Goal: Task Accomplishment & Management: Use online tool/utility

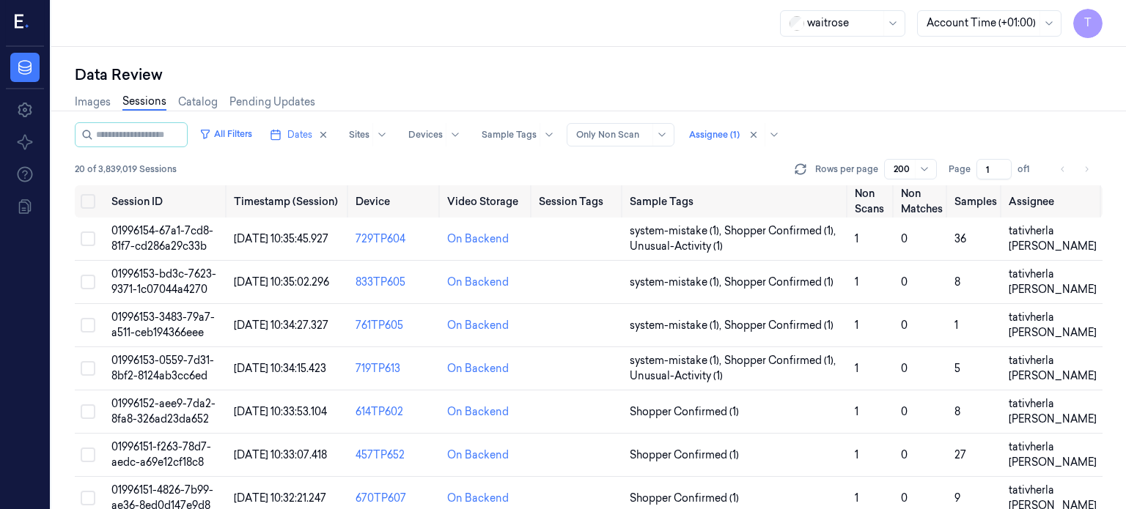
click at [140, 105] on link "Sessions" at bounding box center [144, 102] width 44 height 17
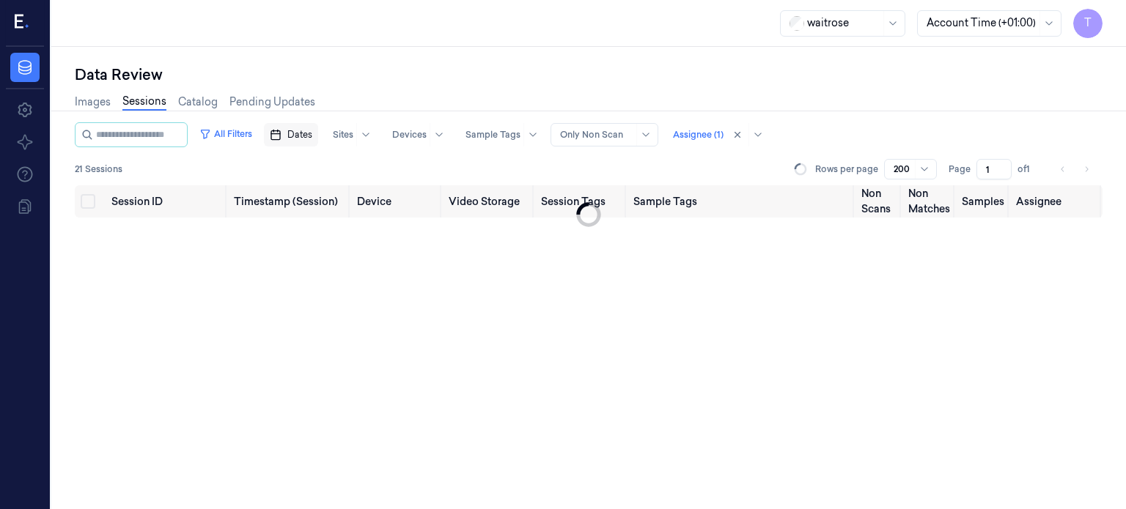
click at [308, 134] on span "Dates" at bounding box center [299, 134] width 25 height 13
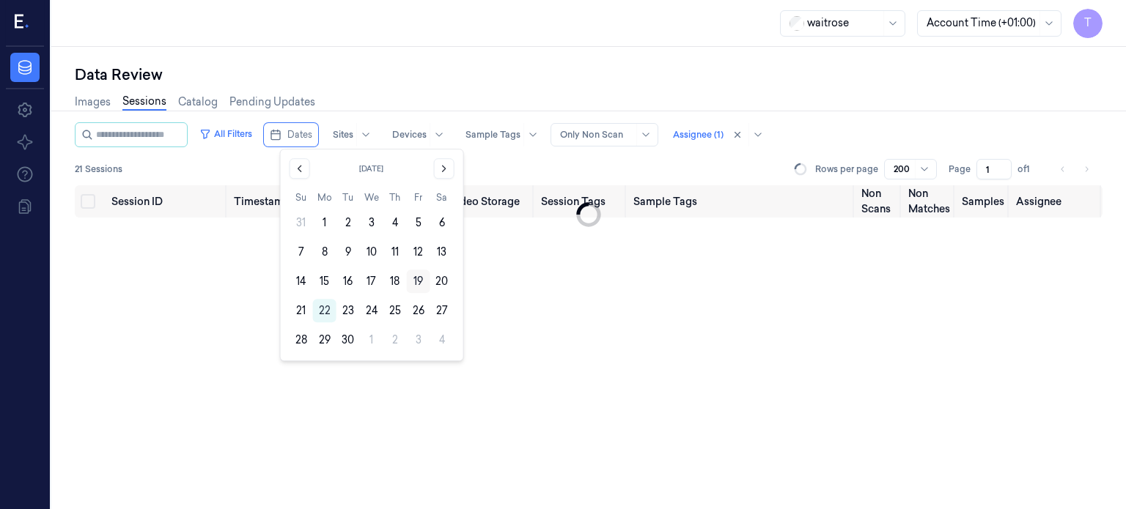
click at [421, 279] on button "19" at bounding box center [418, 281] width 23 height 23
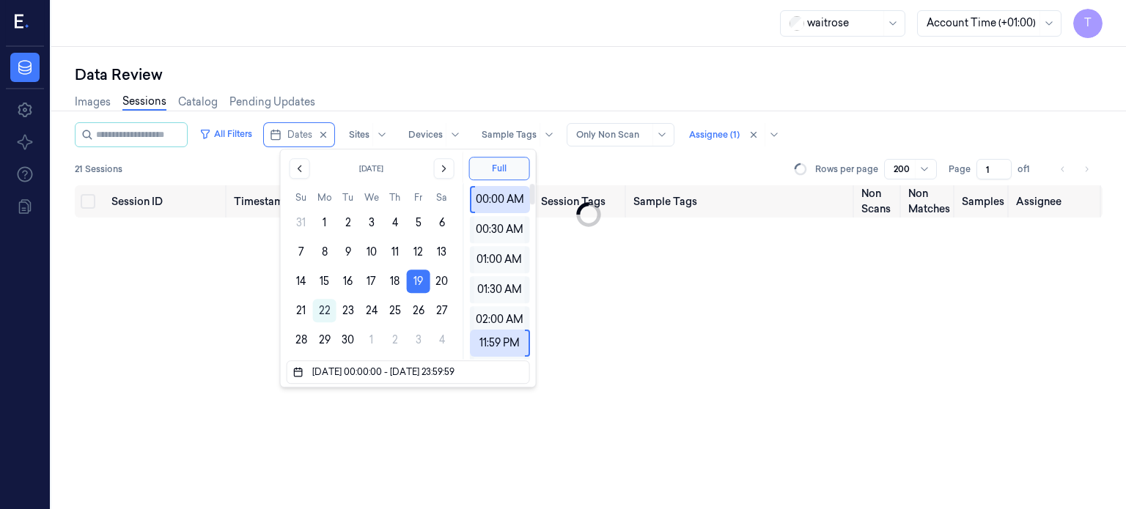
click at [632, 134] on div at bounding box center [612, 134] width 73 height 13
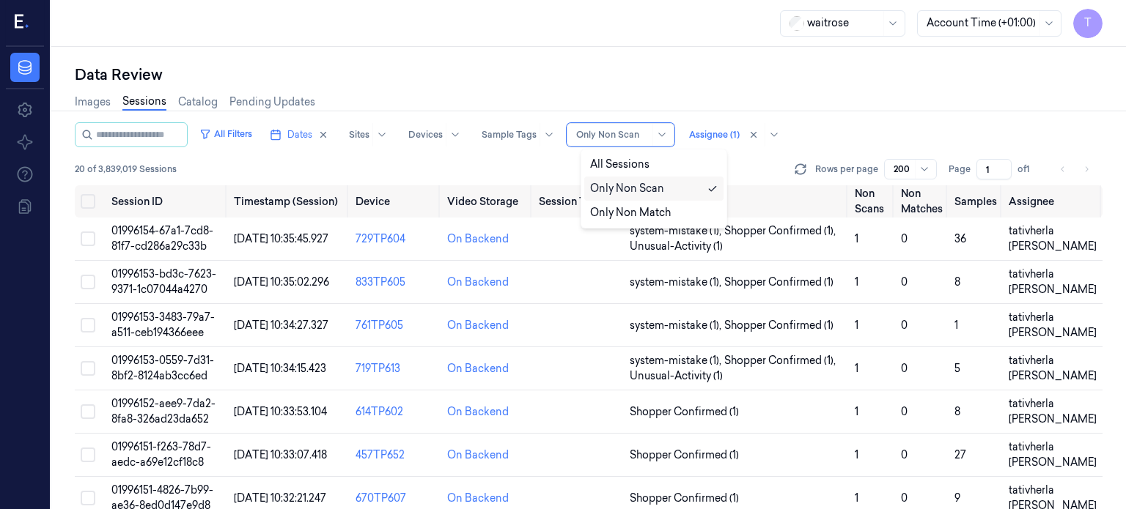
click at [638, 192] on div "Only Non Scan" at bounding box center [627, 188] width 74 height 15
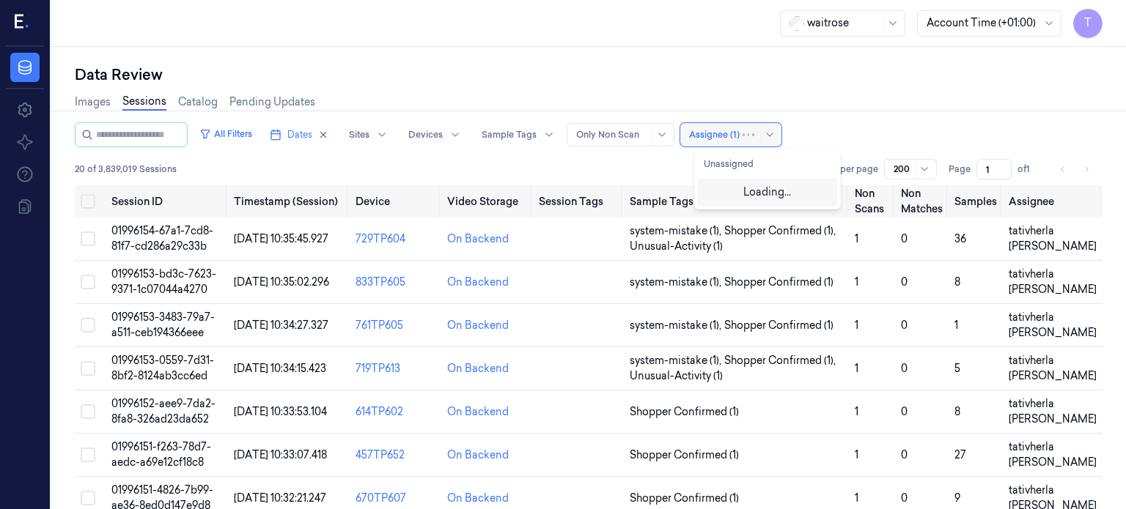
click at [735, 128] on div at bounding box center [714, 134] width 51 height 13
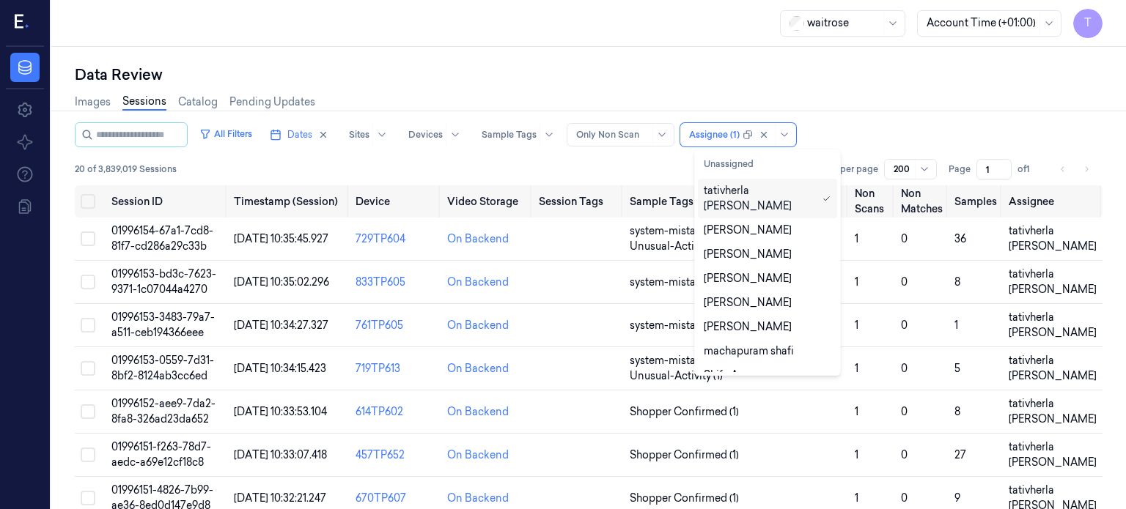
click at [771, 193] on div "tativherla [PERSON_NAME]" at bounding box center [760, 198] width 113 height 31
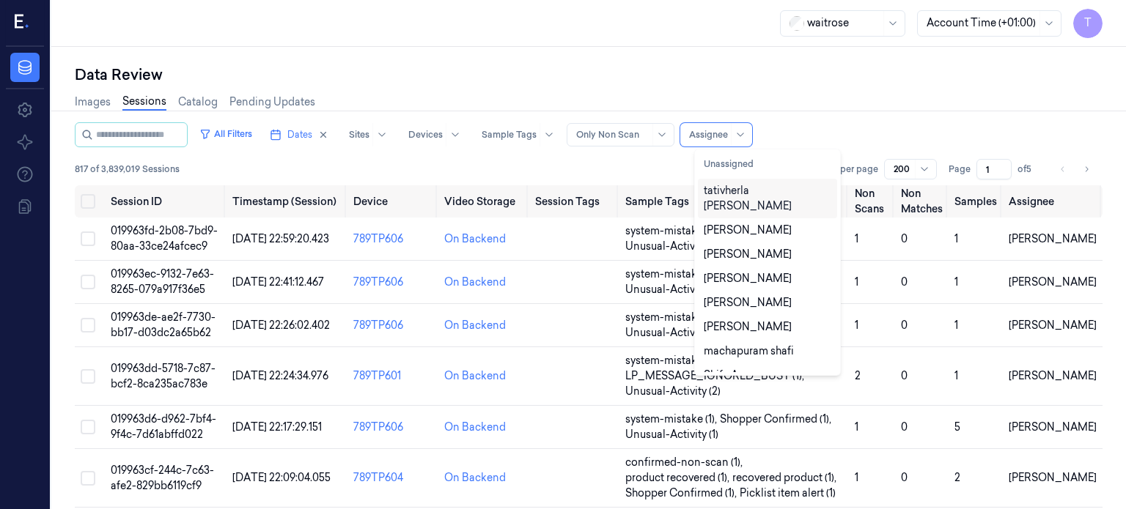
click at [754, 193] on div "tativherla [PERSON_NAME]" at bounding box center [768, 198] width 128 height 31
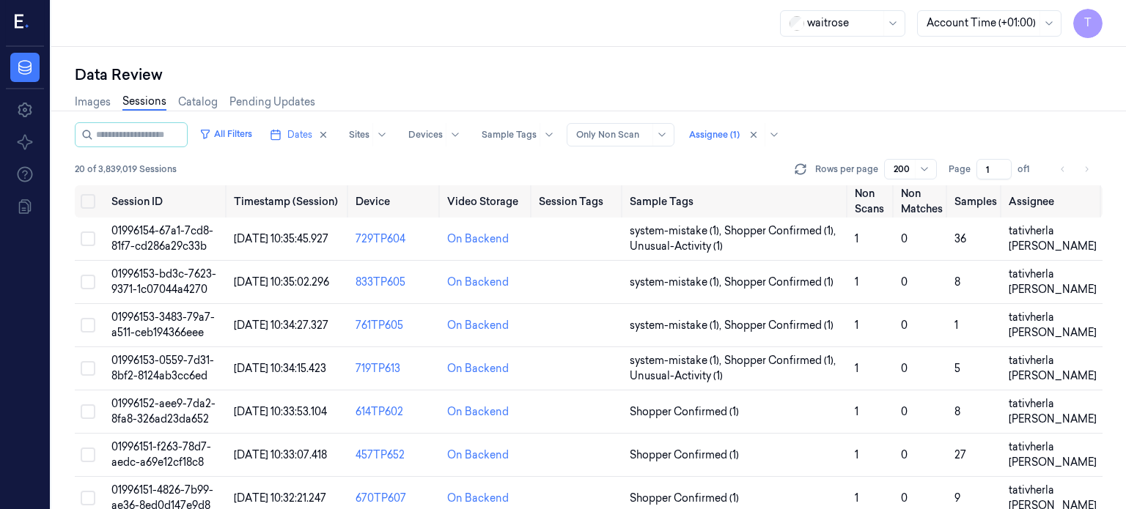
drag, startPoint x: 775, startPoint y: 72, endPoint x: 780, endPoint y: 63, distance: 10.2
click at [776, 72] on div "Data Review" at bounding box center [589, 75] width 1028 height 21
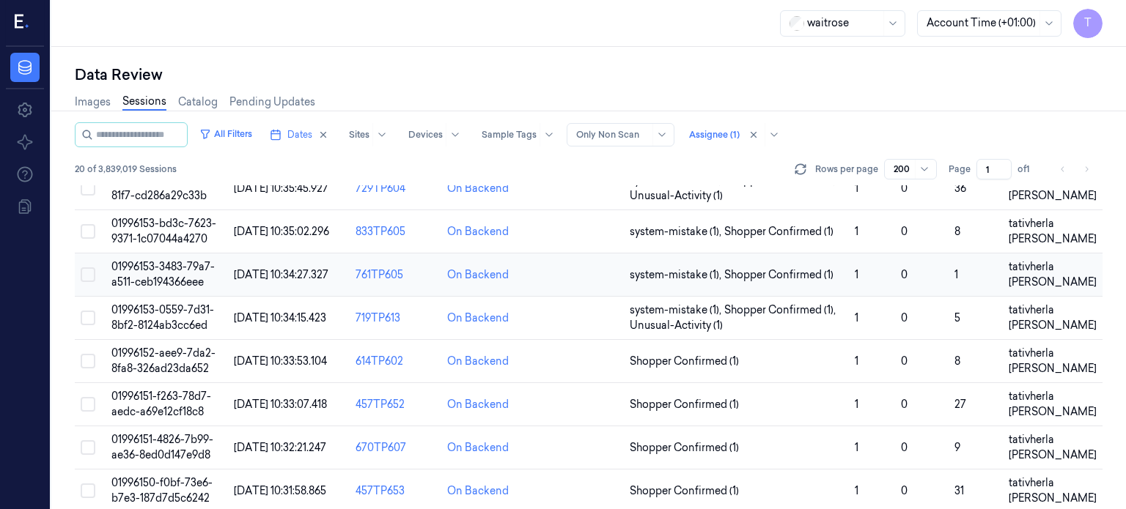
scroll to position [73, 0]
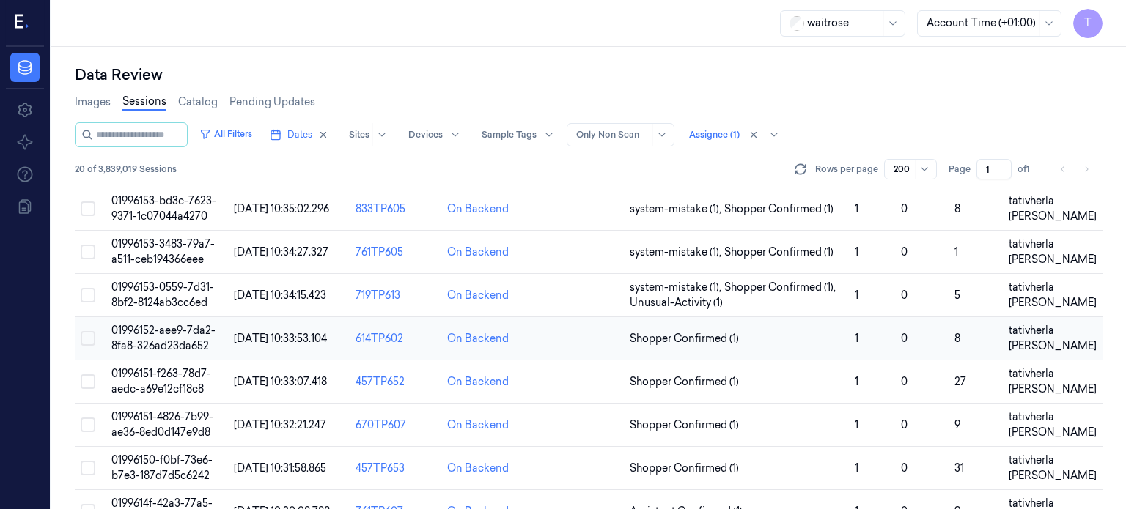
click at [172, 336] on td "01996152-aee9-7da2-8fa8-326ad23da652" at bounding box center [167, 338] width 122 height 43
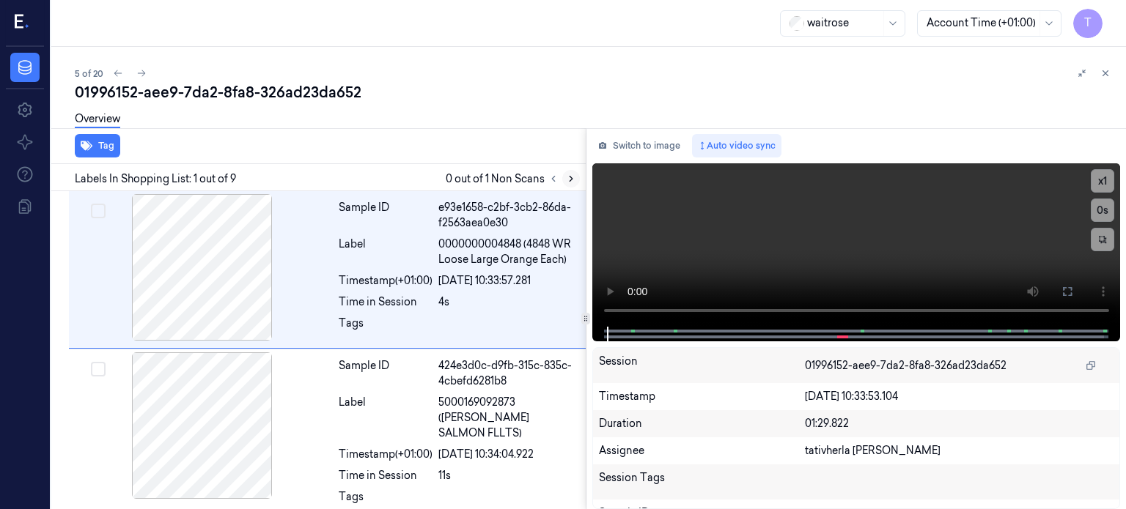
click at [569, 180] on icon at bounding box center [571, 179] width 10 height 10
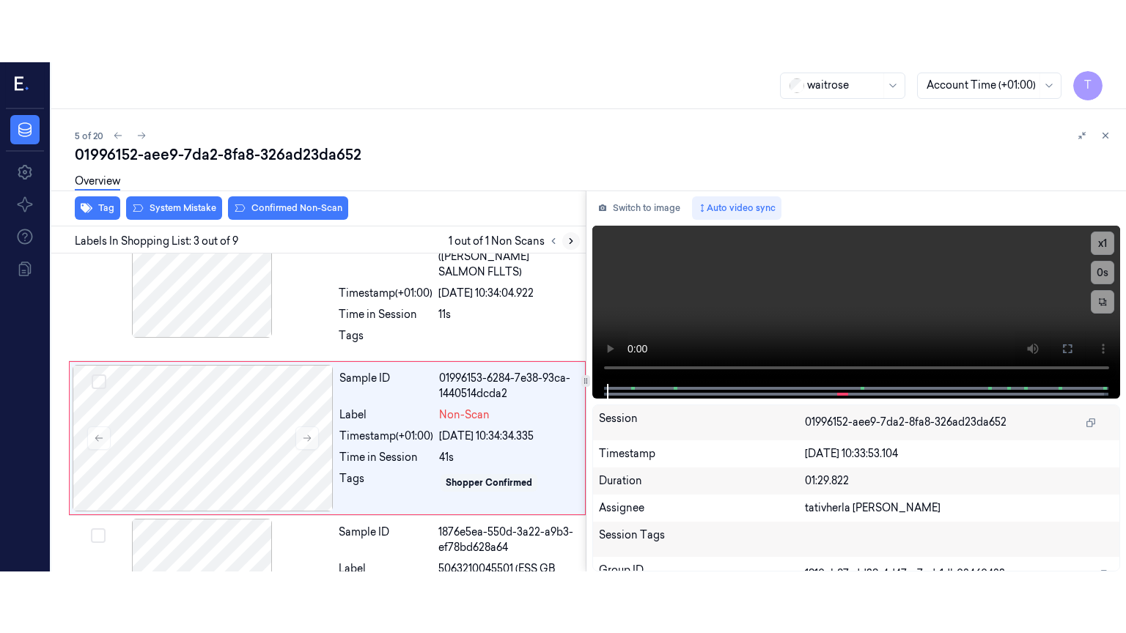
scroll to position [232, 0]
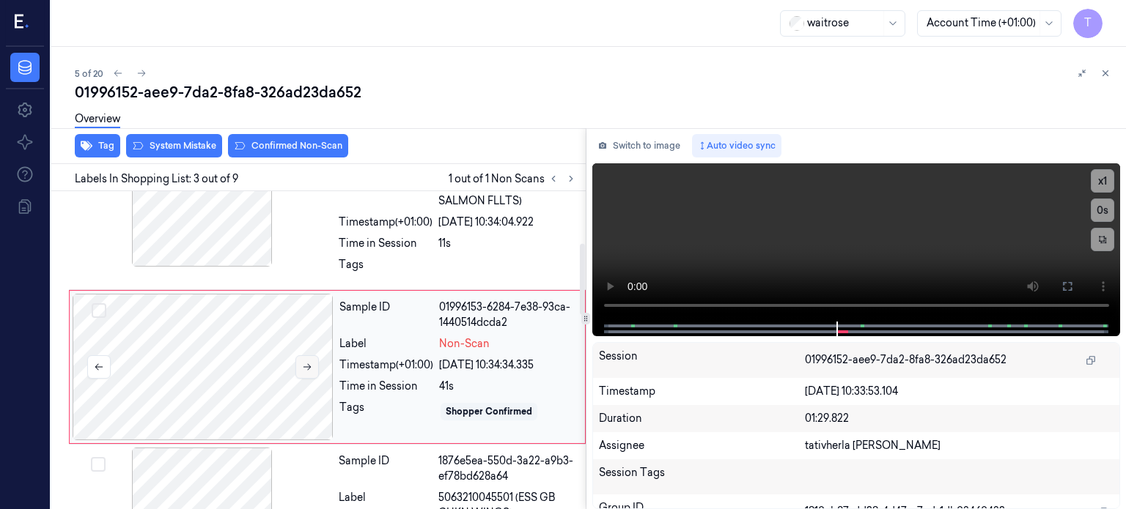
click at [304, 362] on icon at bounding box center [307, 367] width 10 height 10
click at [1068, 289] on icon at bounding box center [1068, 287] width 12 height 12
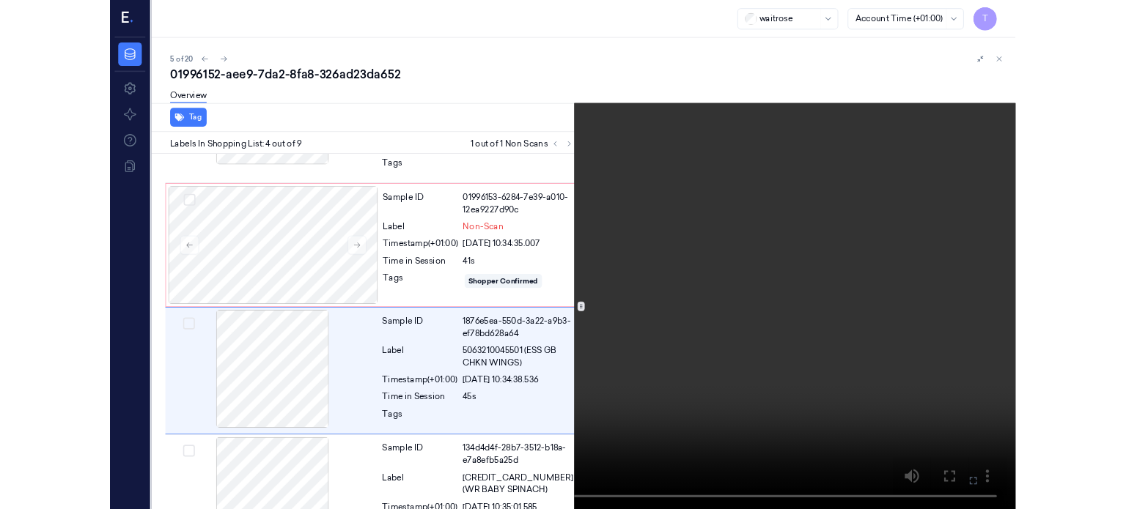
scroll to position [326, 0]
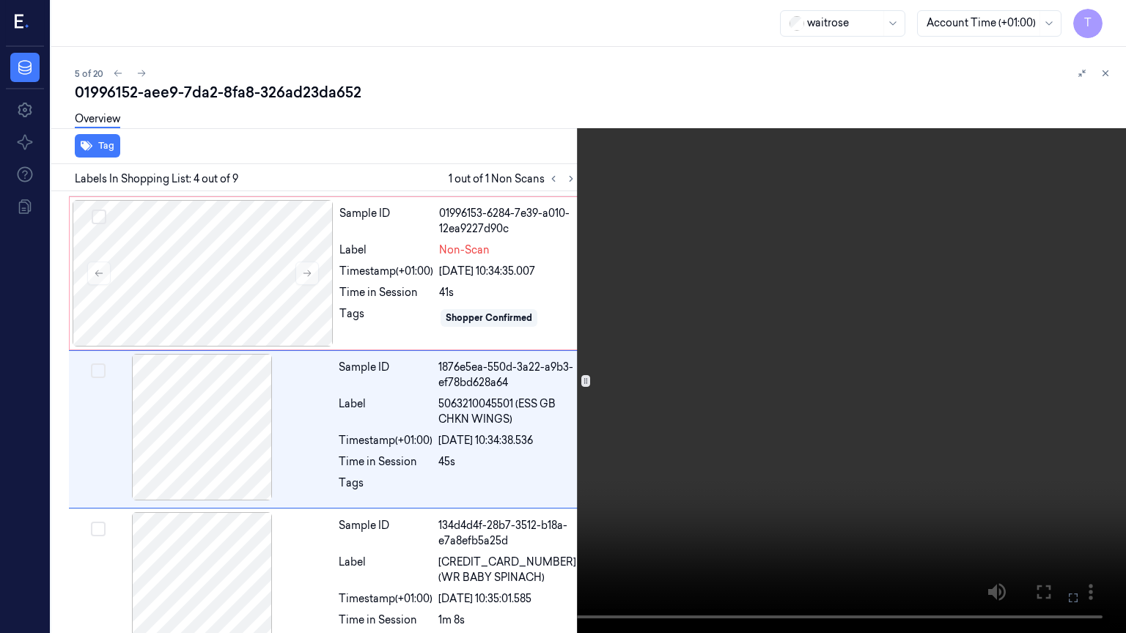
click at [0, 0] on icon at bounding box center [0, 0] width 0 height 0
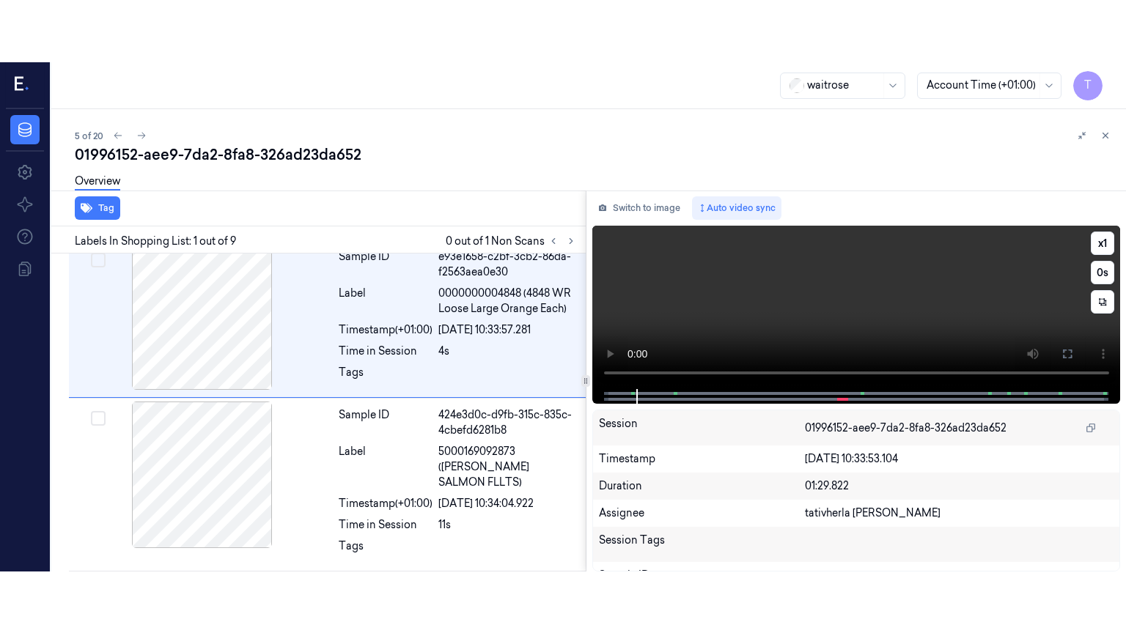
scroll to position [0, 0]
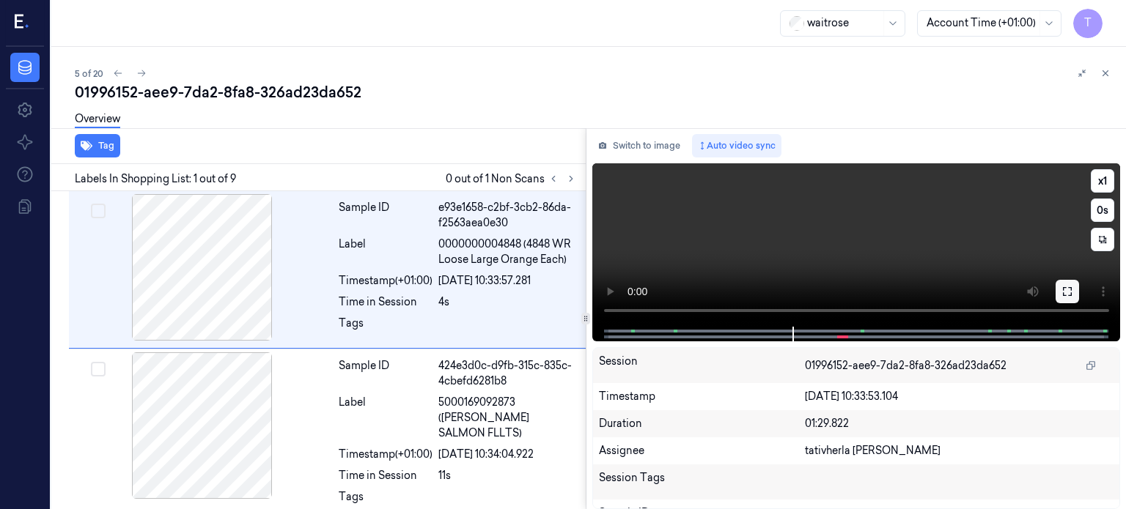
click at [1070, 290] on icon at bounding box center [1068, 292] width 12 height 12
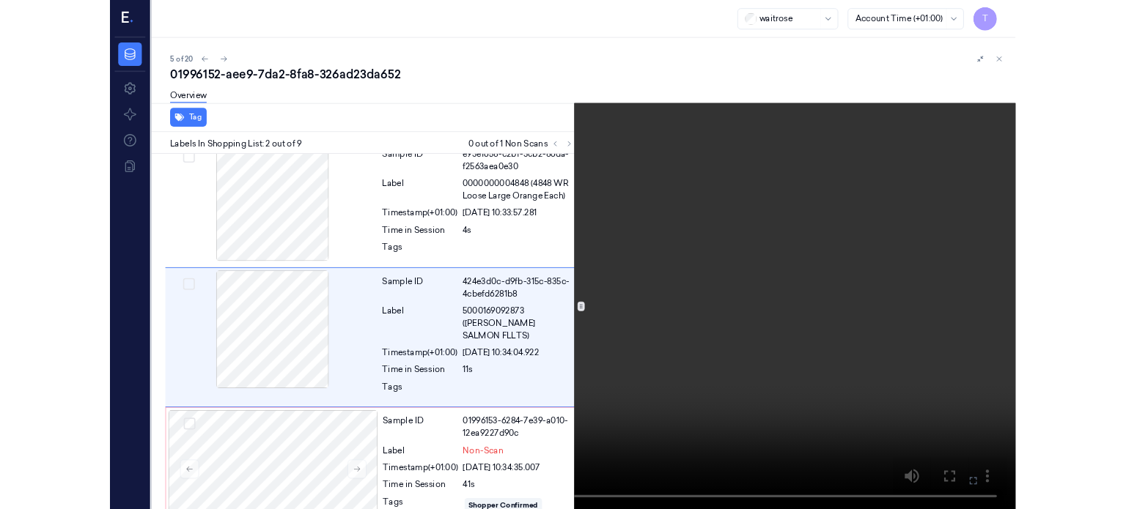
scroll to position [15, 0]
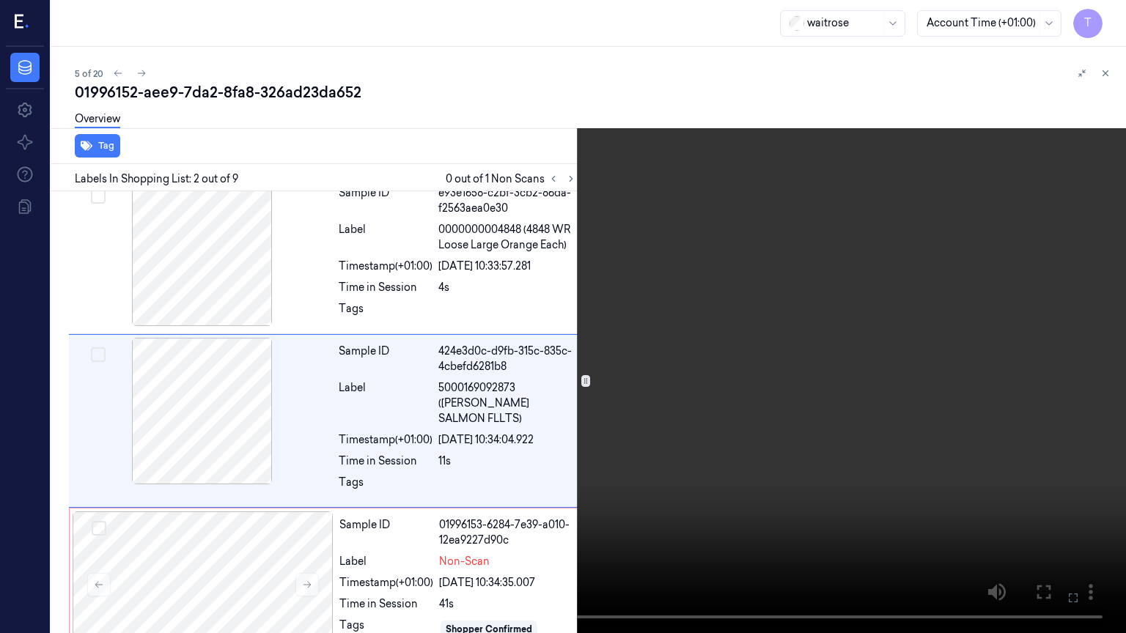
click at [0, 0] on icon at bounding box center [0, 0] width 0 height 0
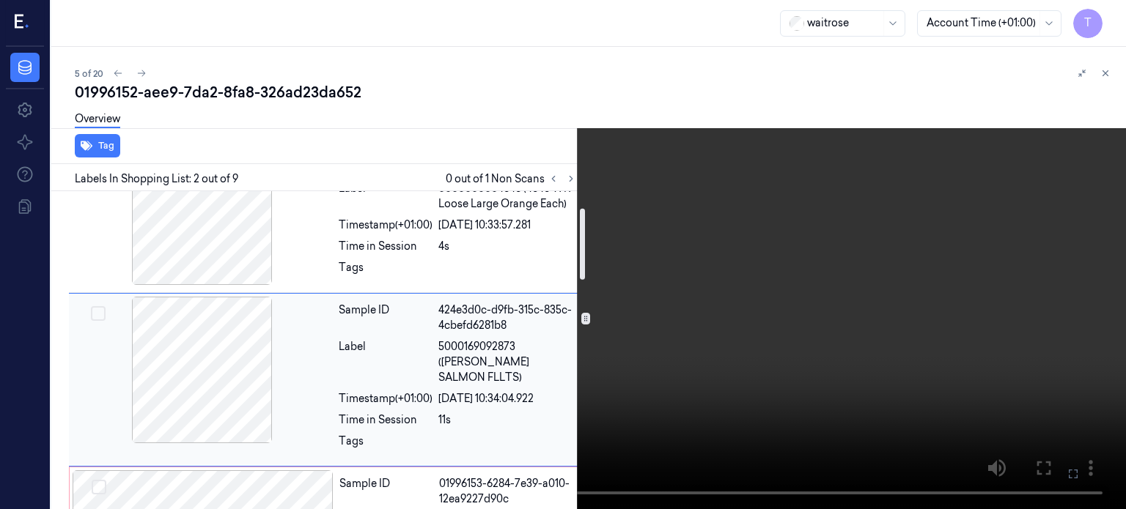
scroll to position [147, 0]
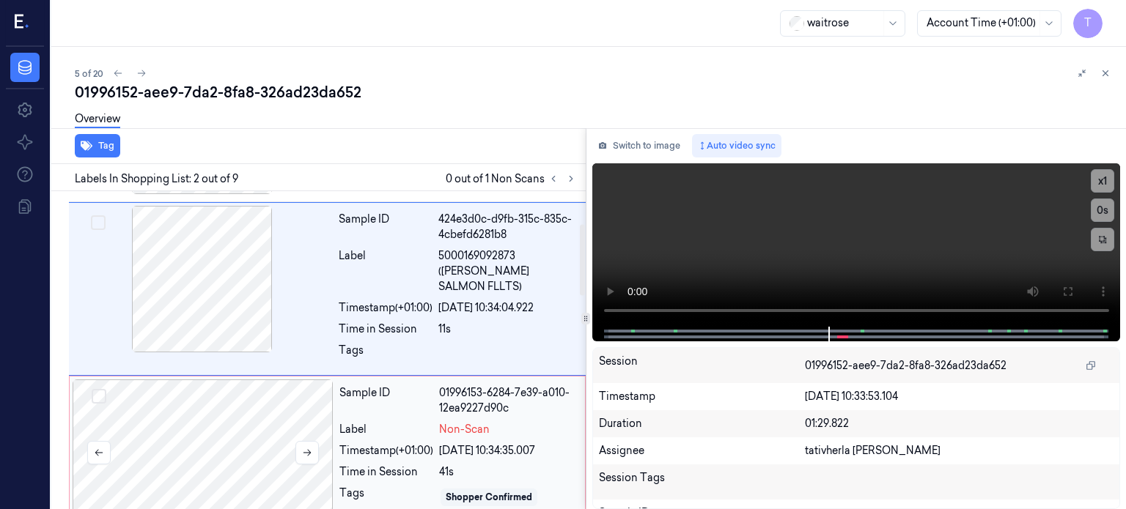
click at [247, 430] on div at bounding box center [203, 453] width 261 height 147
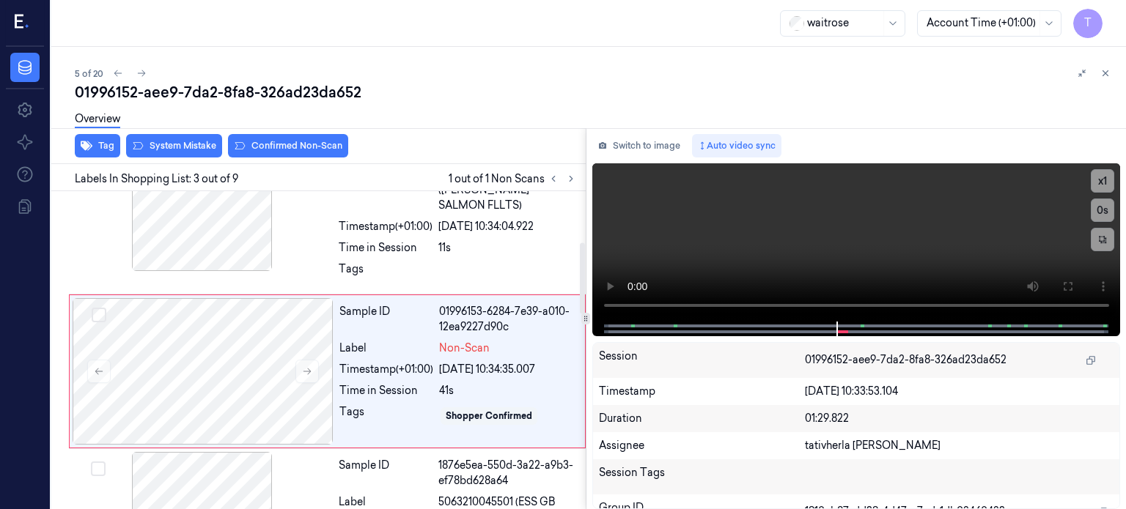
scroll to position [232, 0]
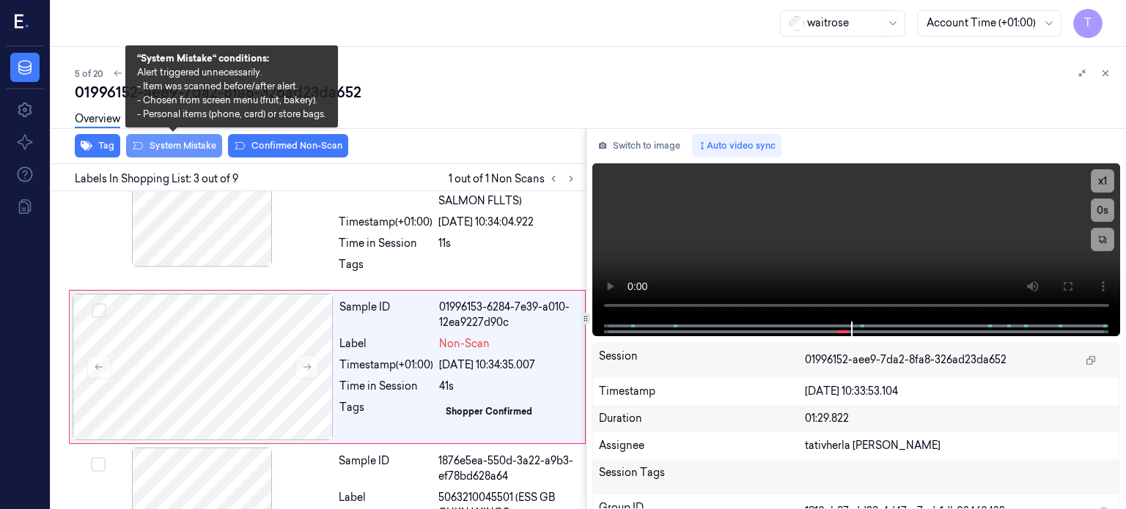
click at [180, 146] on button "System Mistake" at bounding box center [174, 145] width 96 height 23
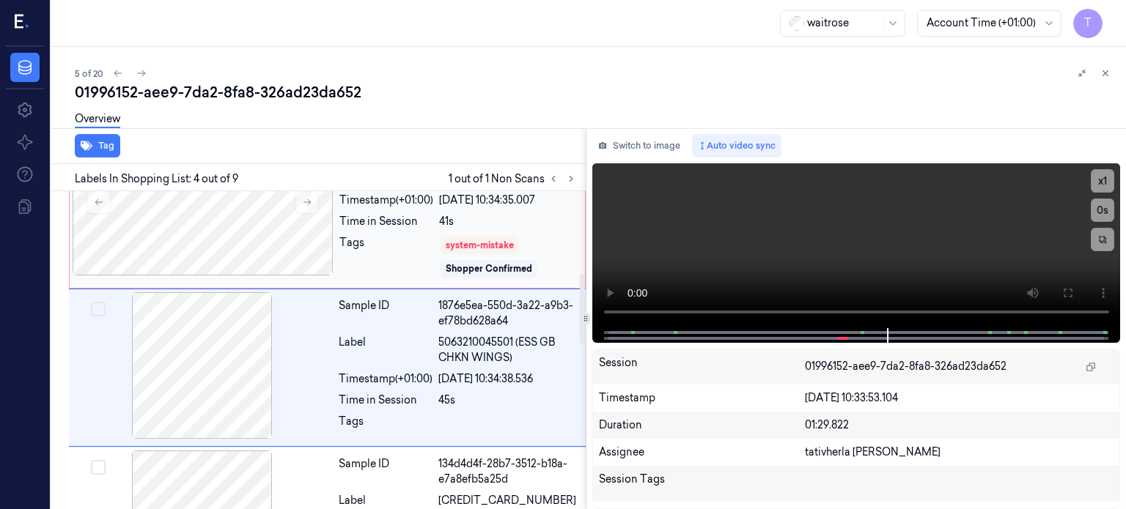
scroll to position [177, 0]
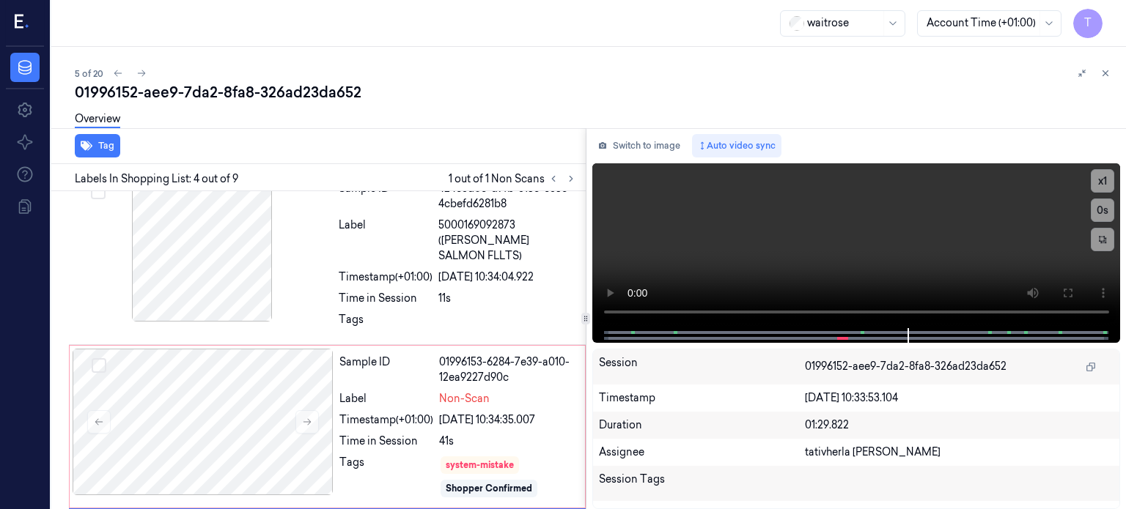
click at [108, 139] on div "Overview" at bounding box center [97, 121] width 45 height 37
click at [110, 145] on button "Tag" at bounding box center [97, 145] width 45 height 23
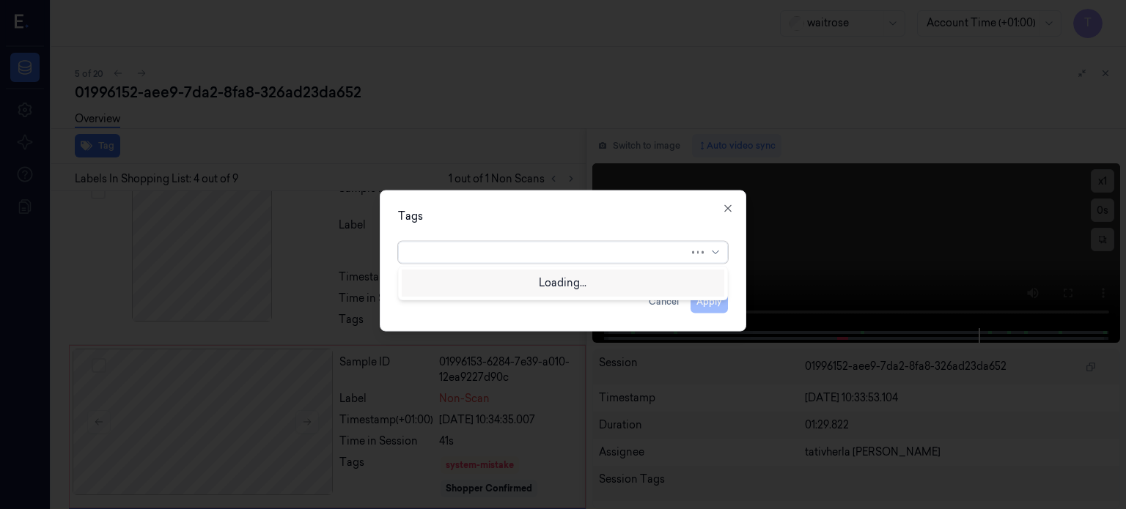
click at [469, 255] on div at bounding box center [549, 252] width 282 height 15
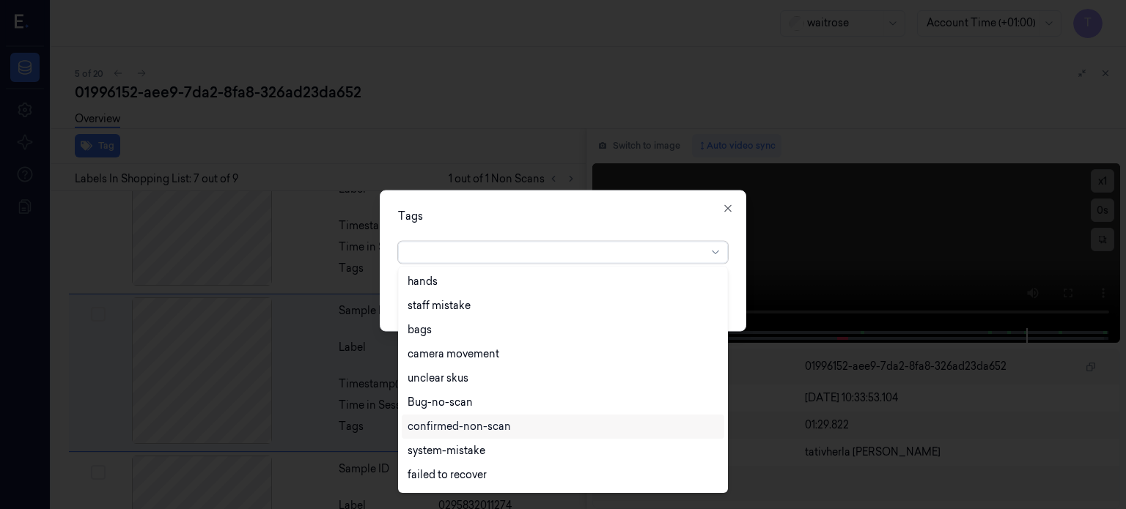
scroll to position [872, 0]
click at [449, 449] on div "system-mistake" at bounding box center [447, 451] width 78 height 15
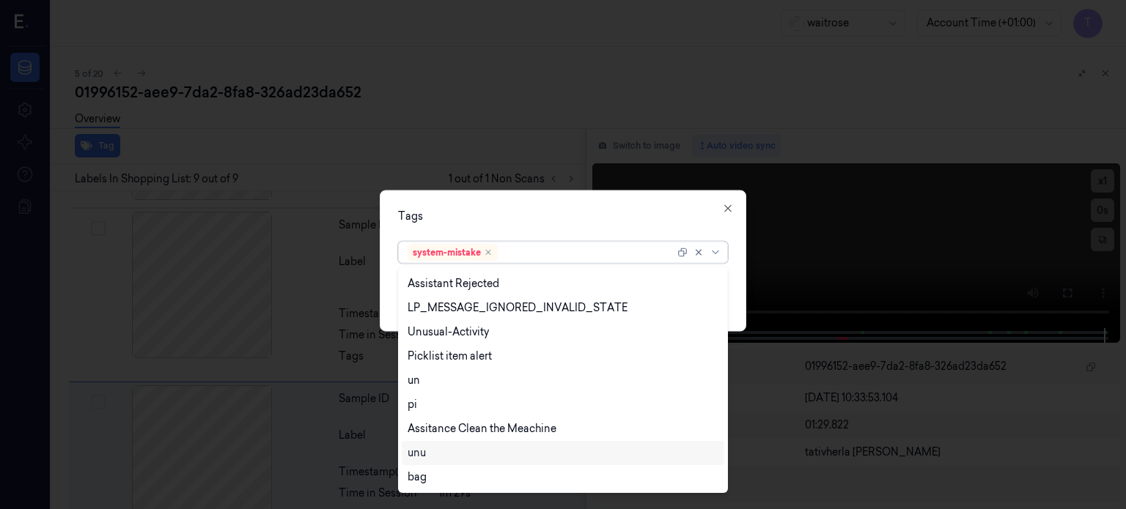
scroll to position [1112, 0]
click at [458, 359] on div "Picklist item alert" at bounding box center [450, 356] width 84 height 15
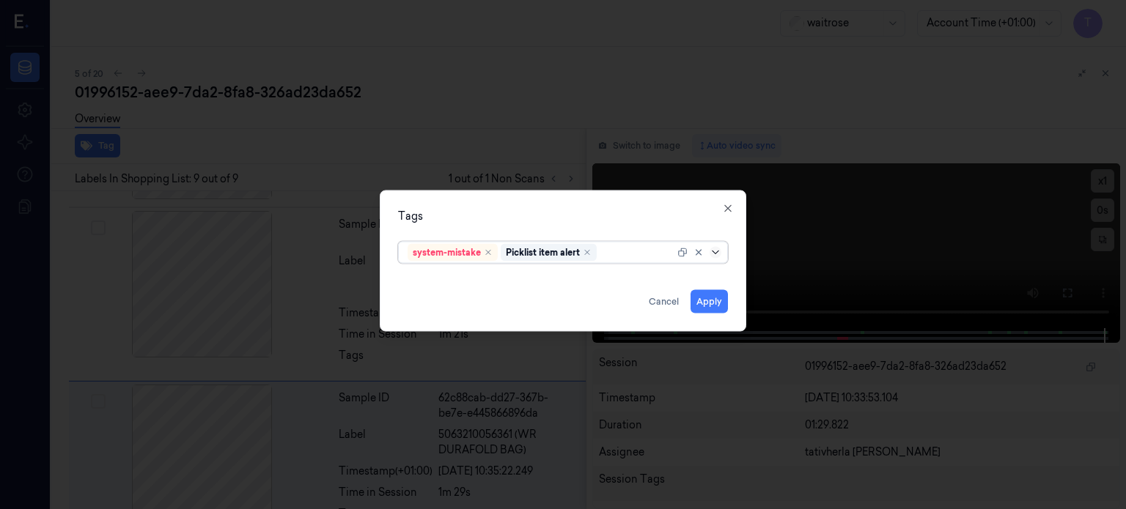
click at [717, 250] on icon at bounding box center [716, 252] width 12 height 12
click at [712, 300] on button "Apply" at bounding box center [709, 301] width 37 height 23
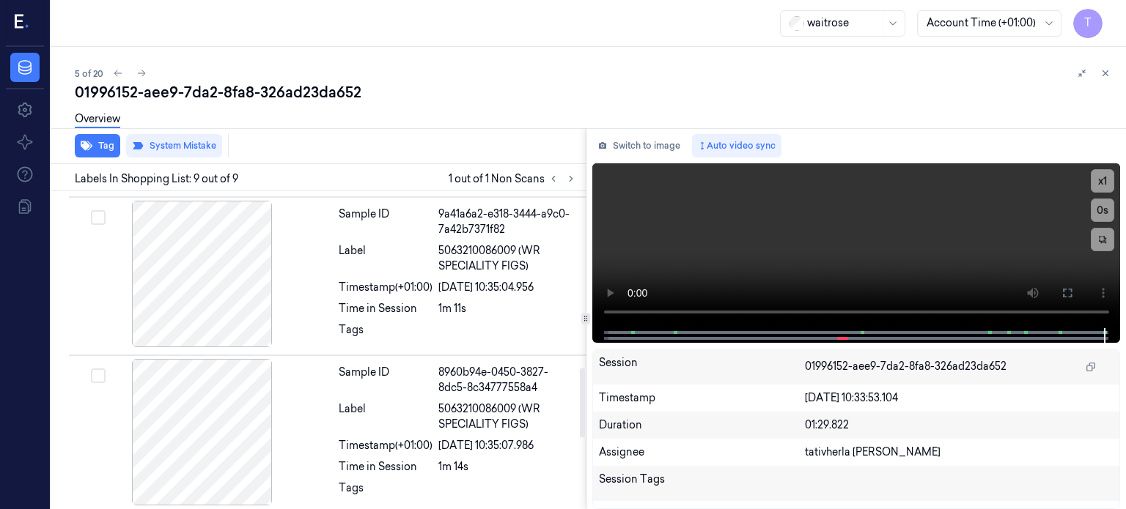
scroll to position [839, 0]
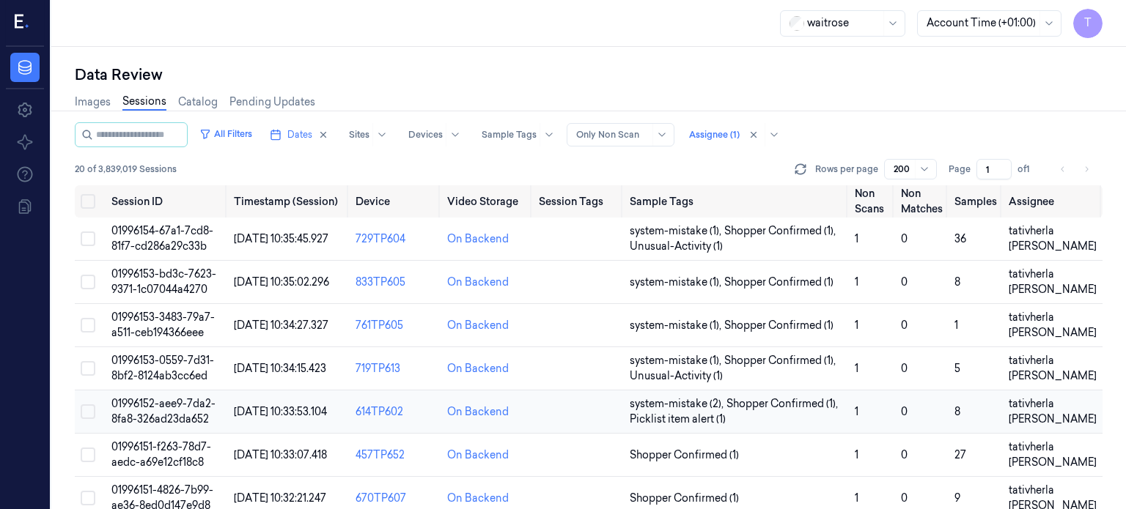
click at [183, 403] on span "01996152-aee9-7da2-8fa8-326ad23da652" at bounding box center [163, 411] width 104 height 29
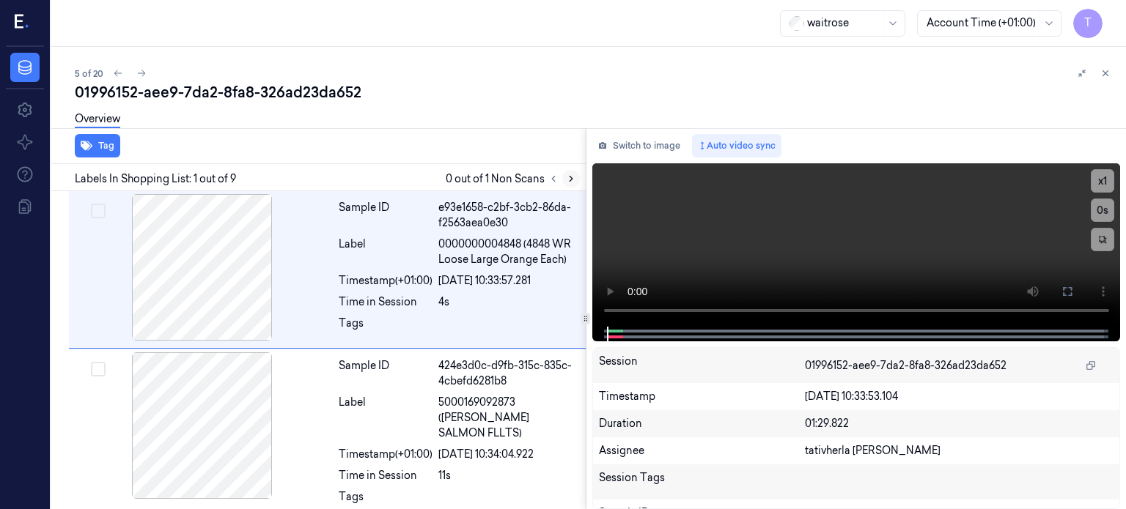
click at [567, 178] on icon at bounding box center [571, 179] width 10 height 10
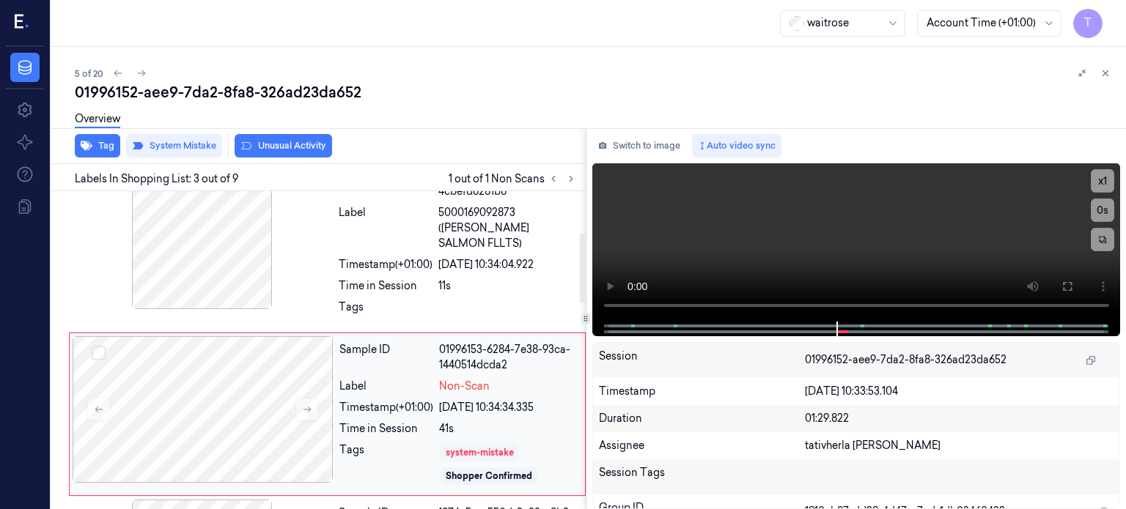
scroll to position [164, 0]
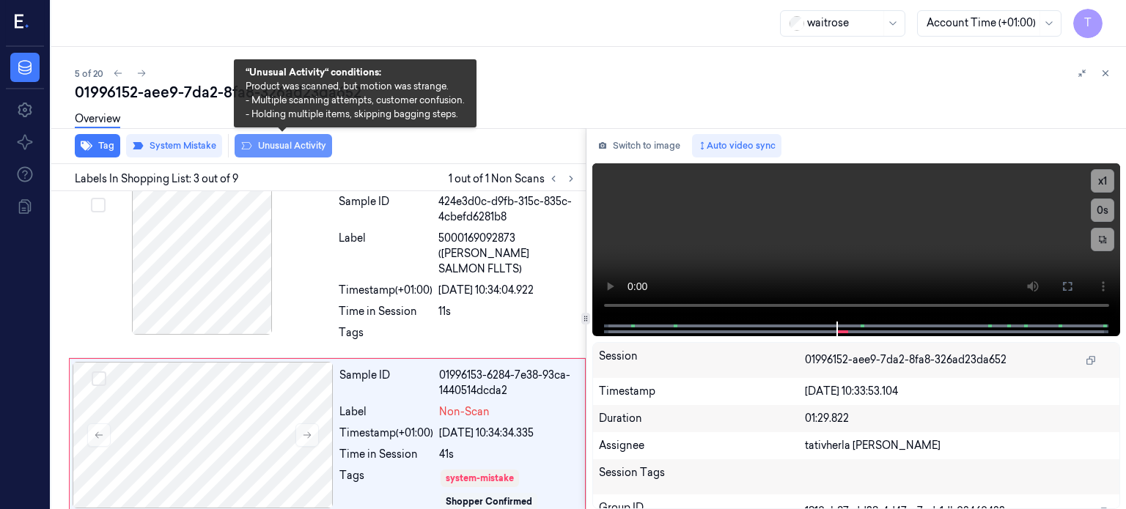
click at [304, 149] on button "Unusual Activity" at bounding box center [283, 145] width 97 height 23
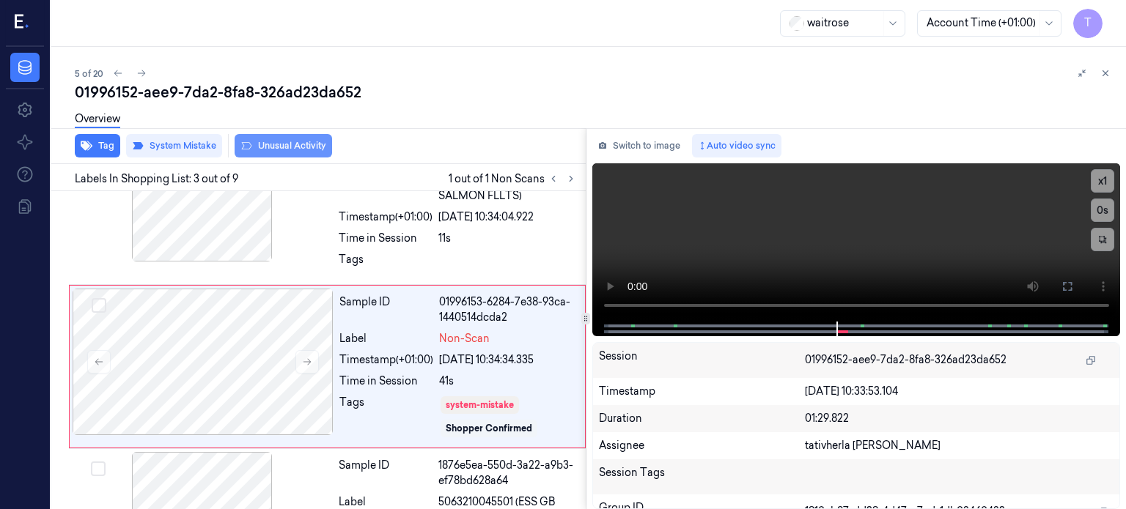
scroll to position [246, 0]
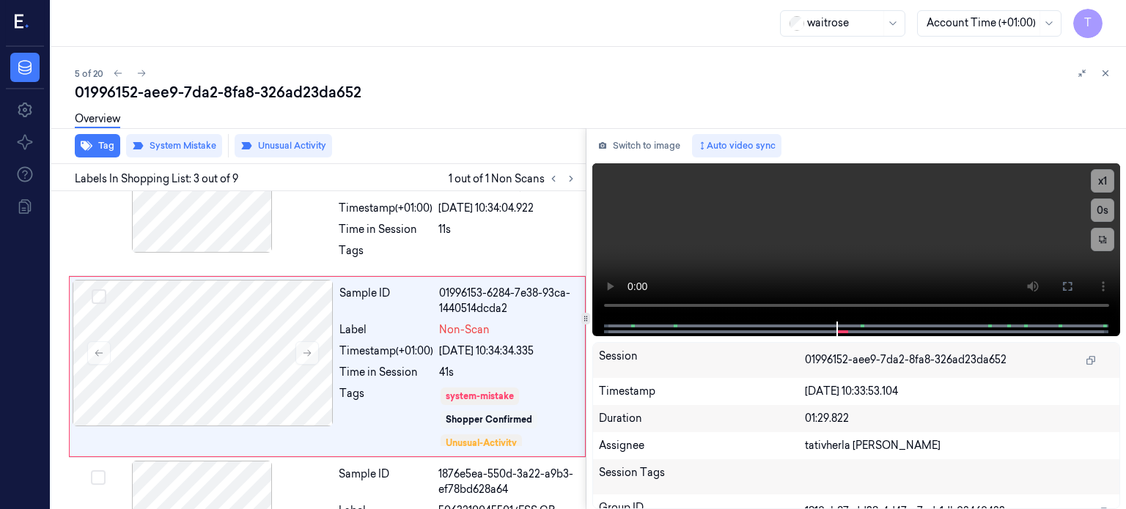
click at [100, 138] on div "Overview" at bounding box center [97, 121] width 45 height 37
click at [109, 146] on button "Tag" at bounding box center [97, 145] width 45 height 23
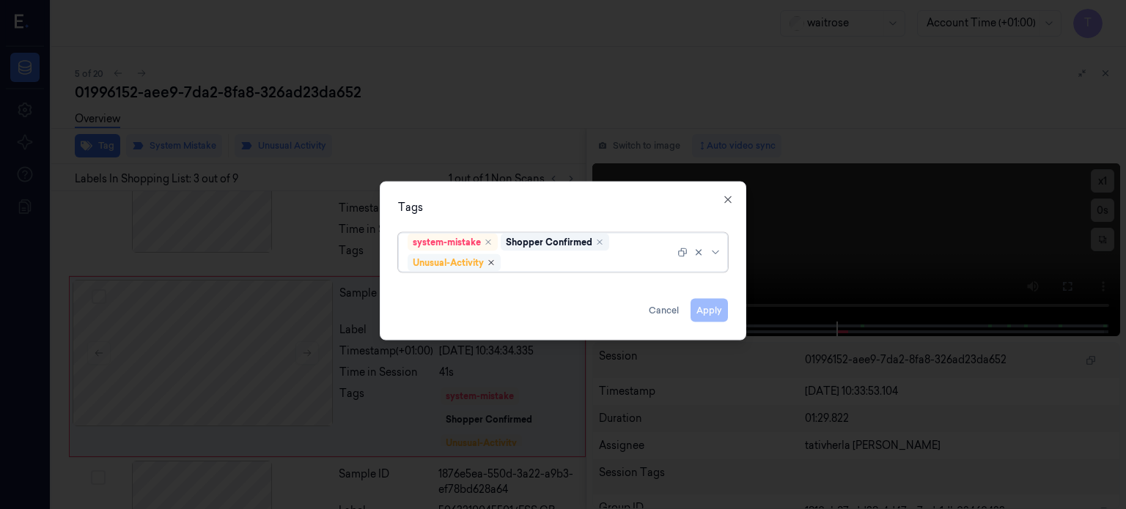
click at [493, 265] on icon "Remove ,Unusual-Activity" at bounding box center [491, 262] width 9 height 9
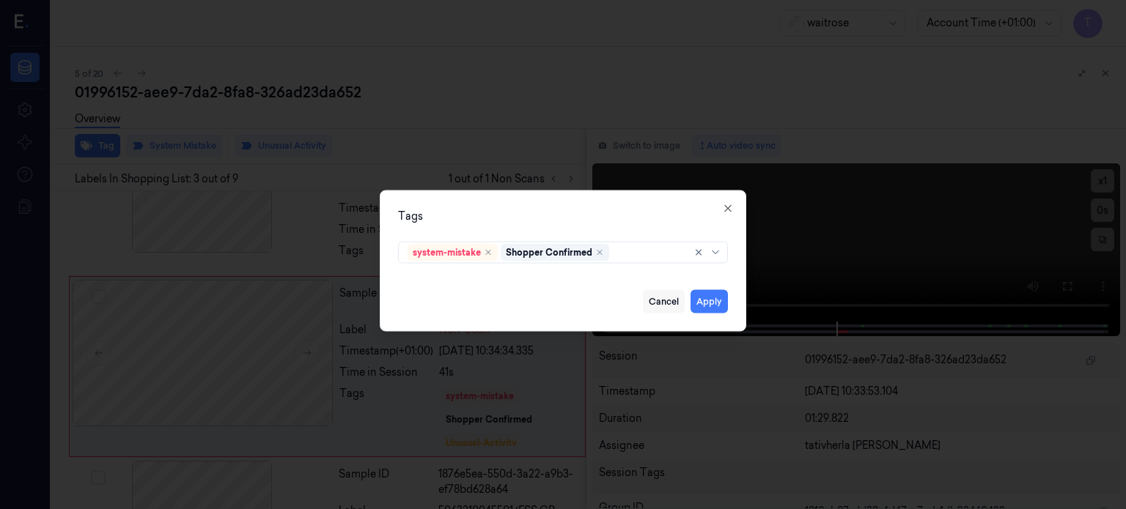
click at [672, 303] on button "Cancel" at bounding box center [664, 301] width 42 height 23
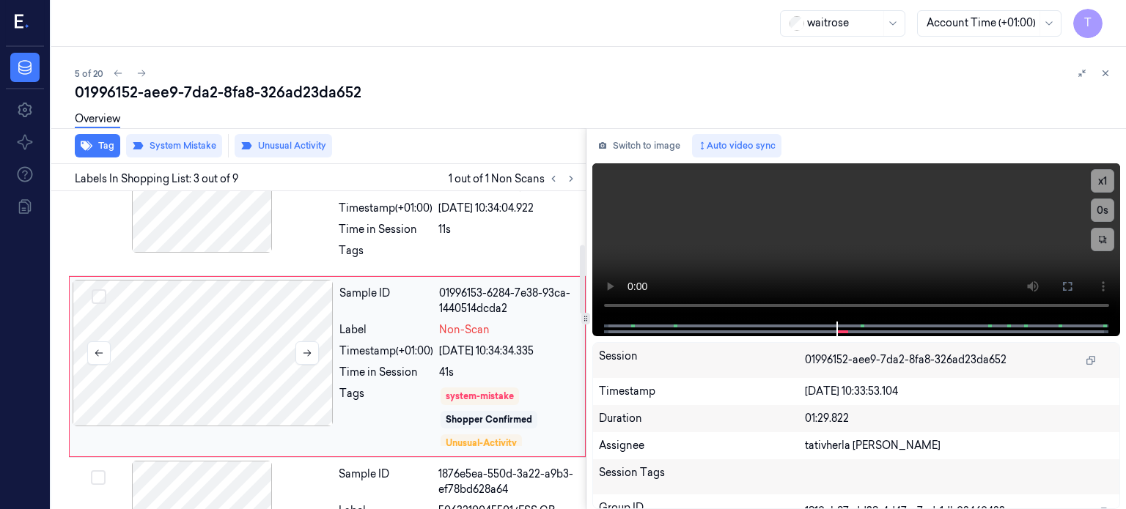
click at [246, 308] on div at bounding box center [203, 353] width 261 height 147
click at [224, 309] on div at bounding box center [203, 353] width 261 height 147
click at [106, 146] on button "Tag" at bounding box center [97, 145] width 45 height 23
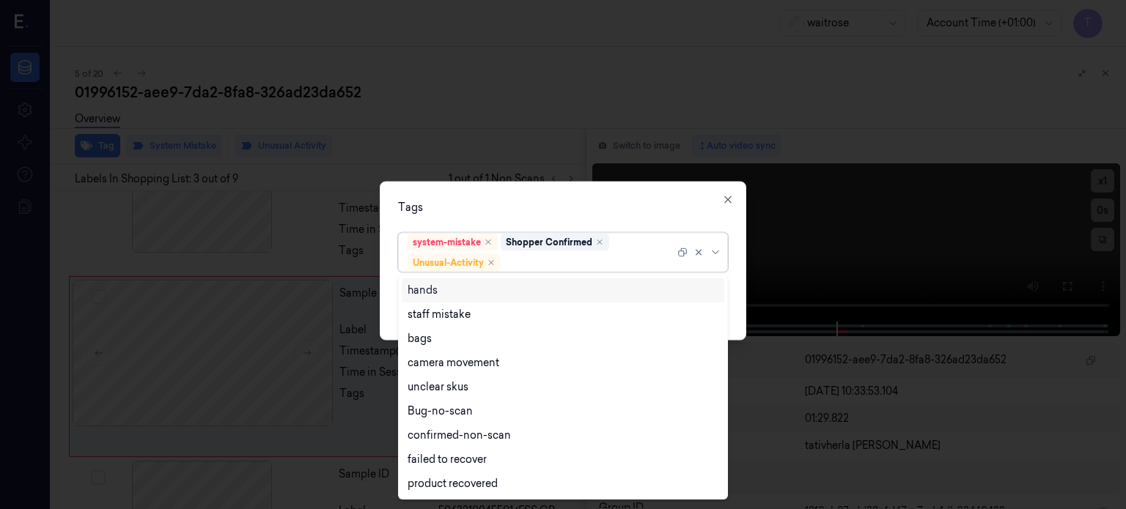
click at [540, 259] on div at bounding box center [589, 262] width 171 height 15
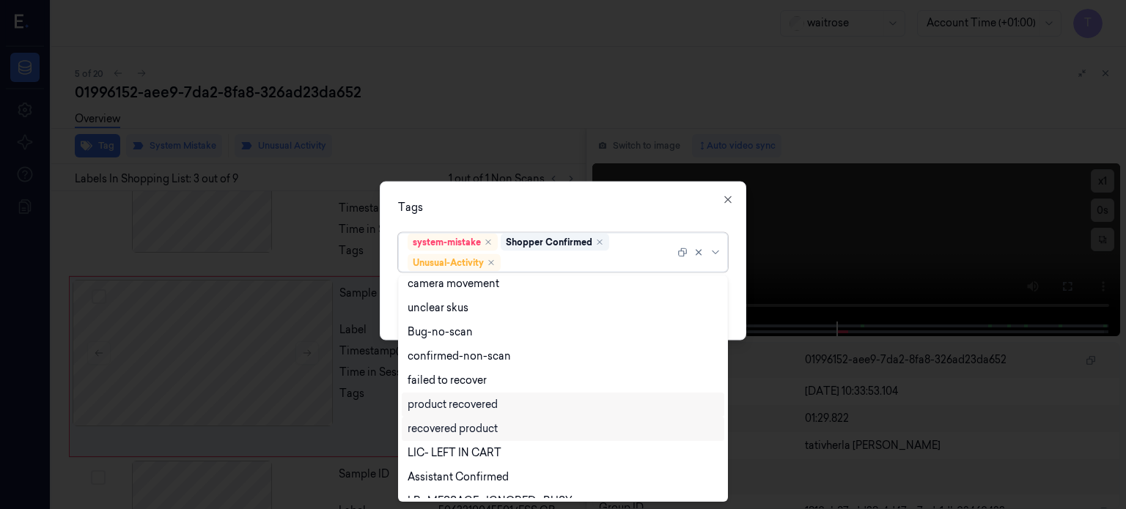
scroll to position [191, 0]
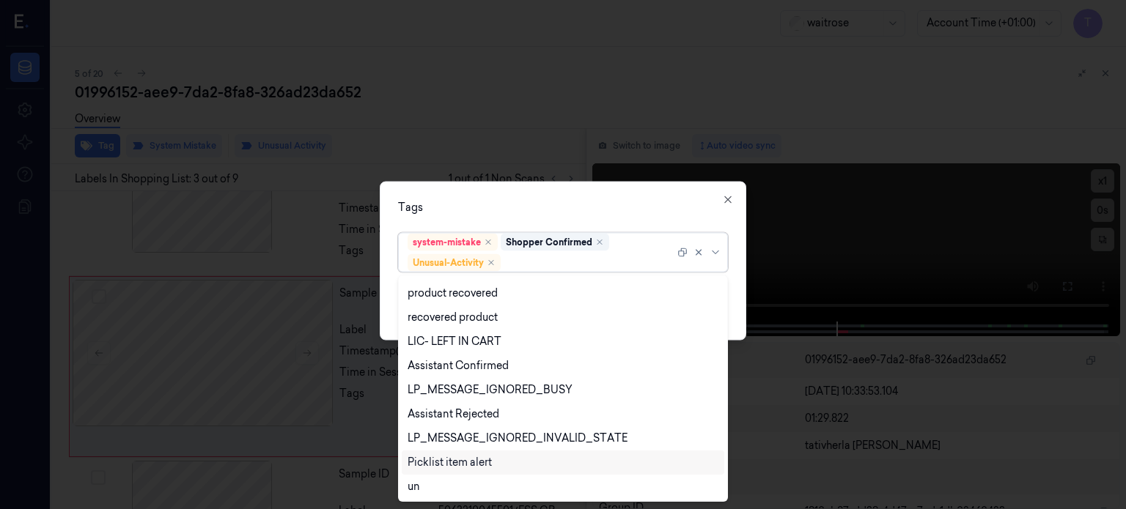
click at [451, 467] on div "Picklist item alert" at bounding box center [450, 462] width 84 height 15
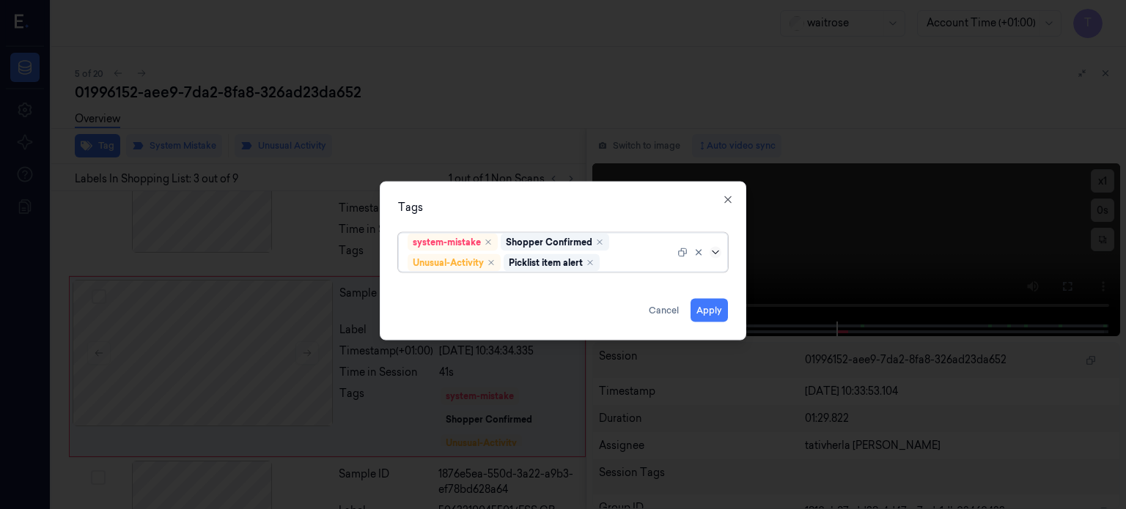
click at [715, 251] on icon at bounding box center [716, 252] width 12 height 12
click at [702, 307] on button "Apply" at bounding box center [709, 309] width 37 height 23
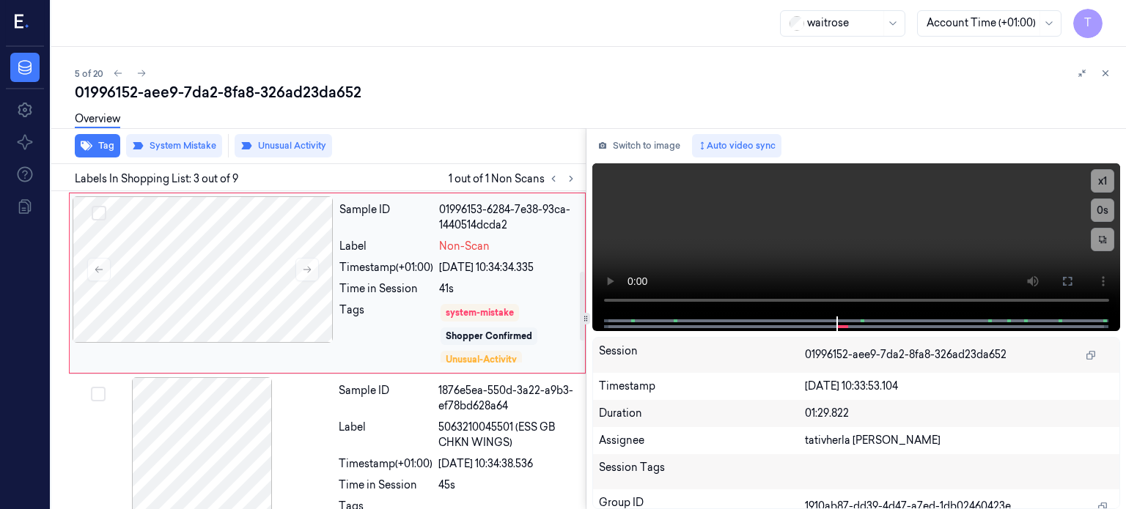
scroll to position [393, 0]
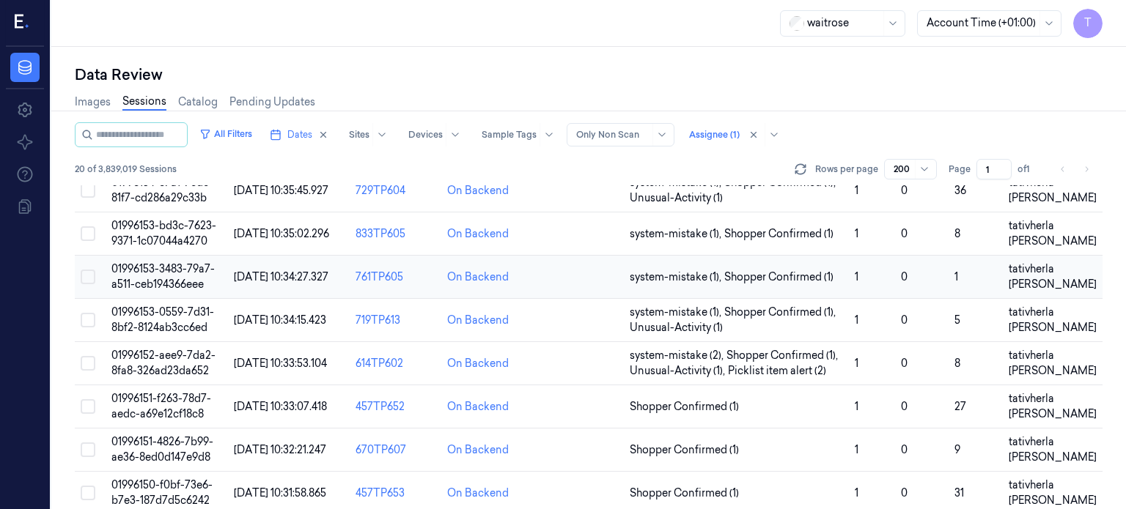
scroll to position [73, 0]
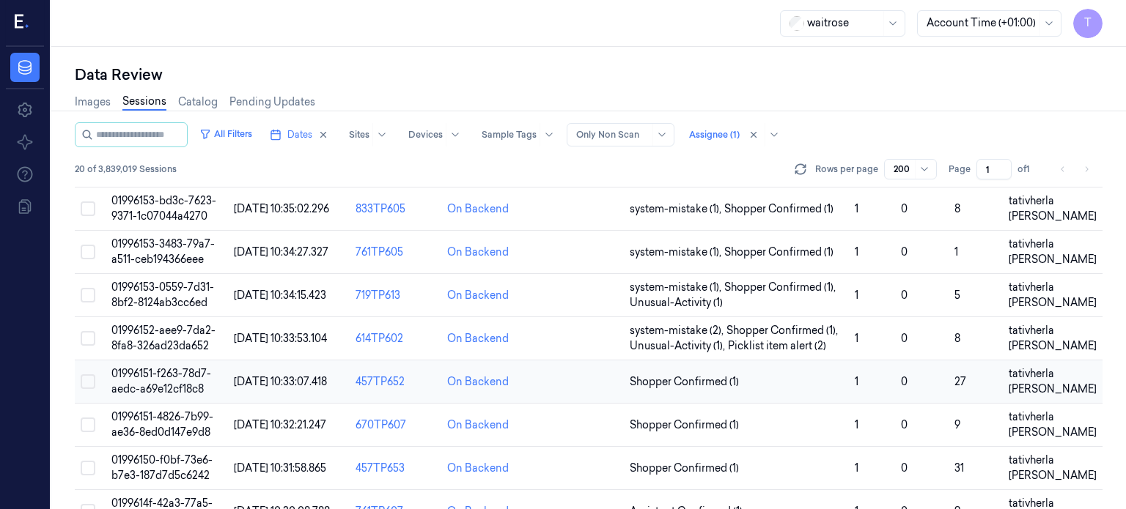
click at [179, 378] on span "01996151-f263-78d7-aedc-a69e12cf18c8" at bounding box center [161, 381] width 100 height 29
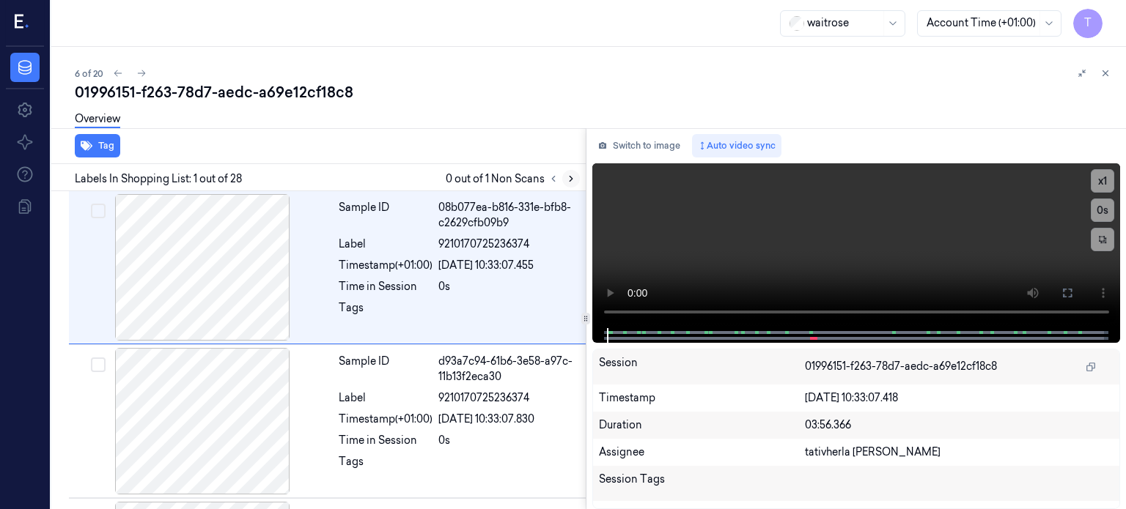
click at [566, 176] on icon at bounding box center [571, 179] width 10 height 10
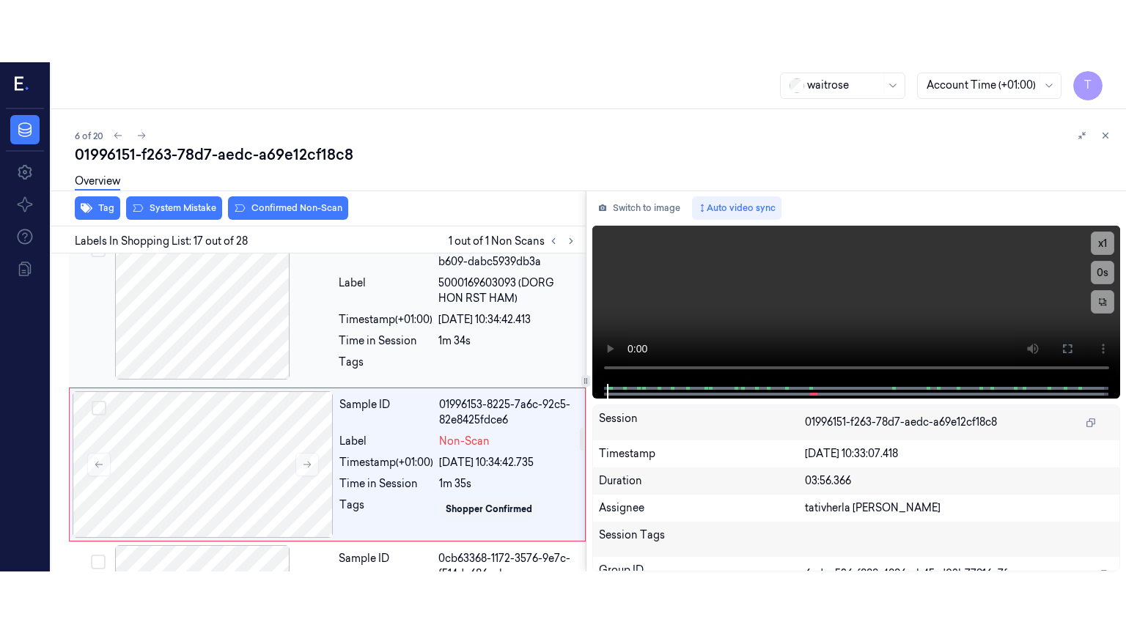
scroll to position [2451, 0]
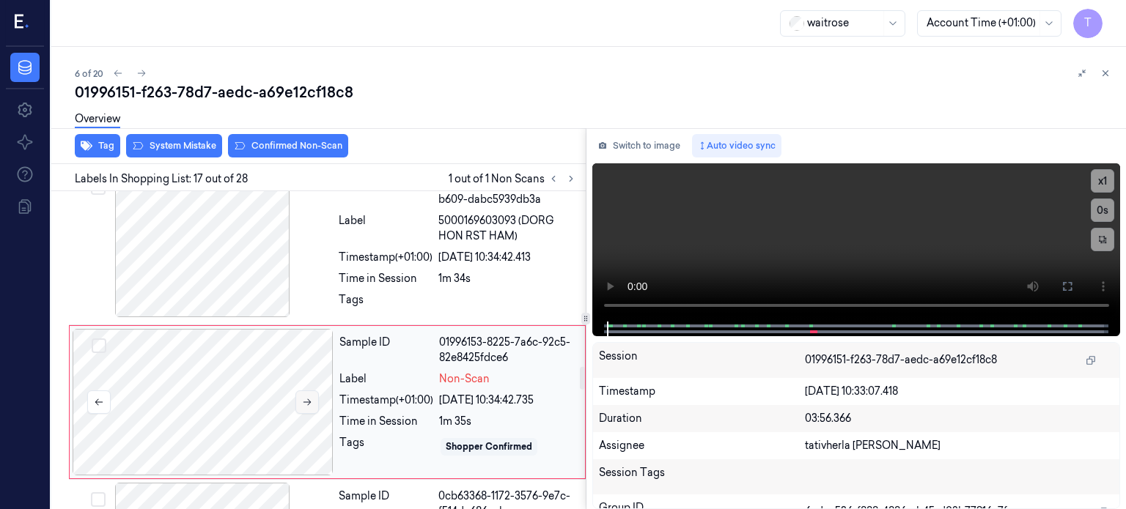
click at [314, 391] on button at bounding box center [306, 402] width 23 height 23
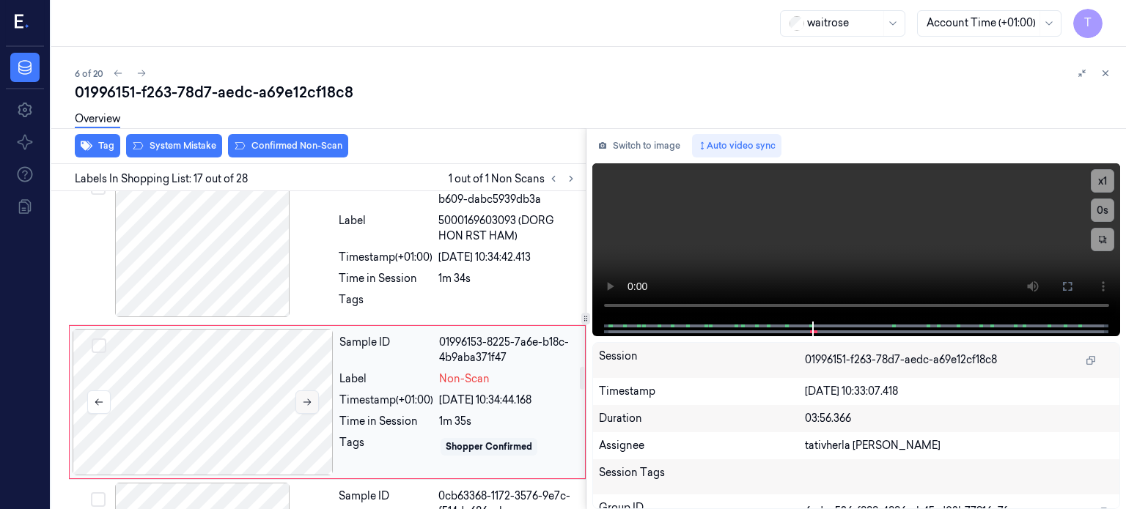
click at [314, 391] on button at bounding box center [306, 402] width 23 height 23
click at [1074, 282] on button at bounding box center [1067, 286] width 23 height 23
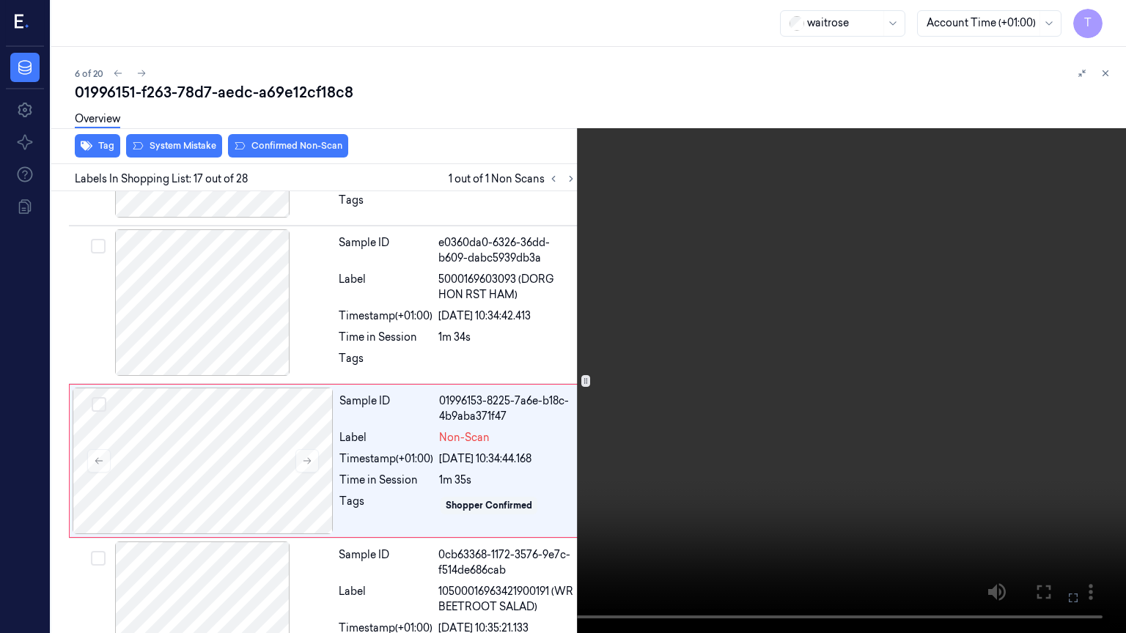
scroll to position [2390, 0]
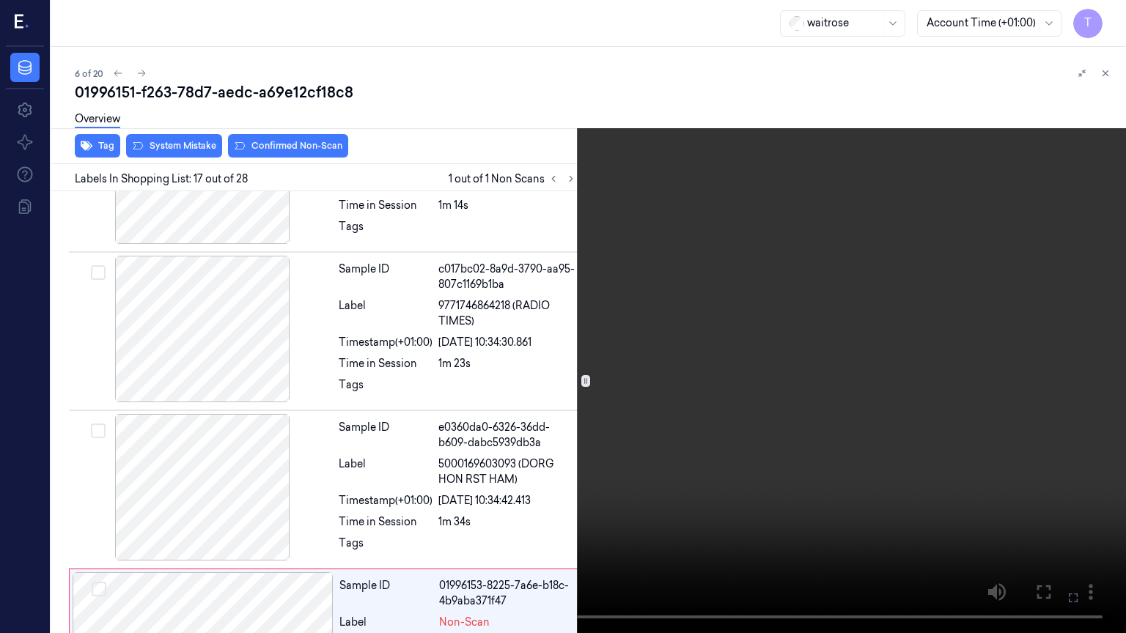
click at [0, 0] on icon at bounding box center [0, 0] width 0 height 0
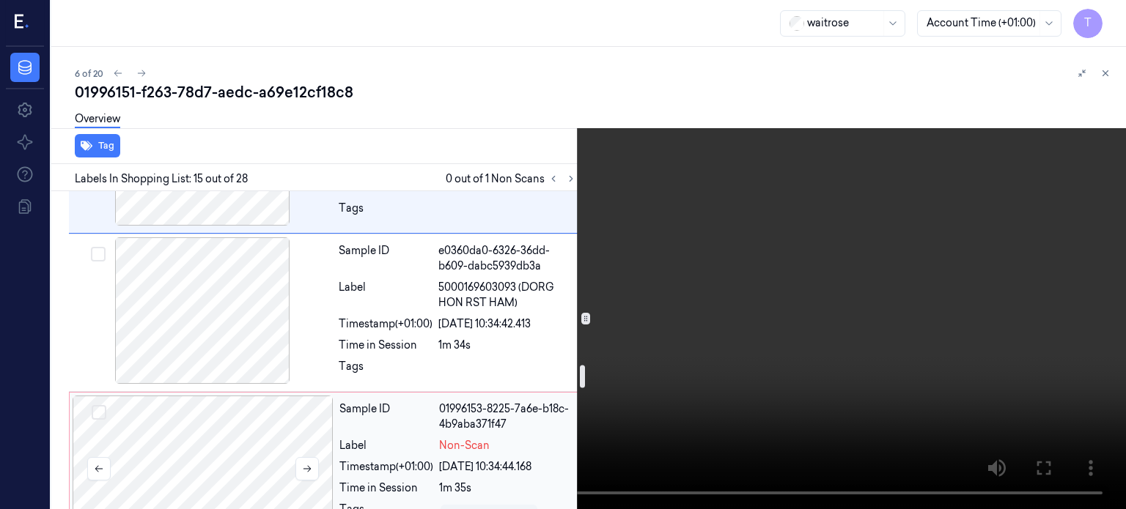
scroll to position [2369, 0]
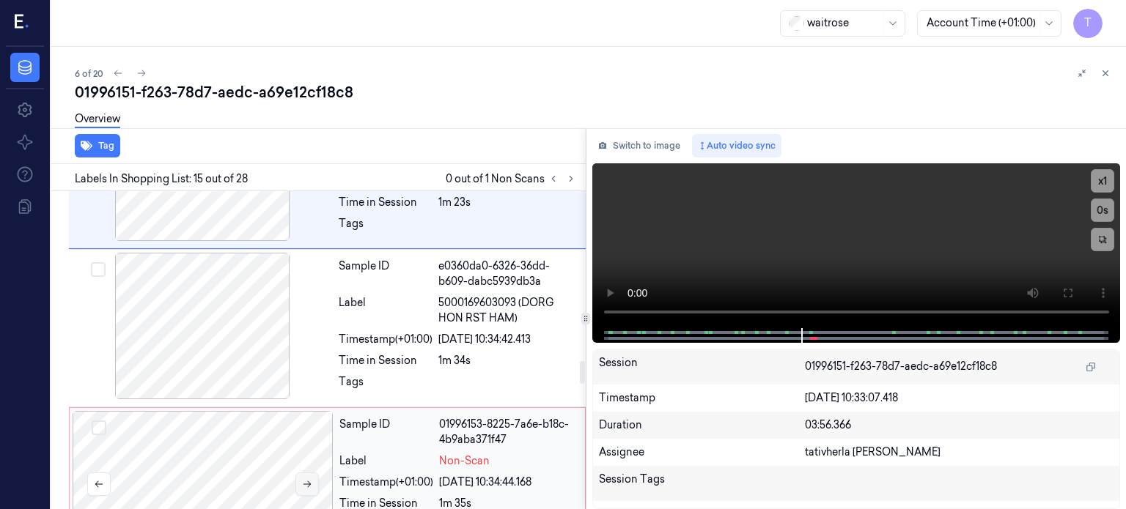
click at [305, 479] on icon at bounding box center [307, 484] width 10 height 10
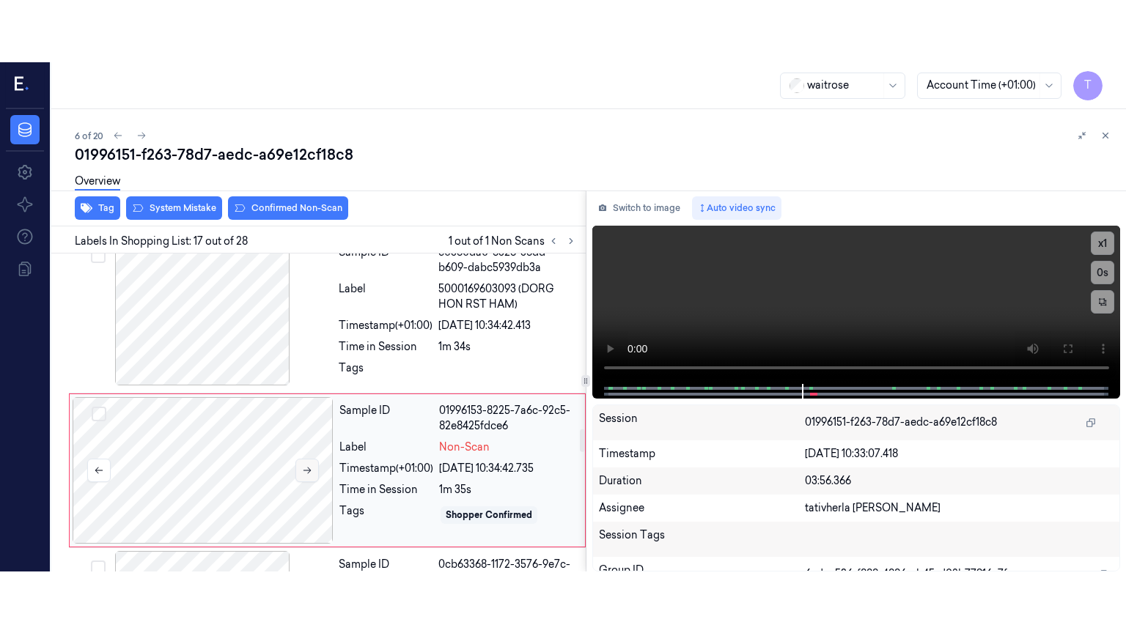
scroll to position [2451, 0]
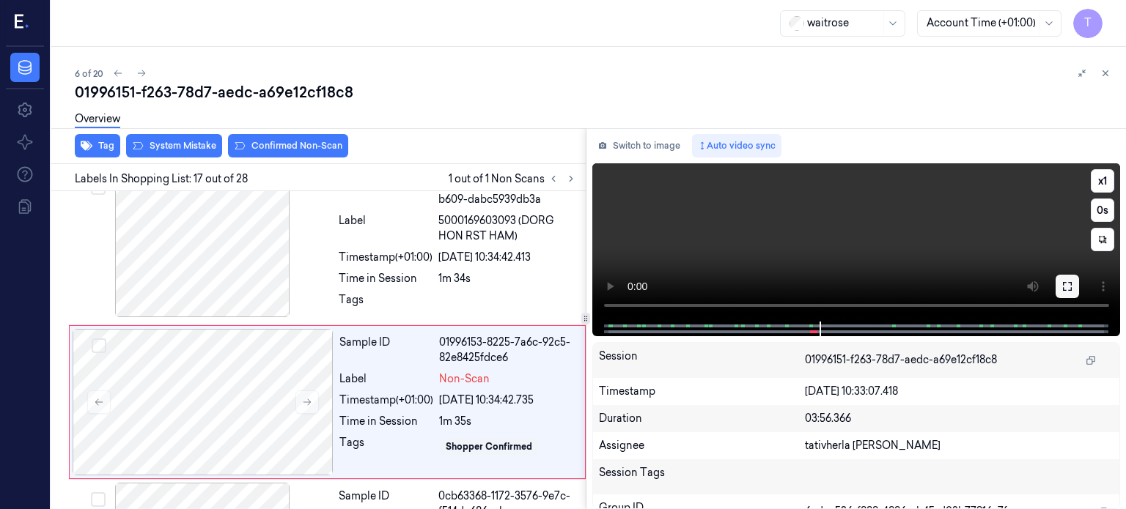
click at [1062, 285] on icon at bounding box center [1068, 287] width 12 height 12
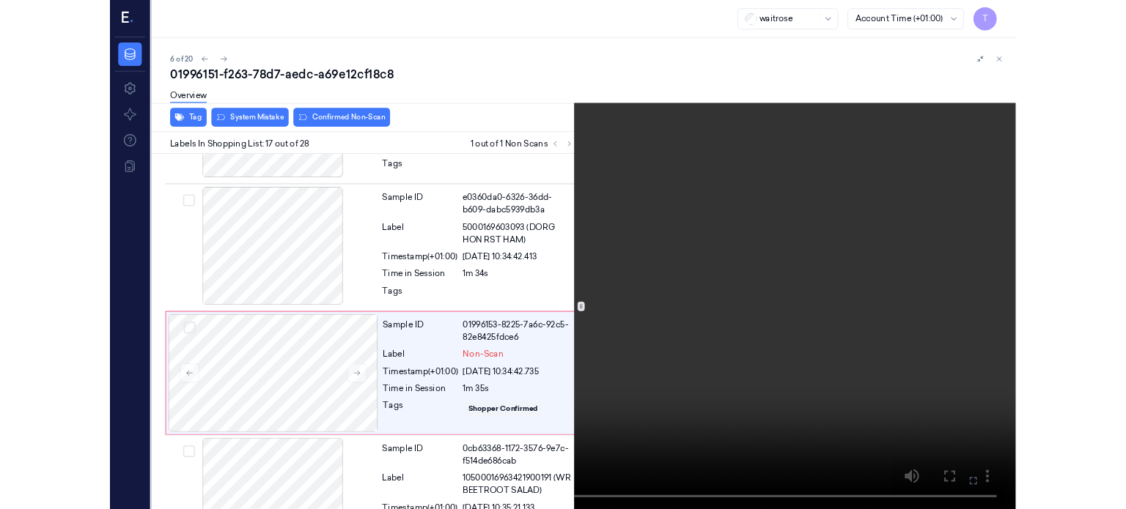
scroll to position [2390, 0]
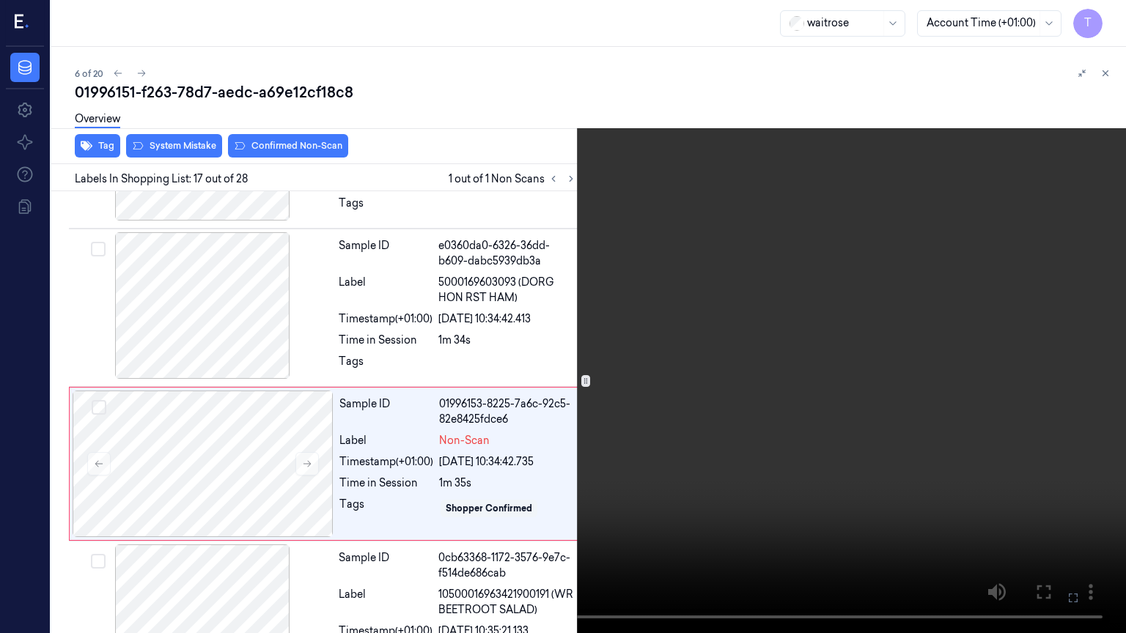
click at [0, 0] on icon at bounding box center [0, 0] width 0 height 0
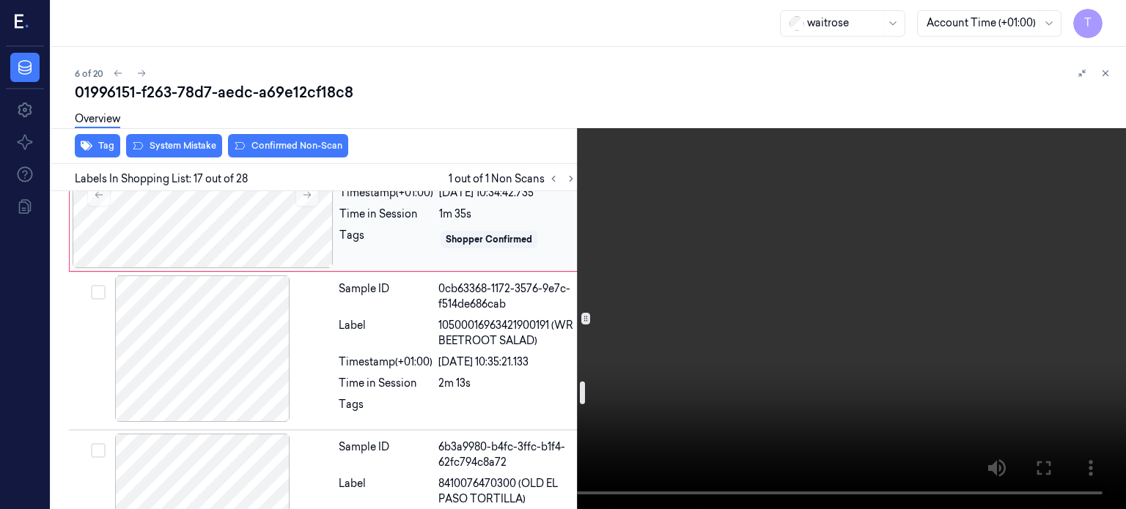
scroll to position [2683, 0]
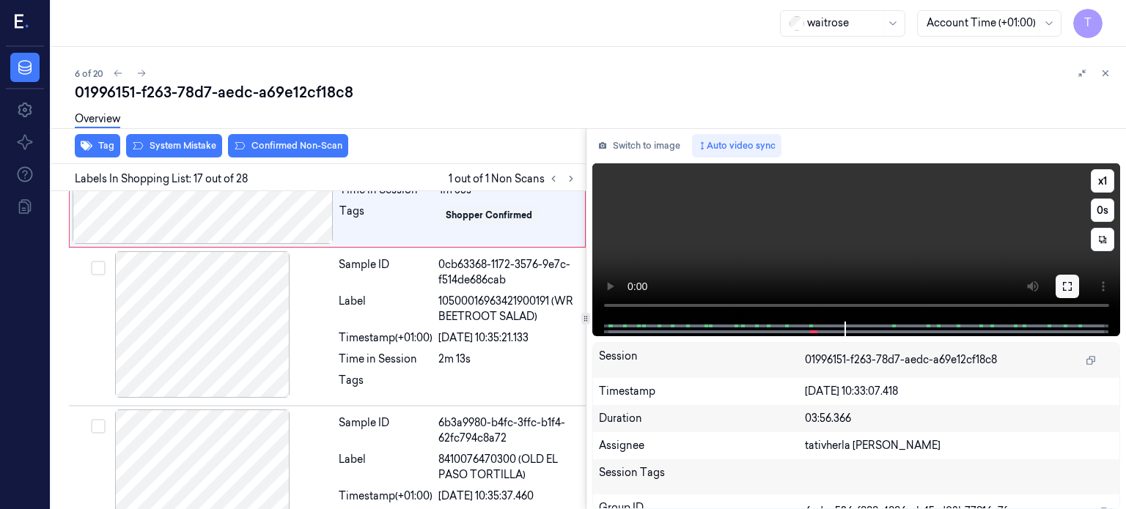
click at [1070, 292] on icon at bounding box center [1068, 287] width 12 height 12
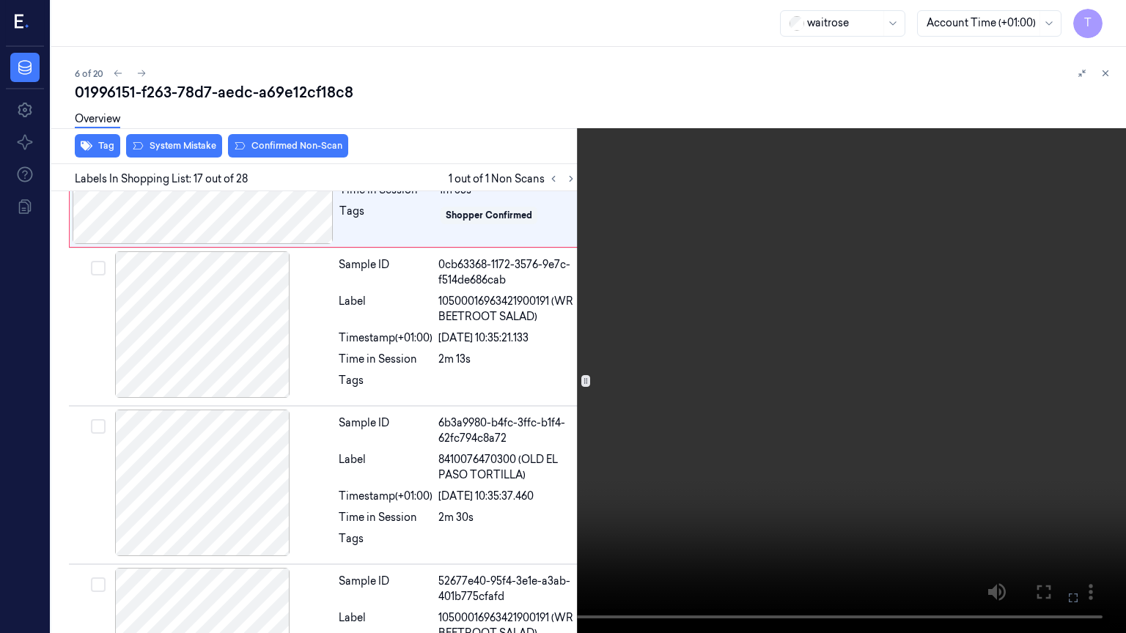
click at [0, 0] on button at bounding box center [0, 0] width 0 height 0
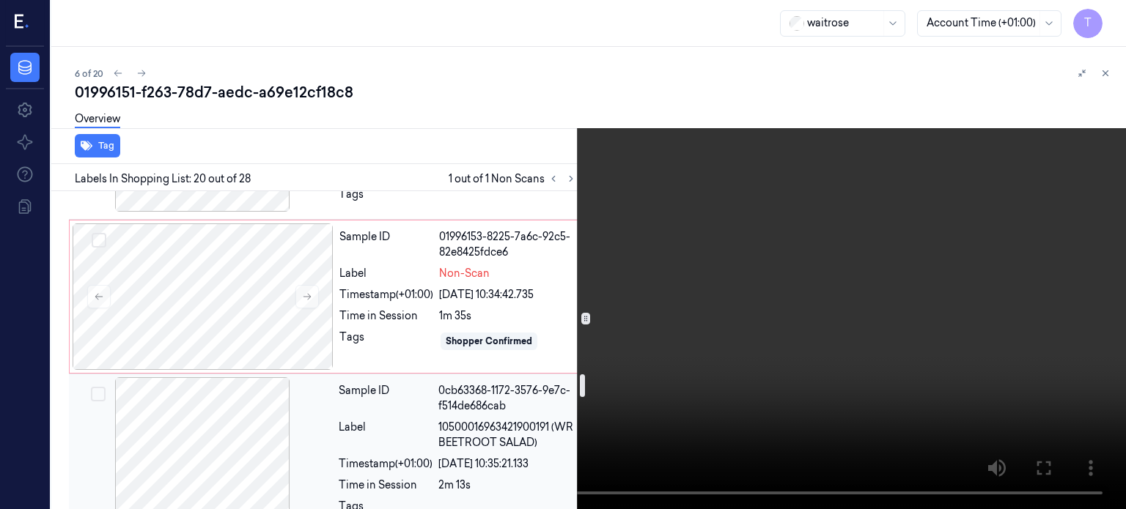
scroll to position [2484, 0]
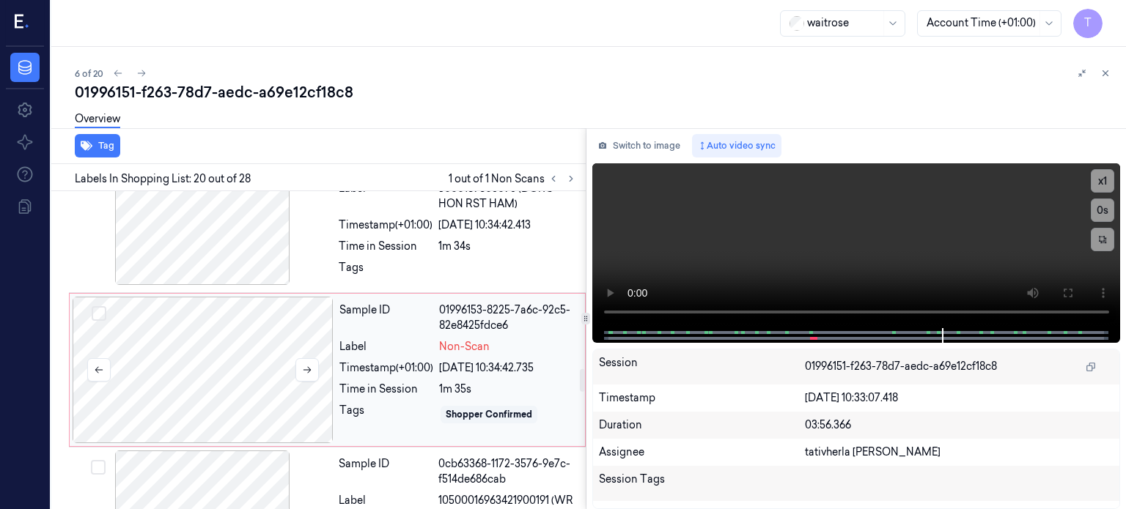
click at [218, 297] on div at bounding box center [203, 370] width 261 height 147
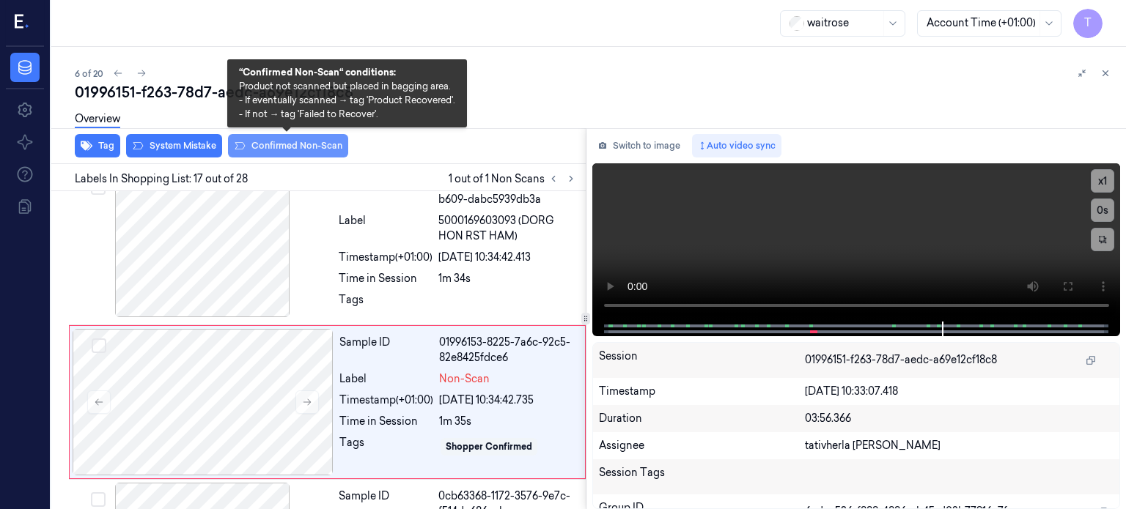
click at [266, 143] on button "Confirmed Non-Scan" at bounding box center [288, 145] width 120 height 23
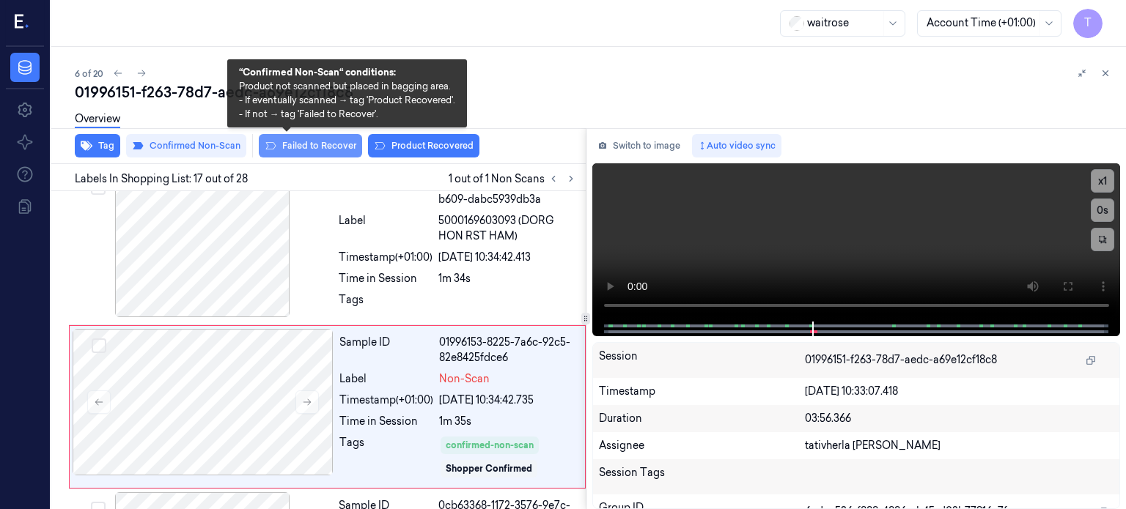
scroll to position [2457, 0]
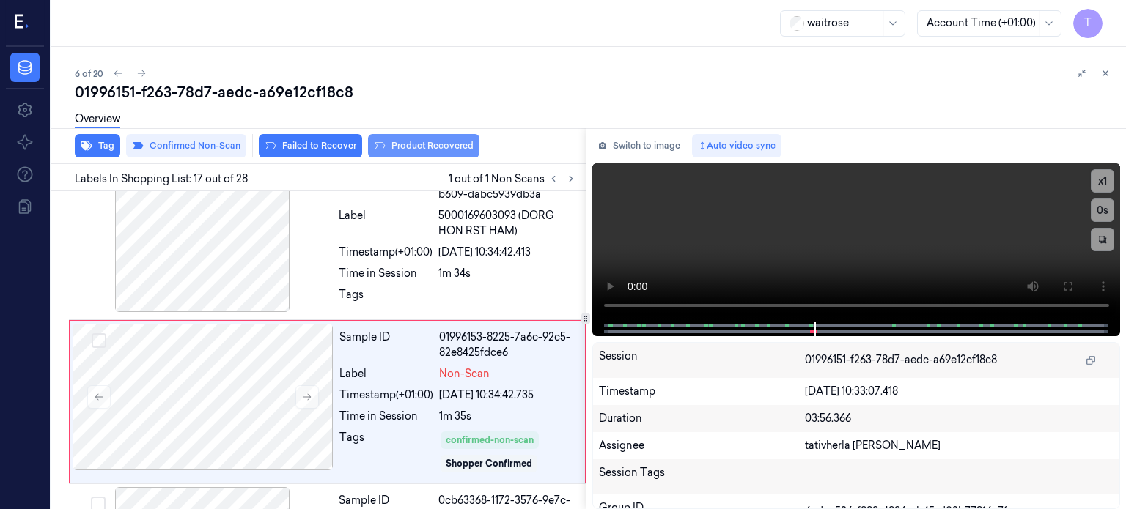
click at [416, 149] on button "Product Recovered" at bounding box center [423, 145] width 111 height 23
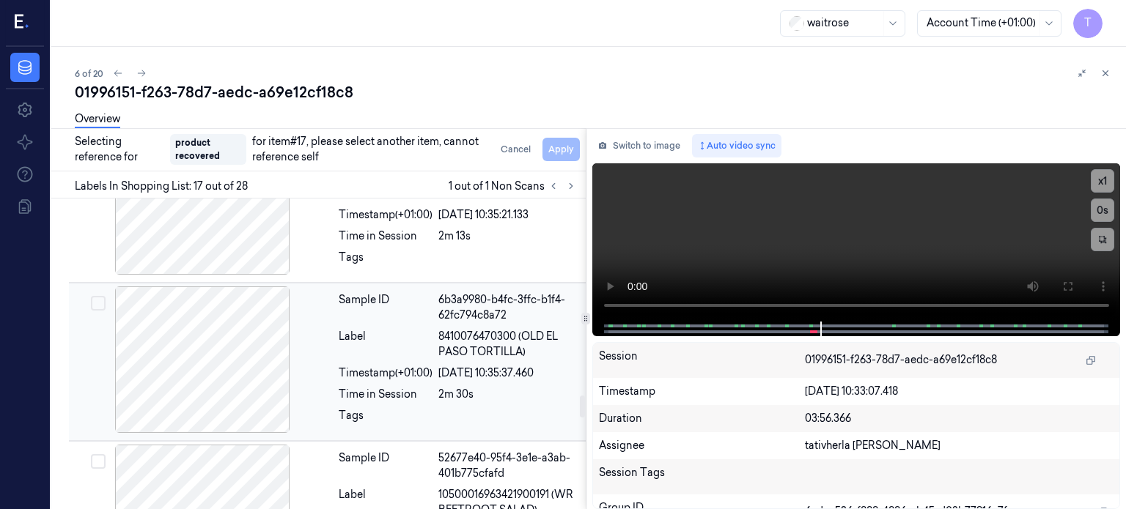
click at [220, 303] on div at bounding box center [202, 360] width 261 height 147
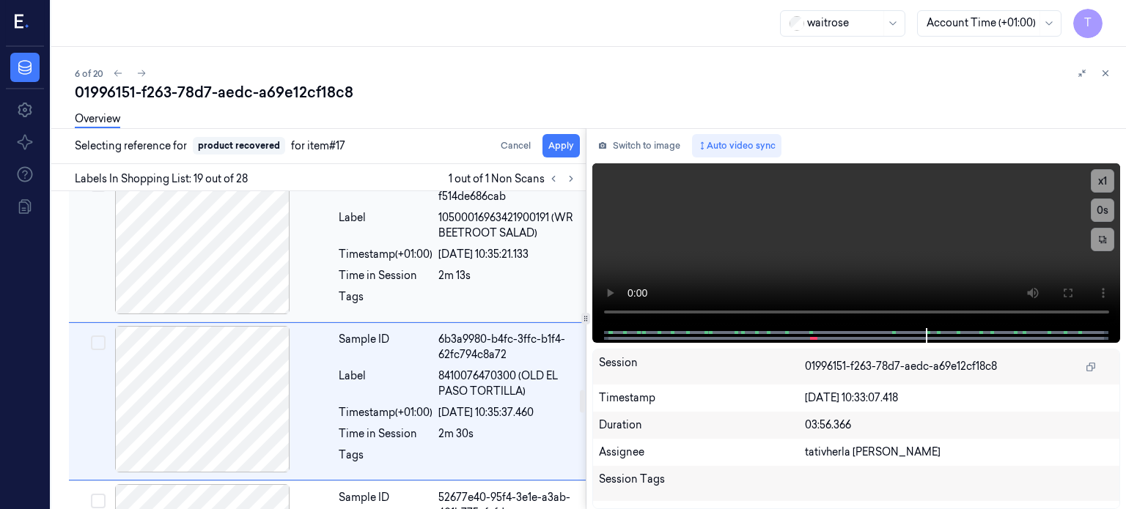
scroll to position [2775, 0]
click at [569, 148] on button "Apply" at bounding box center [560, 145] width 37 height 23
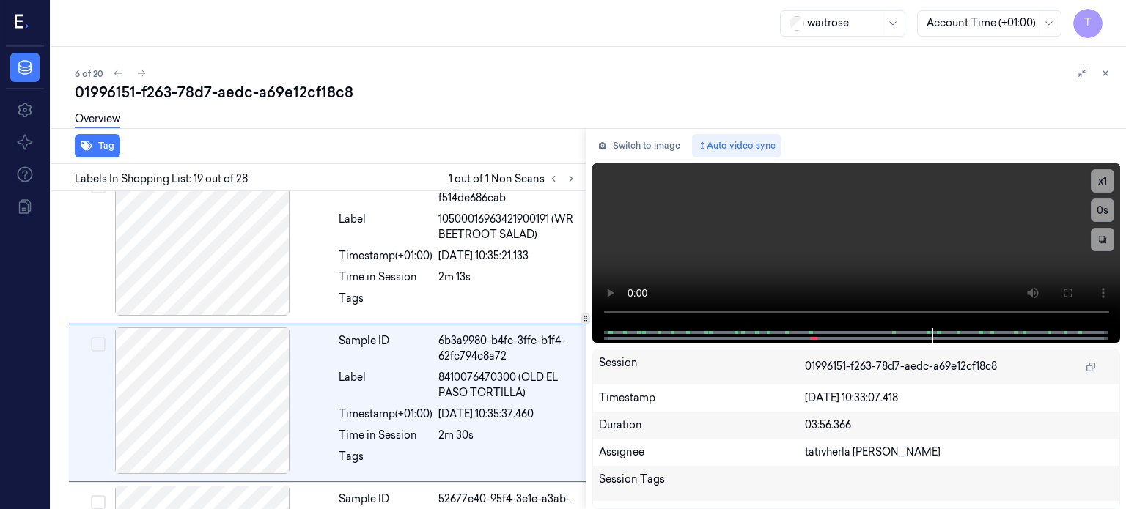
scroll to position [2793, 0]
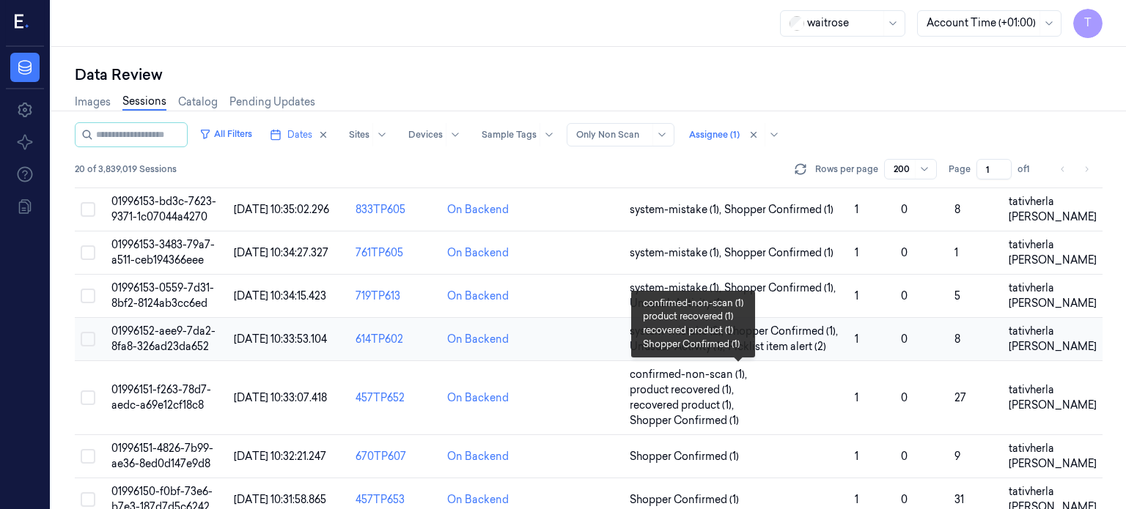
scroll to position [73, 0]
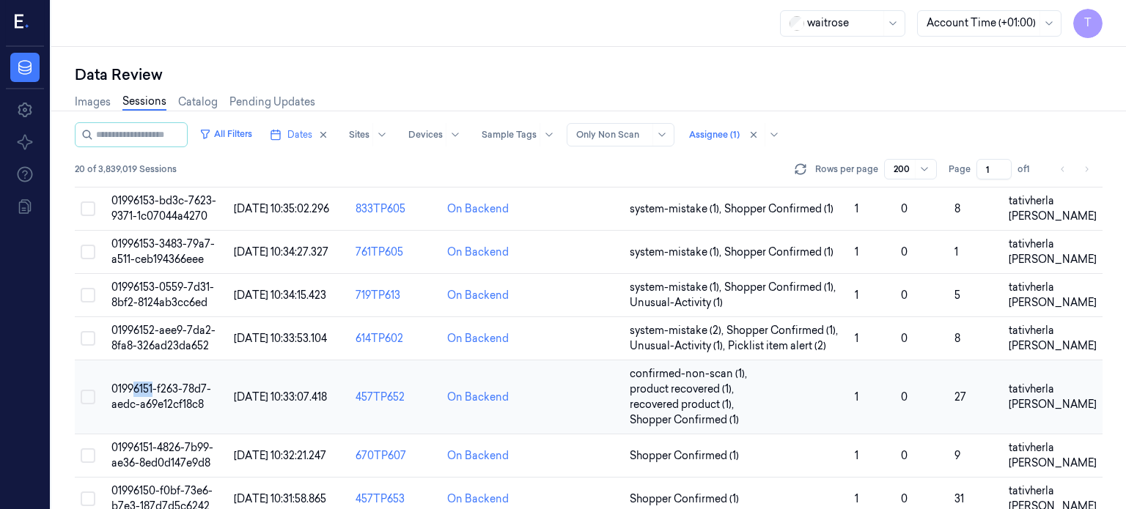
drag, startPoint x: 154, startPoint y: 394, endPoint x: 132, endPoint y: 372, distance: 31.1
click at [132, 372] on td "01996151-f263-78d7-aedc-a69e12cf18c8" at bounding box center [167, 398] width 122 height 74
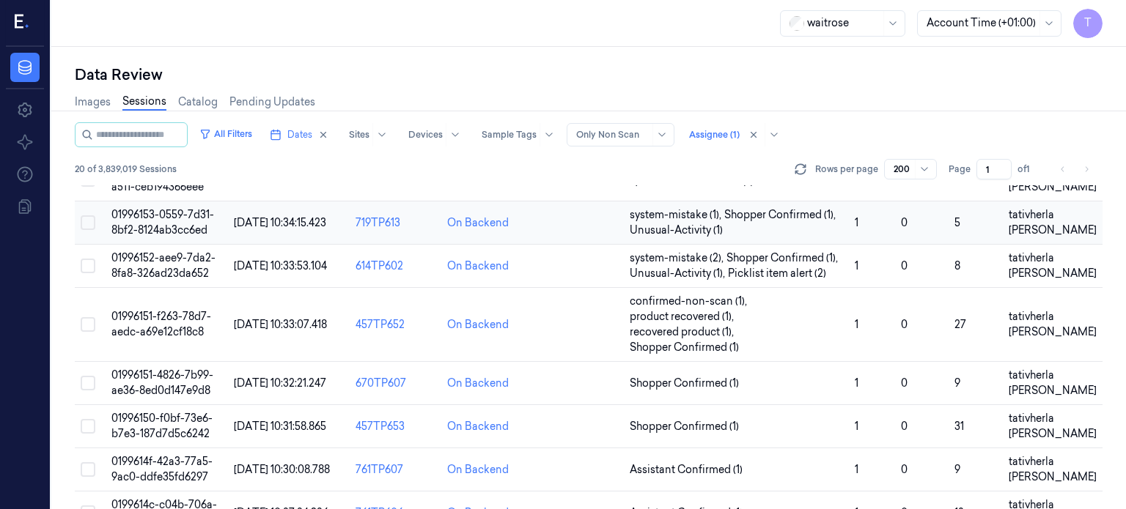
scroll to position [147, 0]
click at [139, 378] on span "01996151-4826-7b99-ae36-8ed0d147e9d8" at bounding box center [162, 382] width 102 height 29
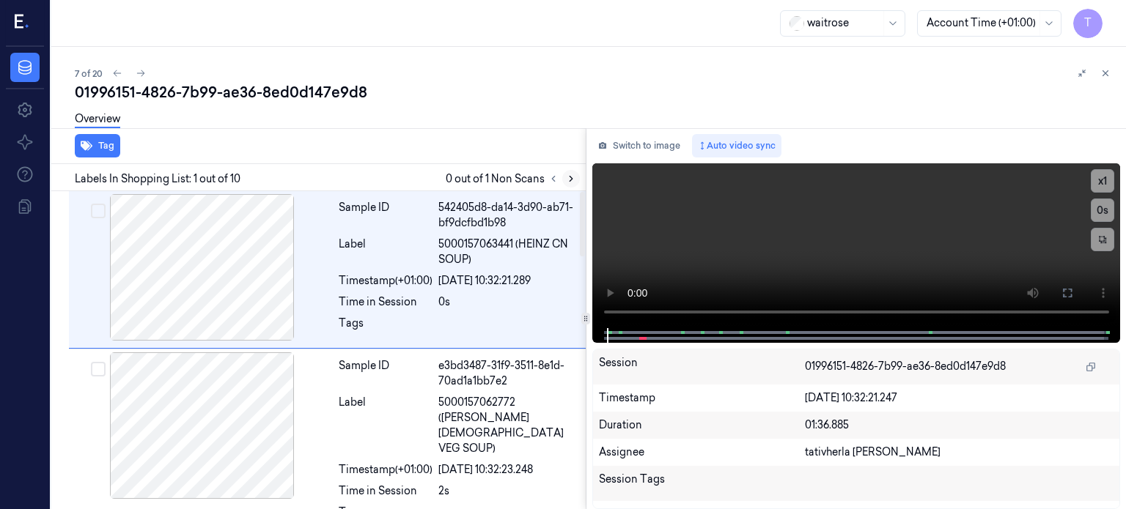
click at [564, 178] on button at bounding box center [571, 179] width 18 height 18
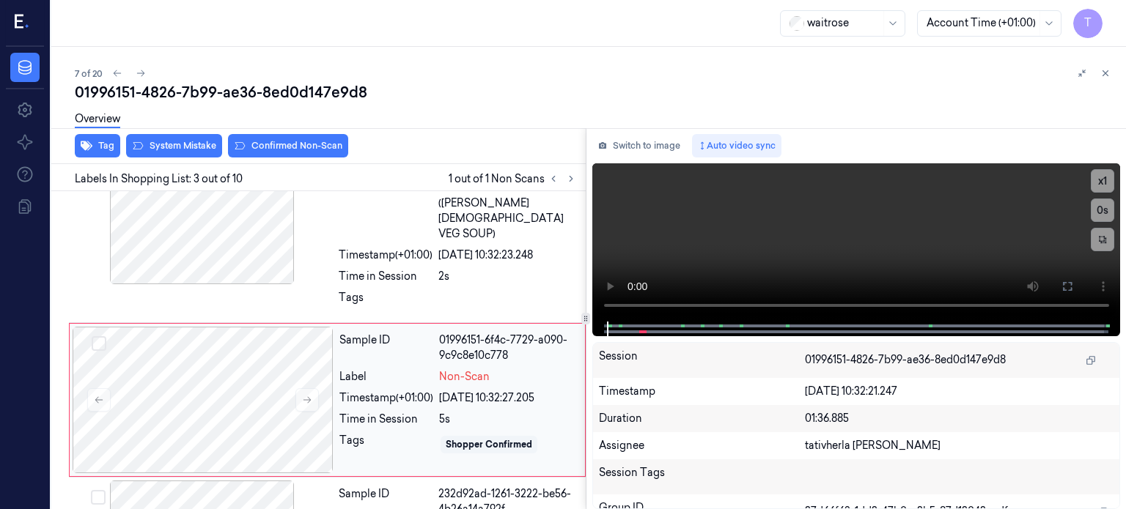
scroll to position [232, 0]
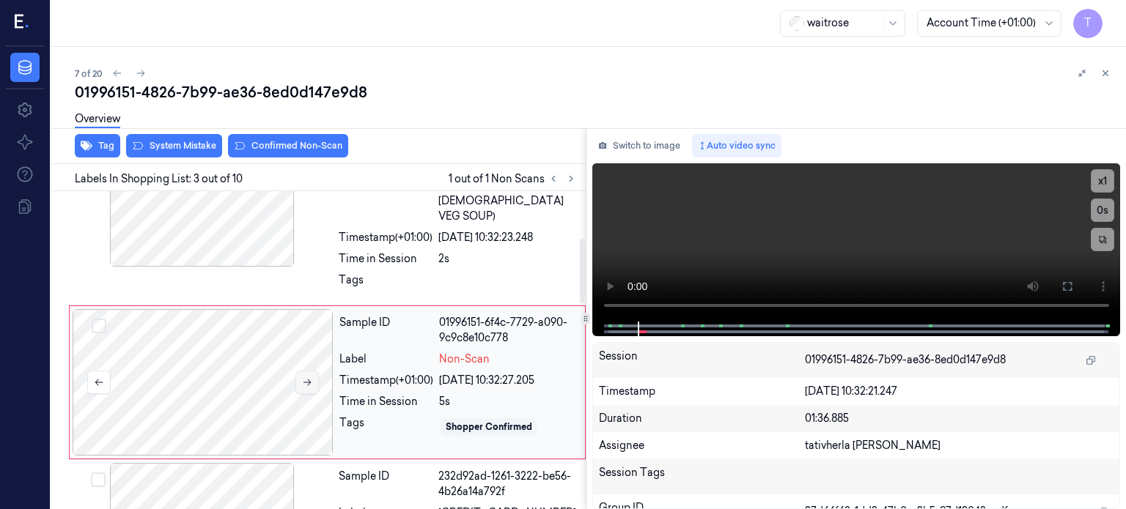
click at [305, 378] on icon at bounding box center [307, 383] width 10 height 10
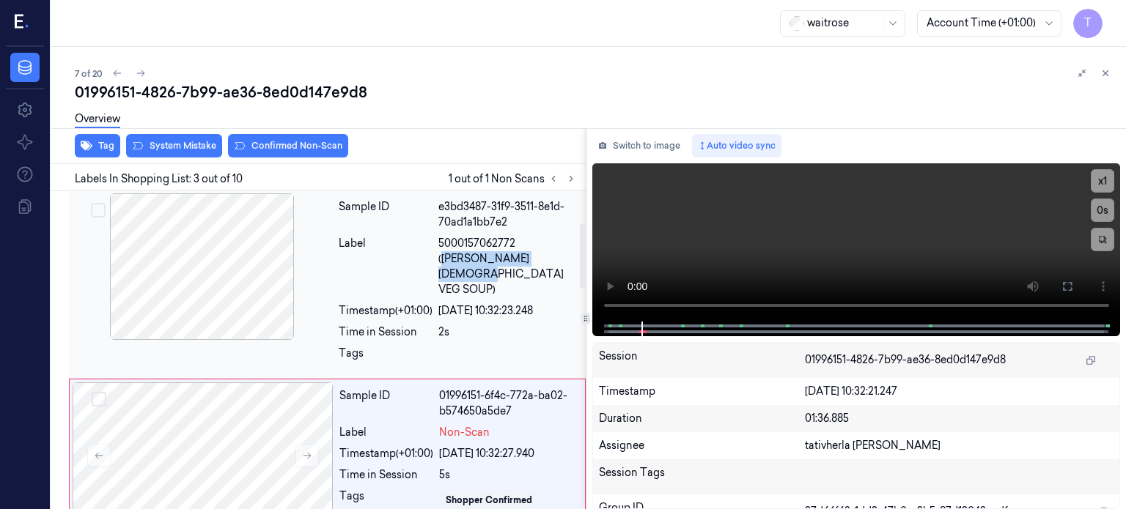
drag, startPoint x: 519, startPoint y: 238, endPoint x: 557, endPoint y: 252, distance: 40.6
click at [557, 252] on span "5000157062772 ([PERSON_NAME][DEMOGRAPHIC_DATA] VEG SOUP)" at bounding box center [507, 267] width 139 height 62
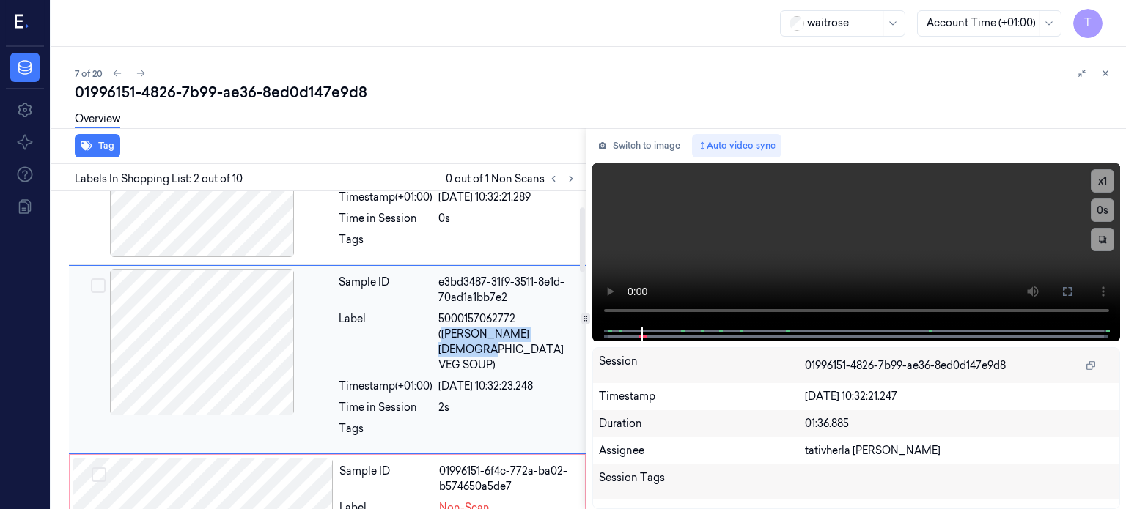
scroll to position [76, 0]
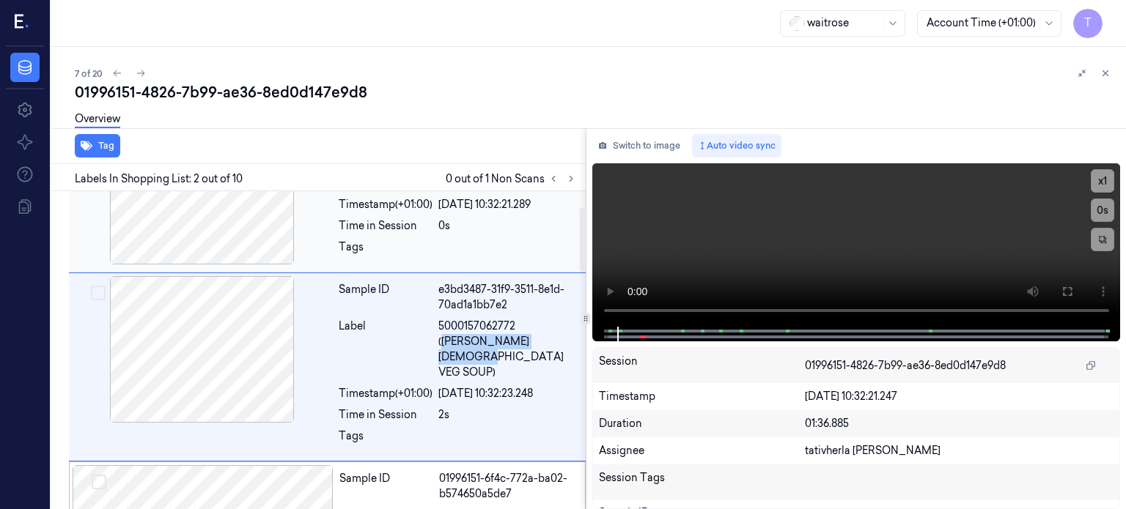
copy span "[PERSON_NAME][DEMOGRAPHIC_DATA] VEG SOUP)"
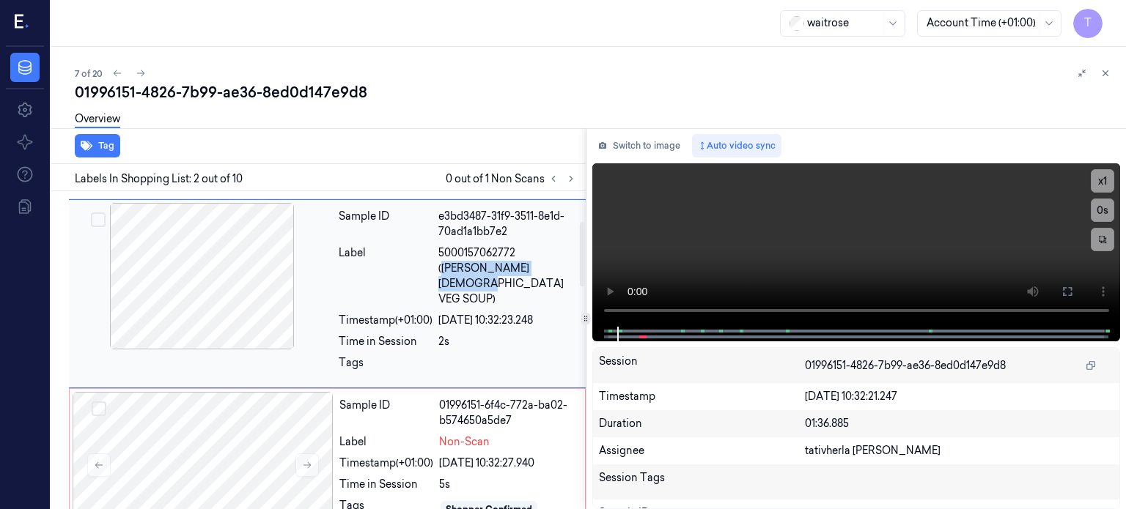
scroll to position [223, 0]
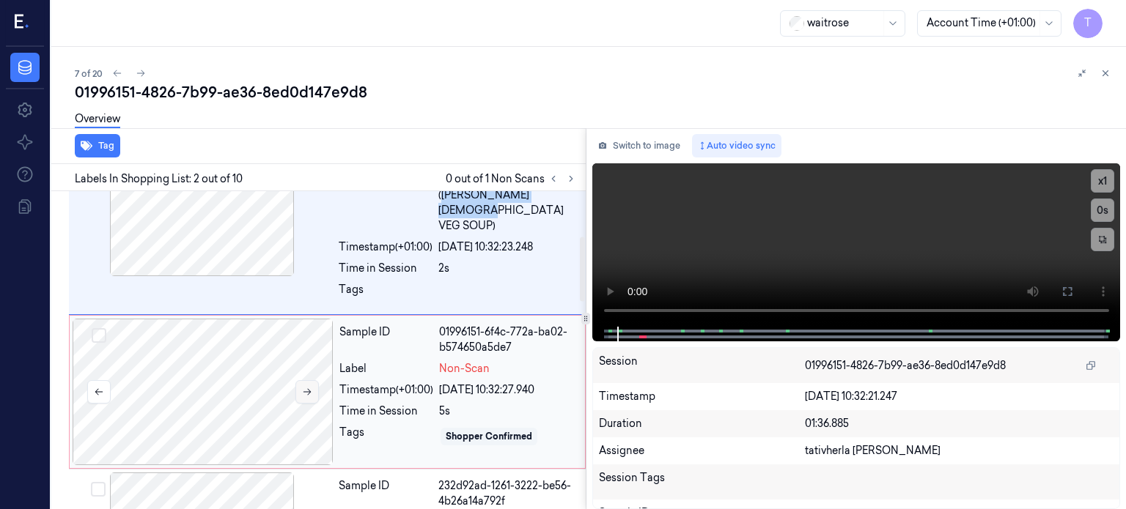
click at [309, 387] on icon at bounding box center [307, 392] width 10 height 10
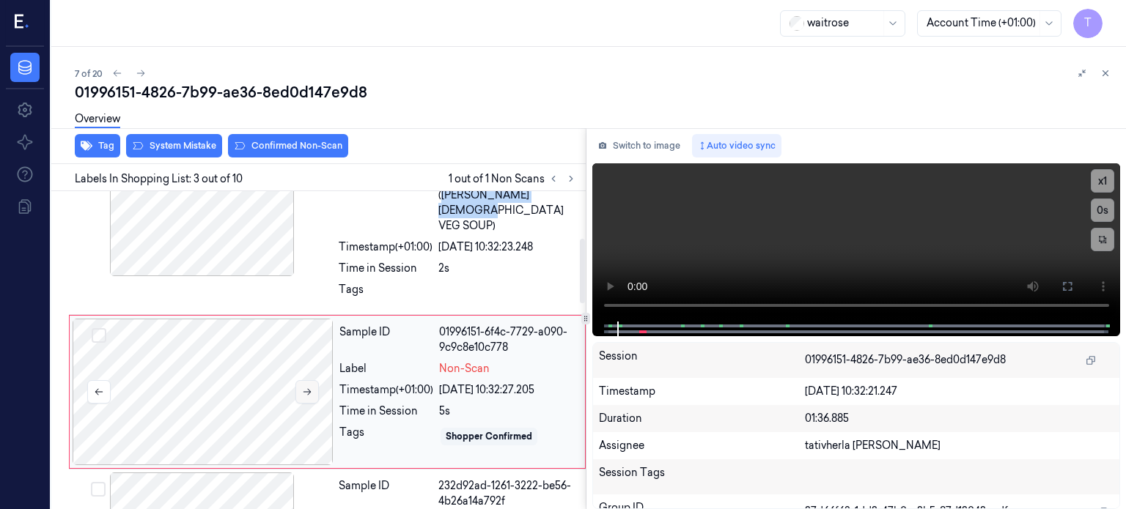
scroll to position [232, 0]
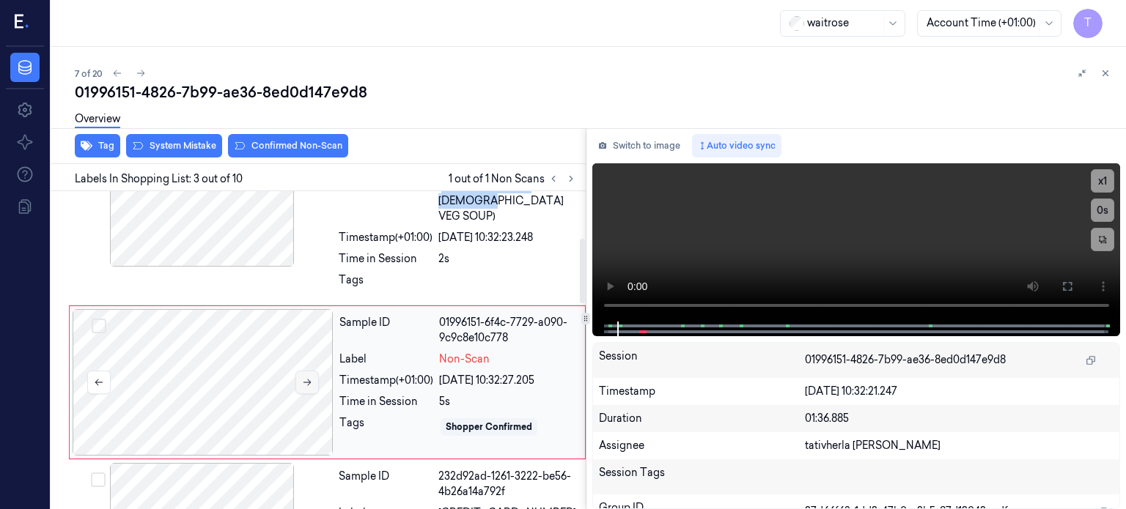
click at [309, 371] on button at bounding box center [306, 382] width 23 height 23
click at [1072, 282] on icon at bounding box center [1068, 287] width 12 height 12
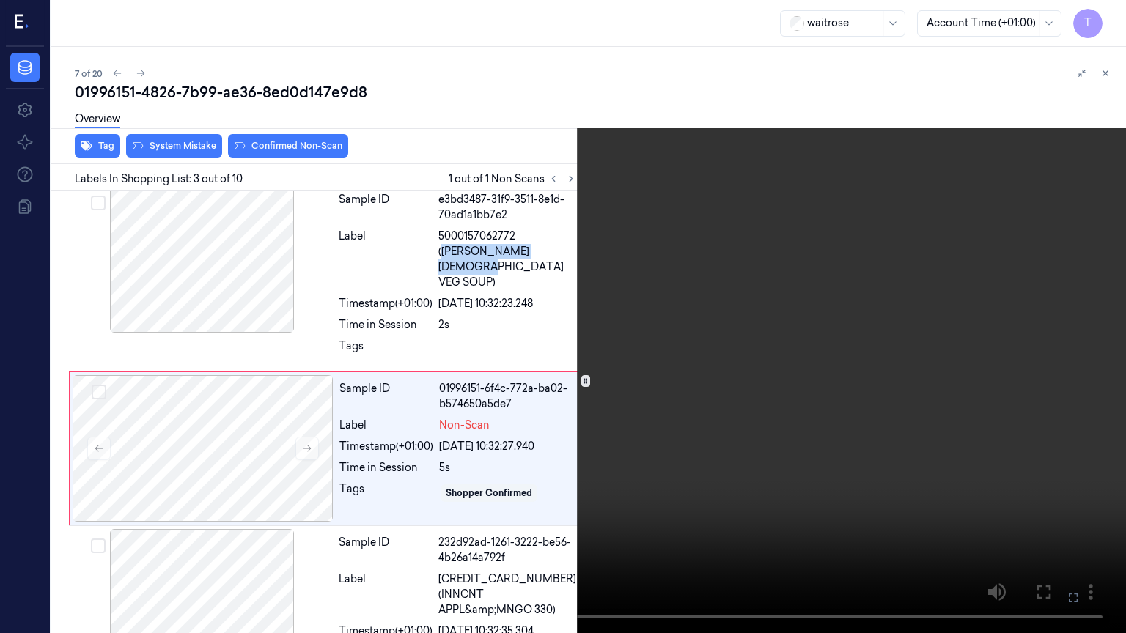
scroll to position [171, 0]
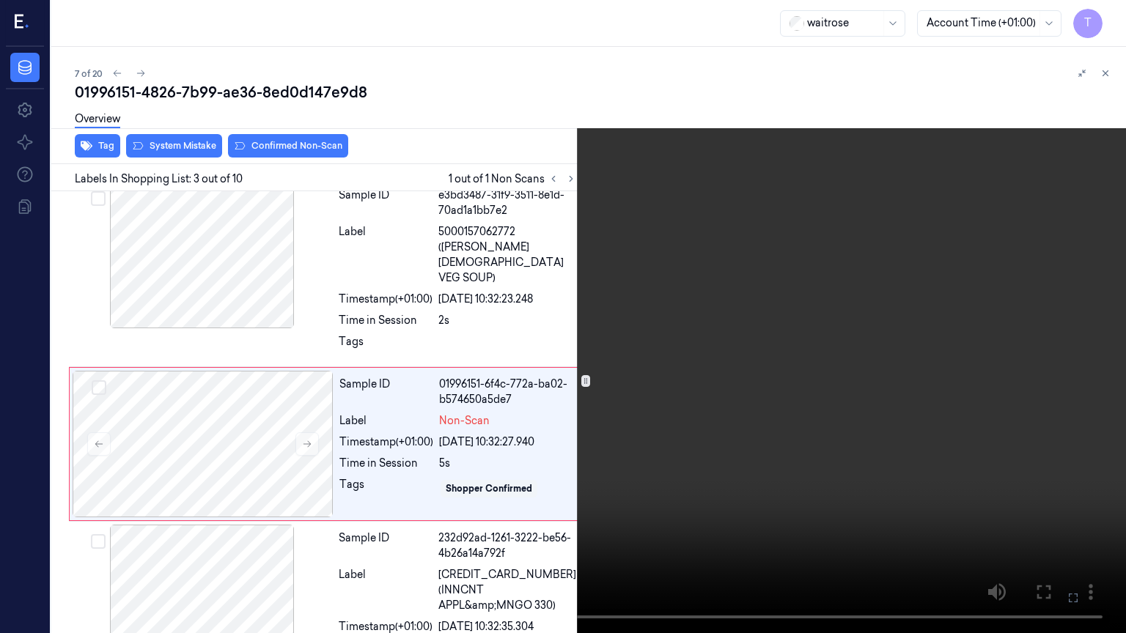
click at [0, 0] on icon at bounding box center [0, 0] width 0 height 0
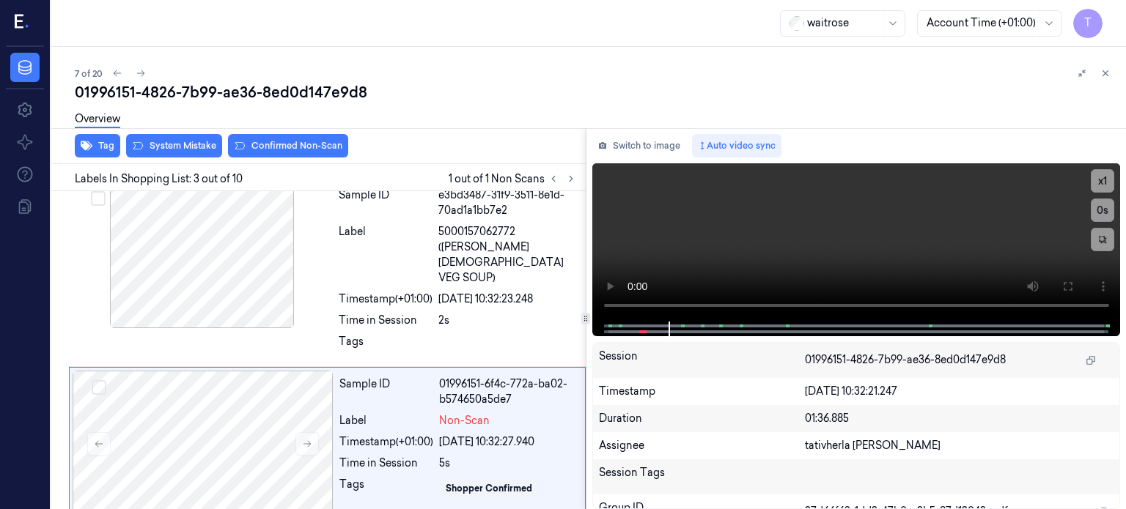
click at [1043, 49] on div "7 of 20 01996151-4826-7b99-ae36-8ed0d147e9d8 Overview Tag System Mistake Confir…" at bounding box center [588, 278] width 1075 height 463
click at [1062, 290] on icon at bounding box center [1068, 287] width 12 height 12
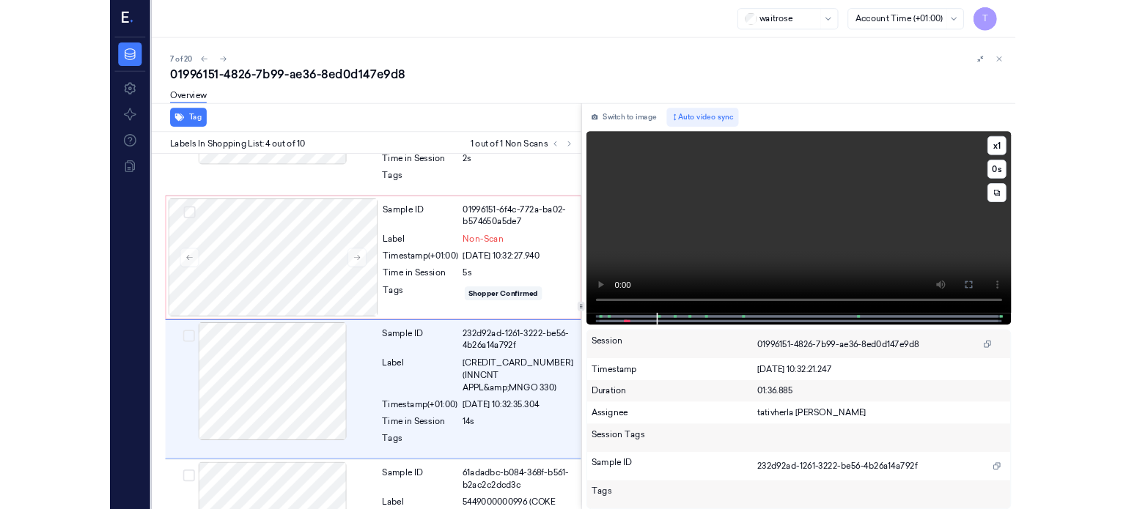
scroll to position [326, 0]
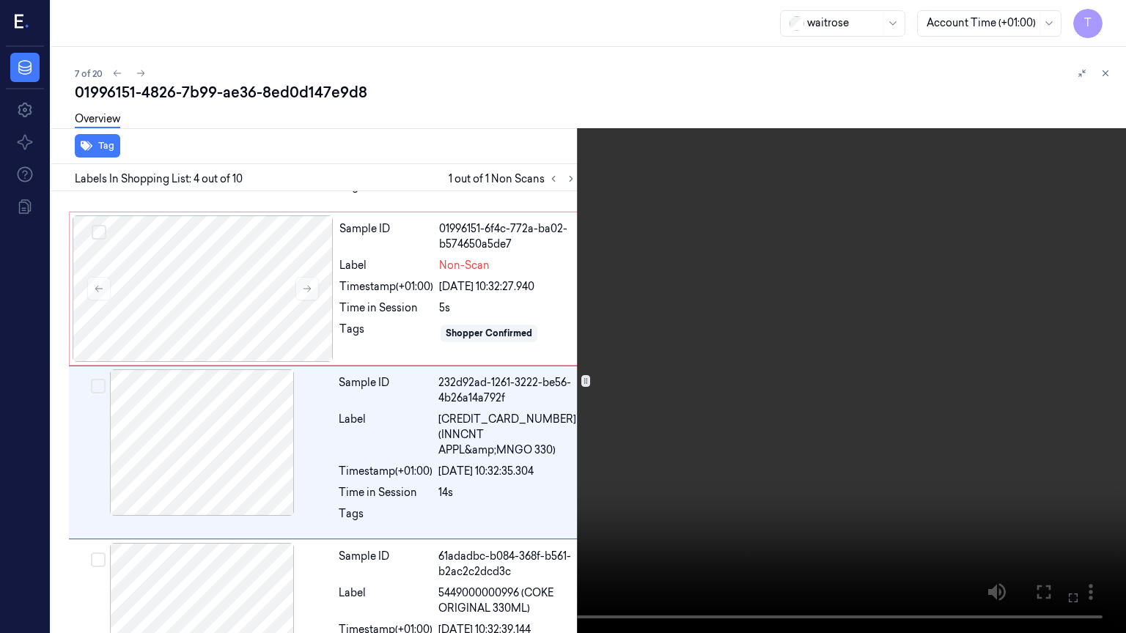
click at [0, 0] on icon at bounding box center [0, 0] width 0 height 0
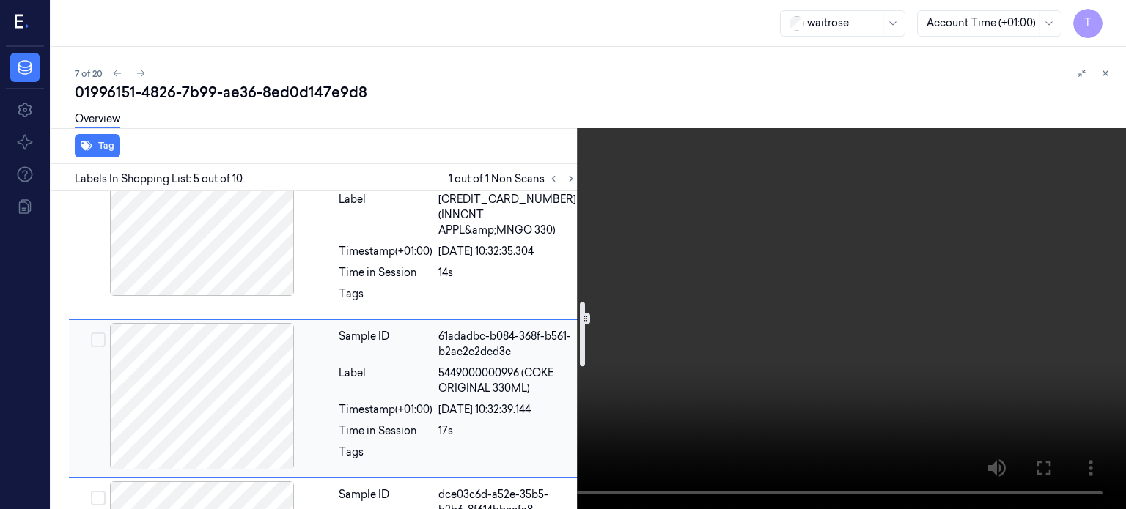
scroll to position [473, 0]
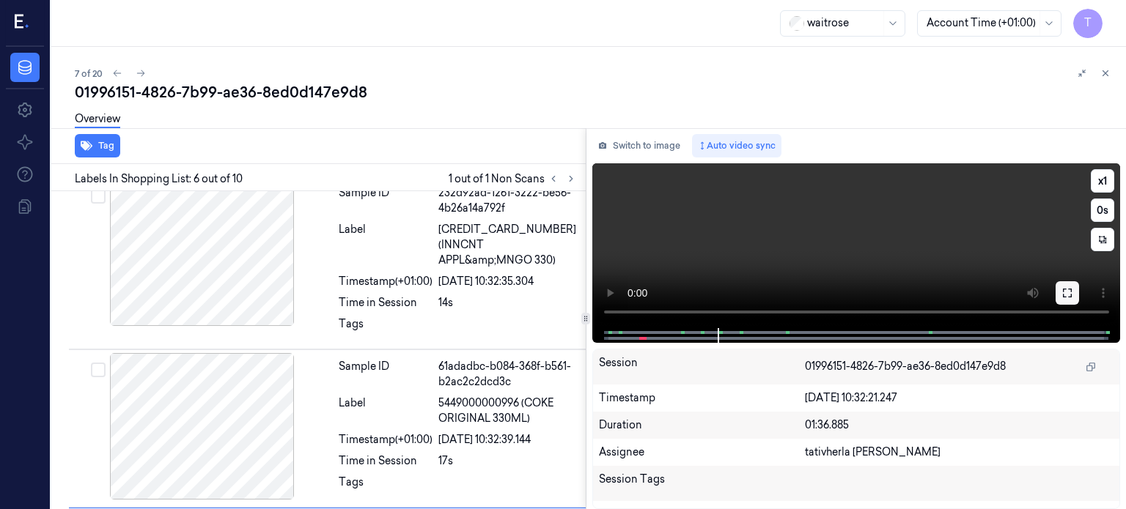
click at [1067, 295] on icon at bounding box center [1068, 293] width 12 height 12
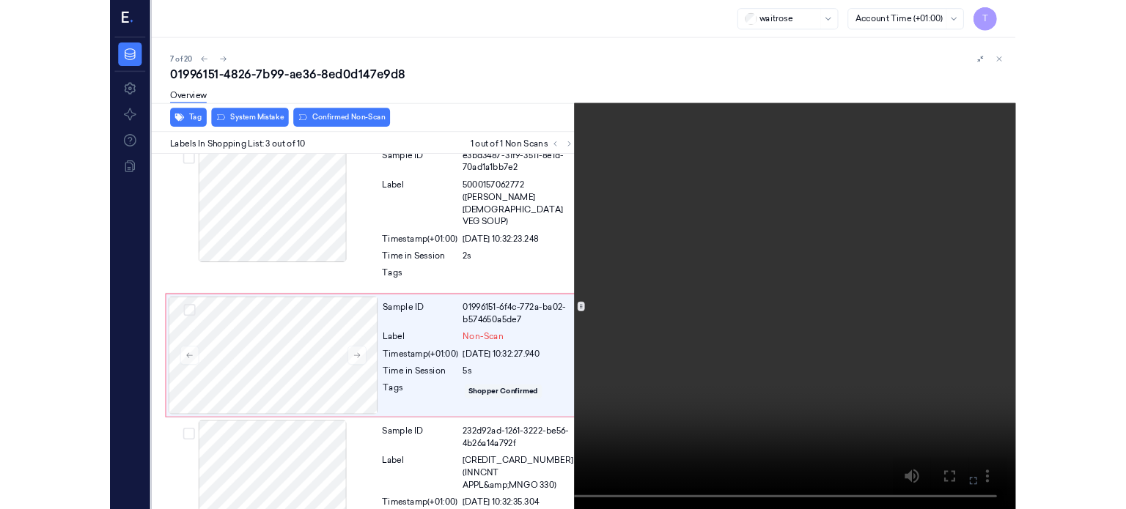
scroll to position [171, 0]
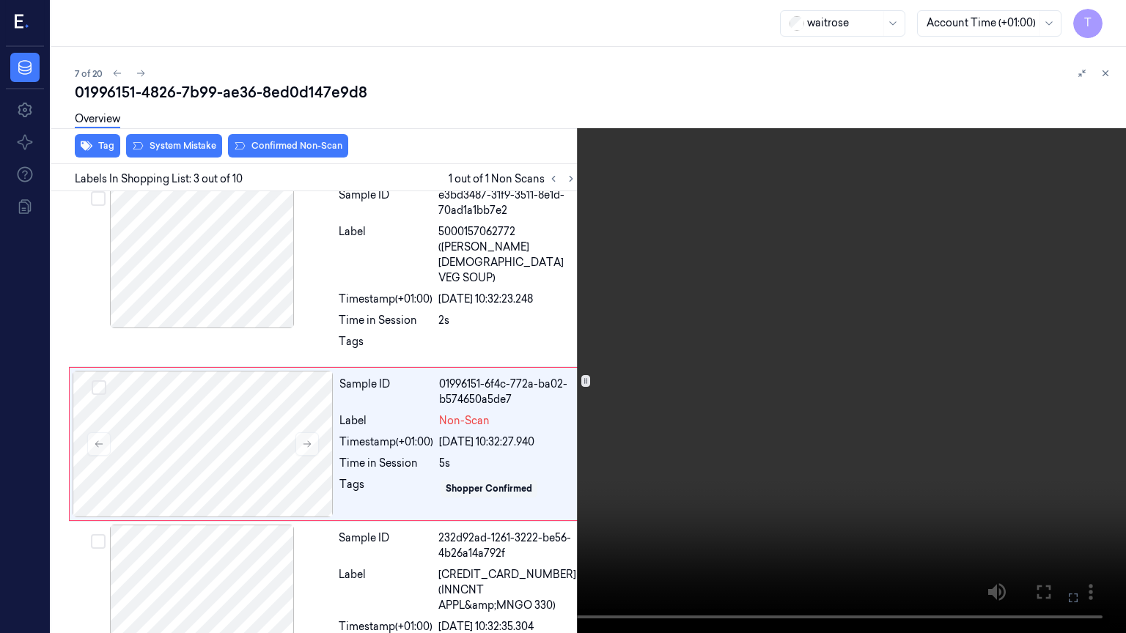
click at [0, 0] on icon at bounding box center [0, 0] width 0 height 0
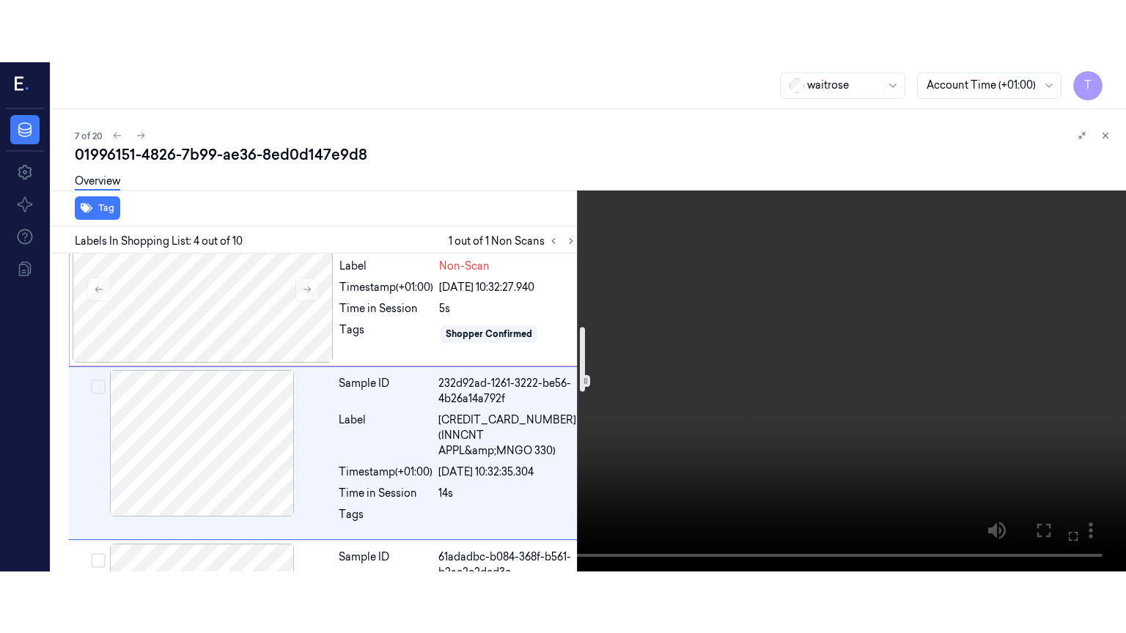
scroll to position [389, 0]
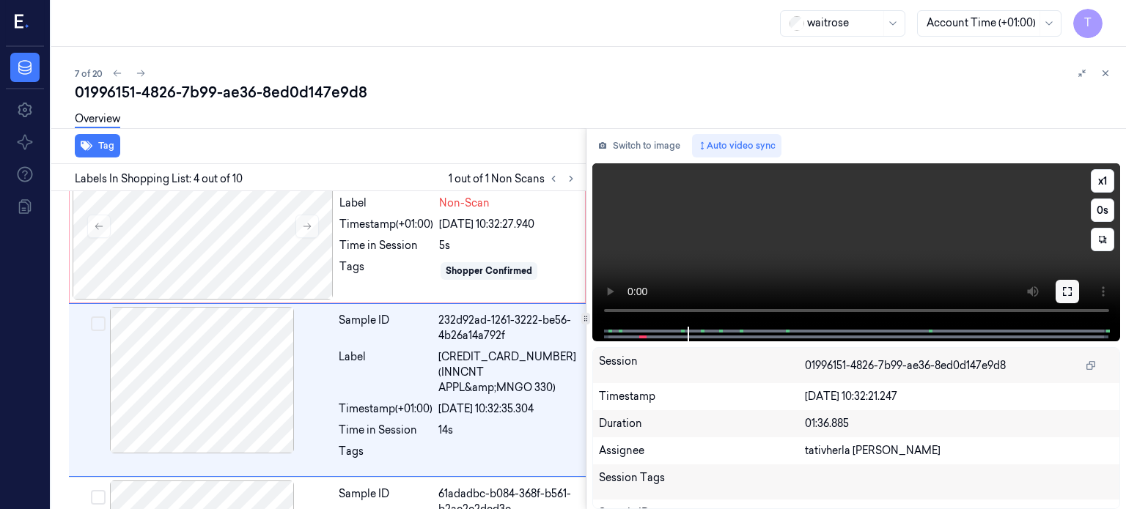
click at [1070, 294] on icon at bounding box center [1068, 292] width 12 height 12
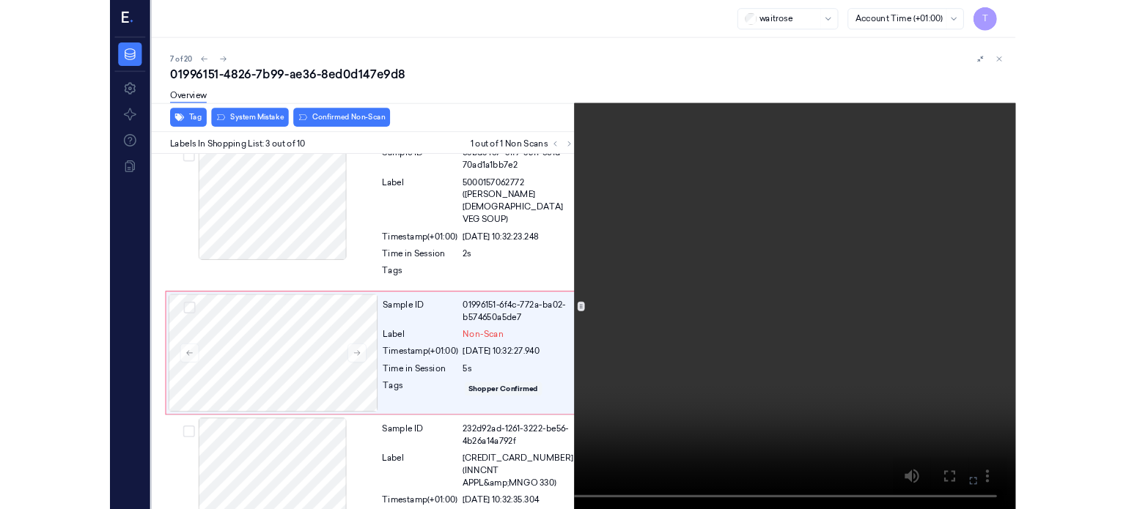
scroll to position [171, 0]
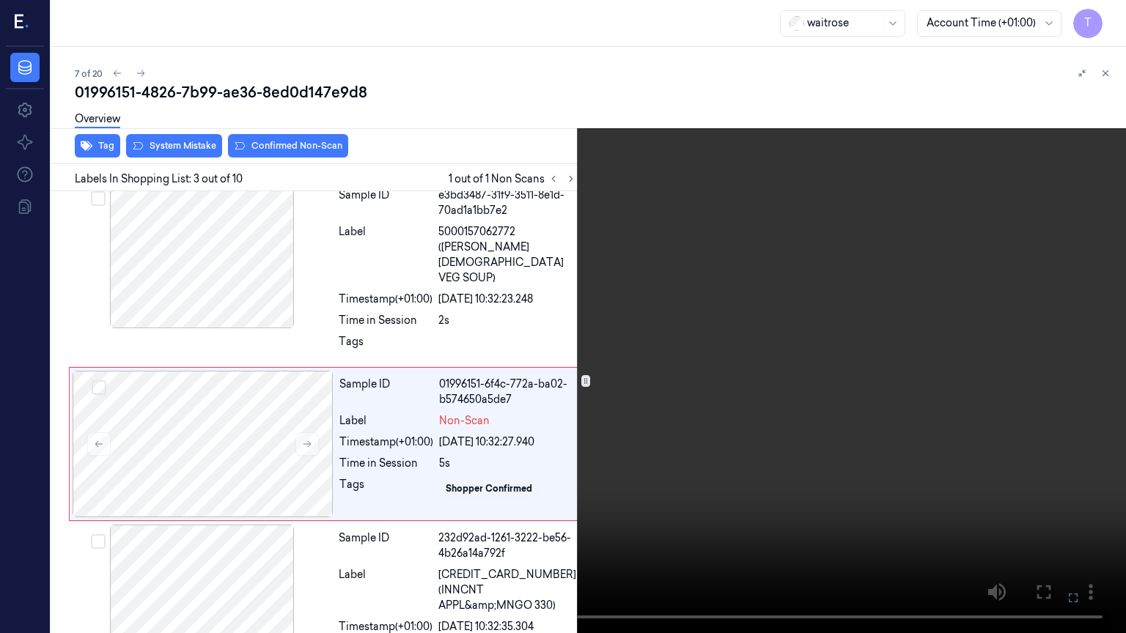
click at [0, 0] on icon at bounding box center [0, 0] width 0 height 0
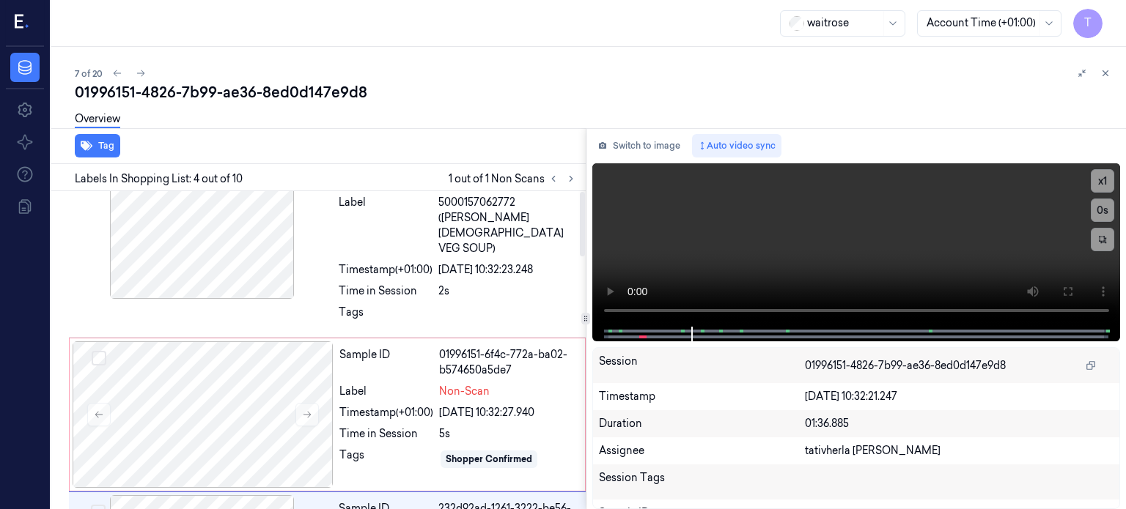
scroll to position [293, 0]
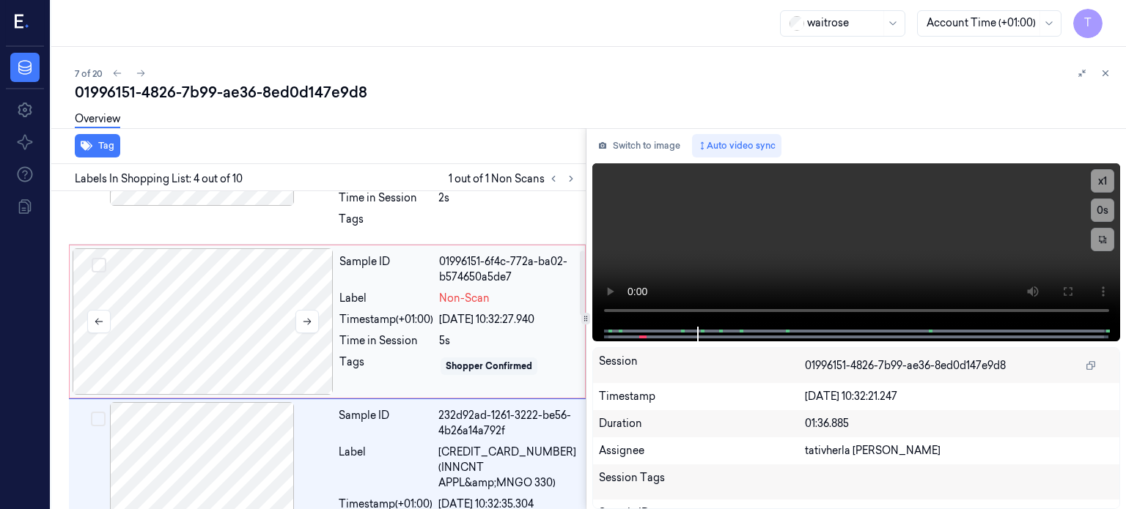
click at [213, 259] on div at bounding box center [203, 322] width 261 height 147
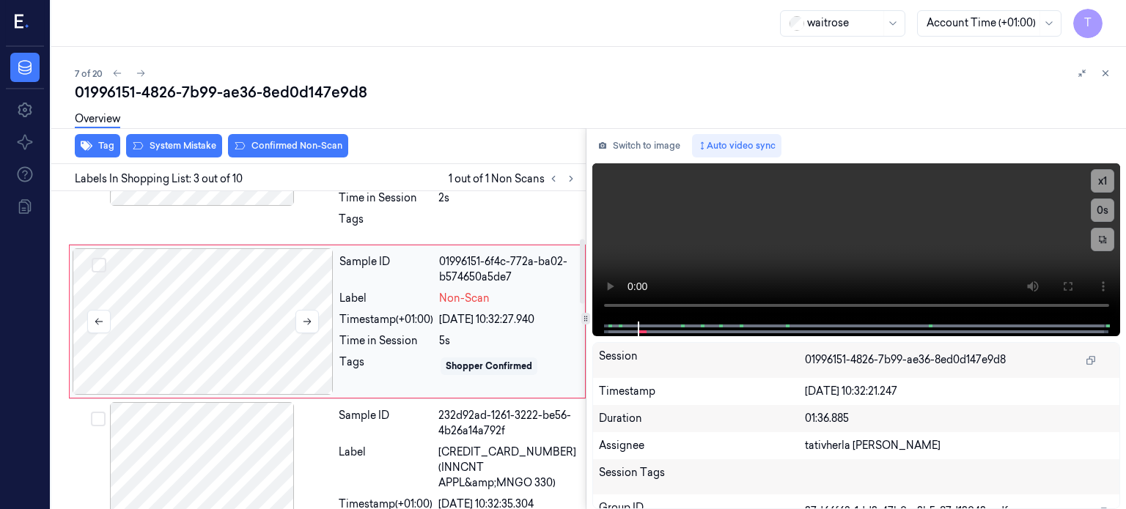
scroll to position [232, 0]
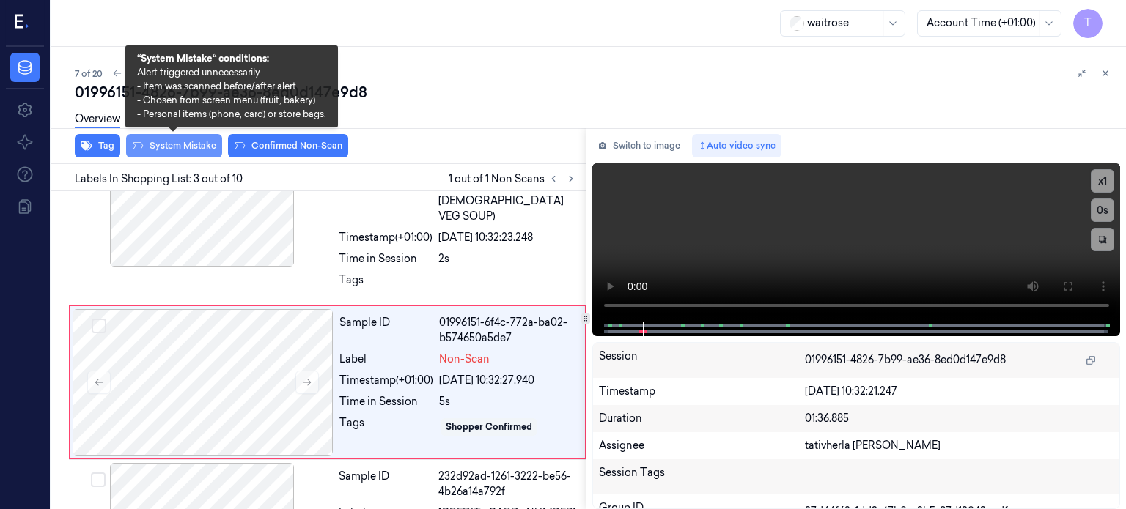
click at [196, 150] on button "System Mistake" at bounding box center [174, 145] width 96 height 23
click at [196, 145] on button "System Mistake" at bounding box center [174, 145] width 96 height 23
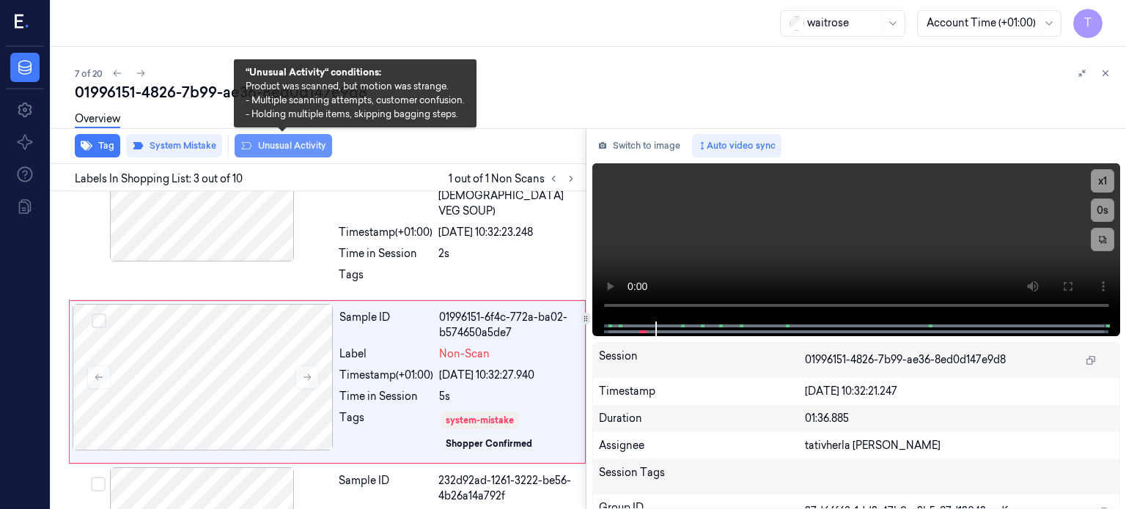
click at [277, 147] on button "Unusual Activity" at bounding box center [283, 145] width 97 height 23
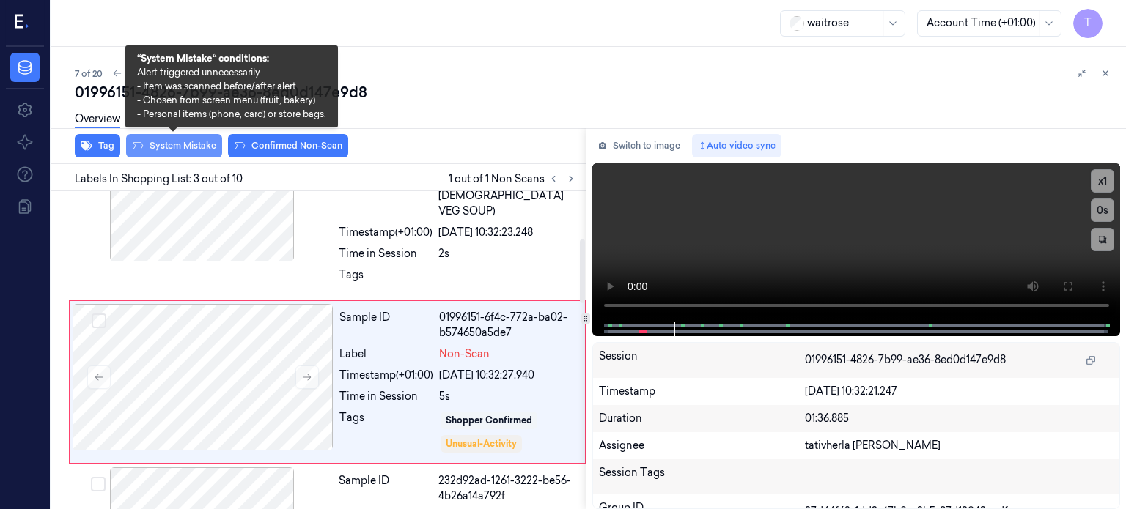
click at [188, 144] on button "System Mistake" at bounding box center [174, 145] width 96 height 23
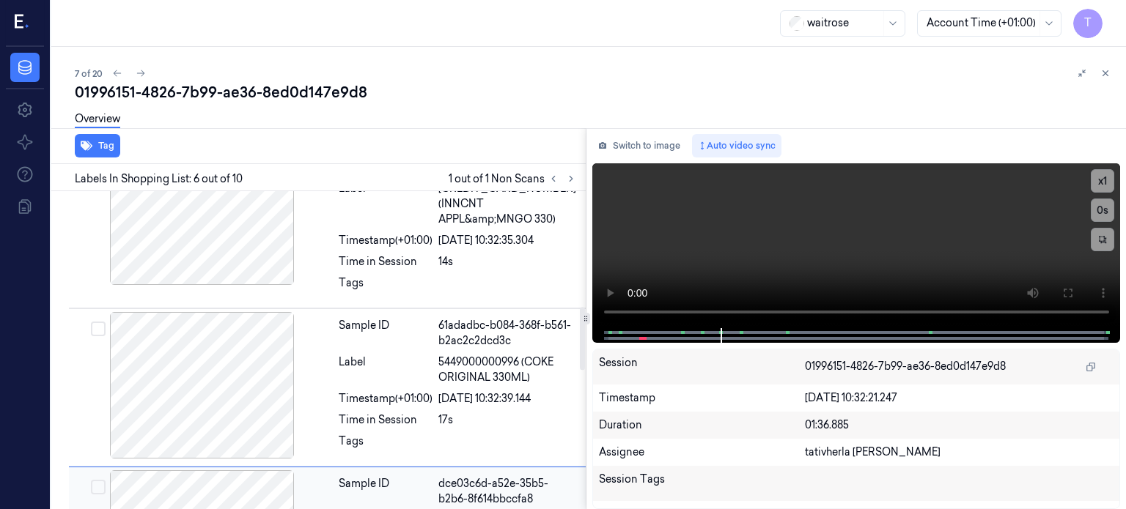
scroll to position [582, 0]
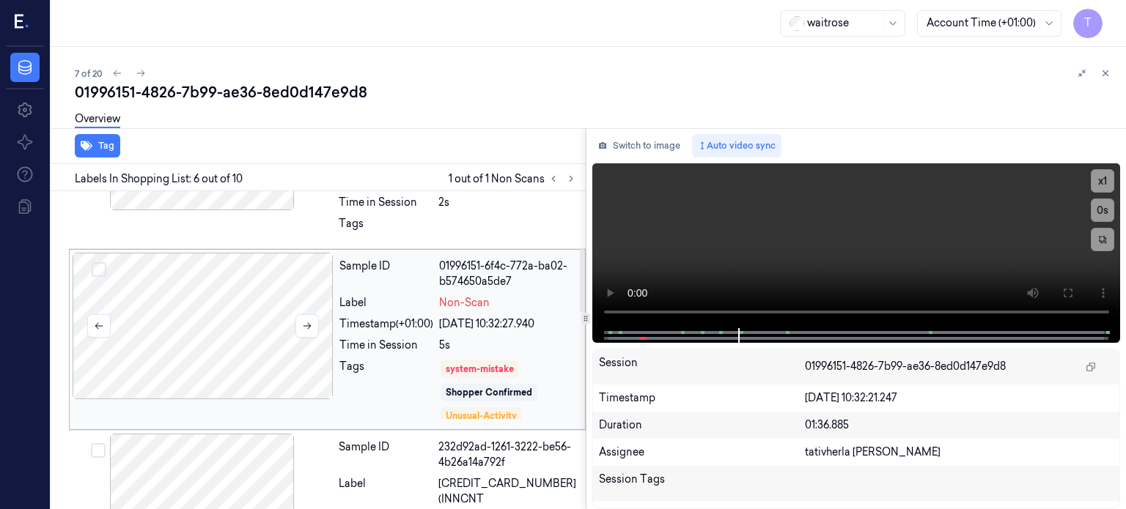
click at [194, 290] on div at bounding box center [203, 326] width 261 height 147
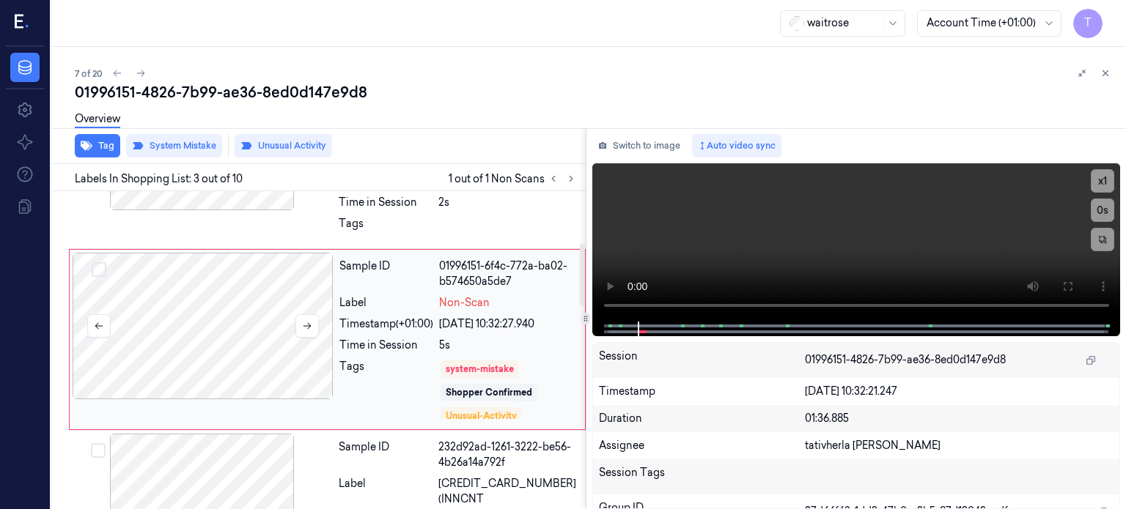
scroll to position [246, 0]
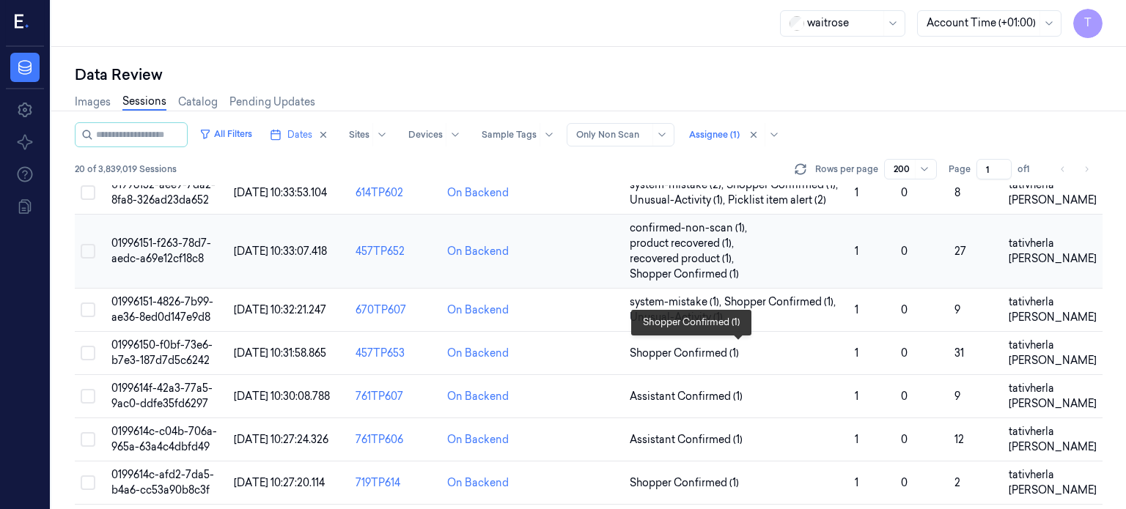
scroll to position [220, 0]
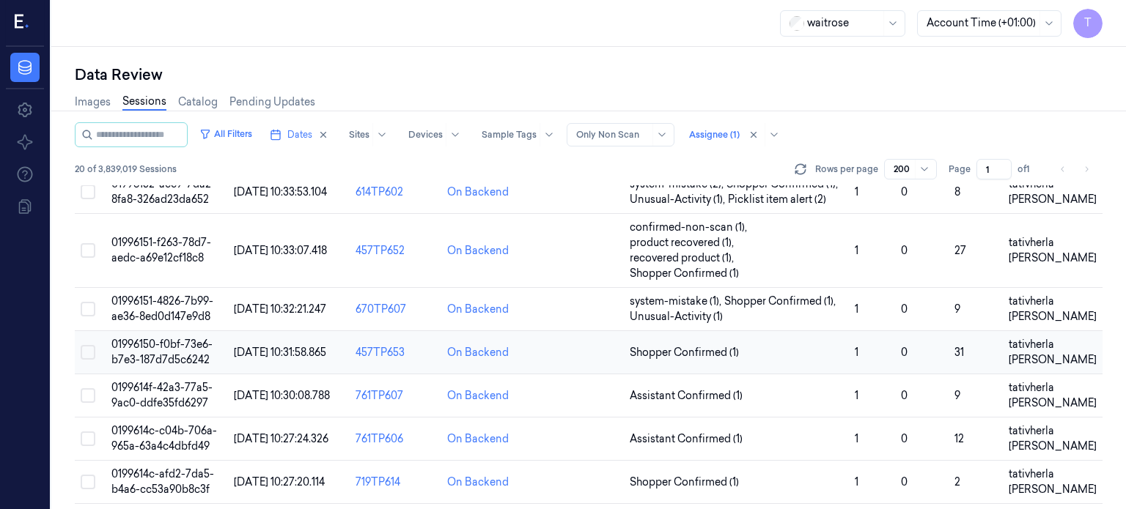
click at [140, 350] on td "01996150-f0bf-73e6-b7e3-187d7d5c6242" at bounding box center [167, 352] width 122 height 43
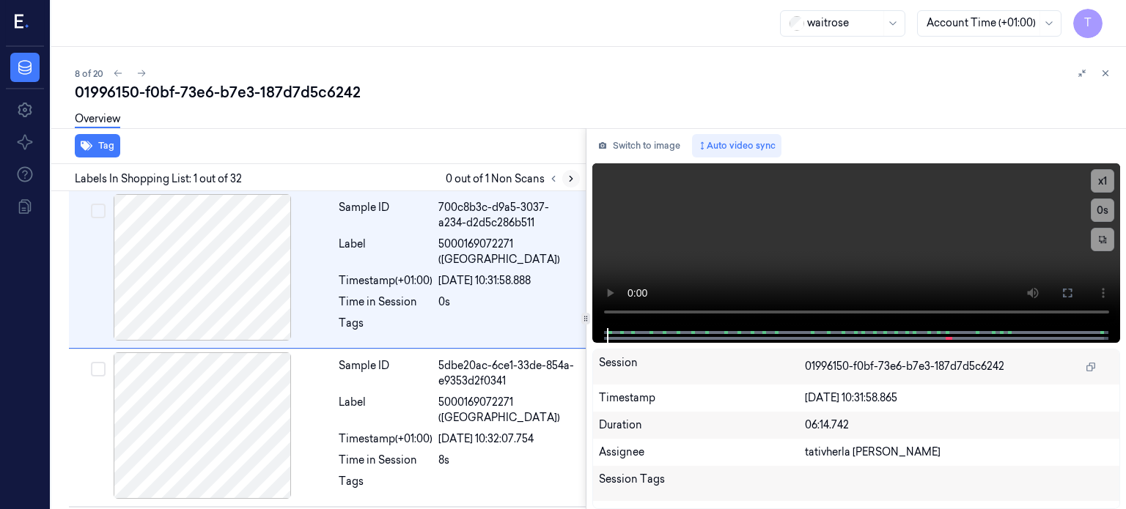
click at [573, 183] on icon at bounding box center [571, 179] width 10 height 10
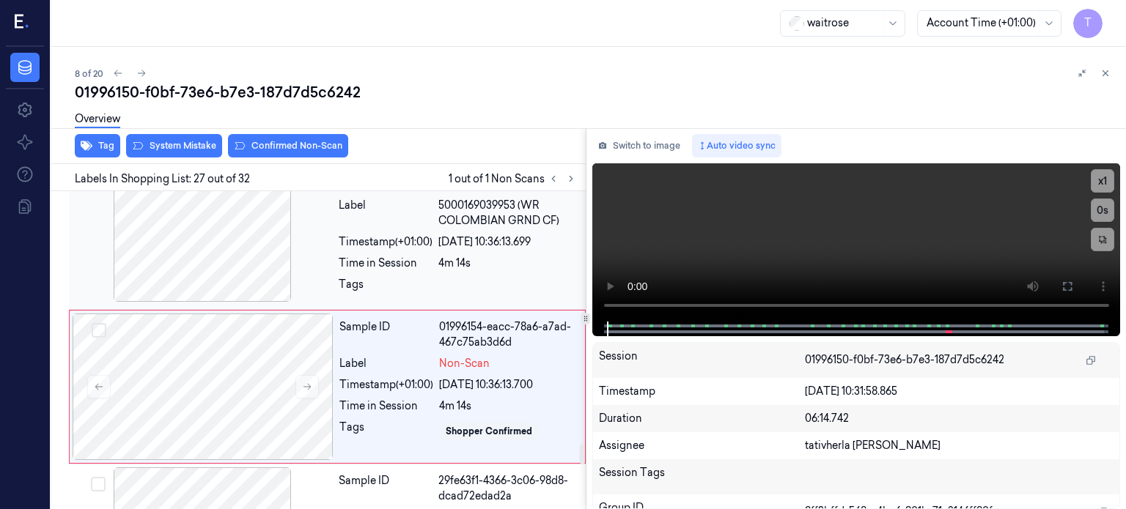
scroll to position [4026, 0]
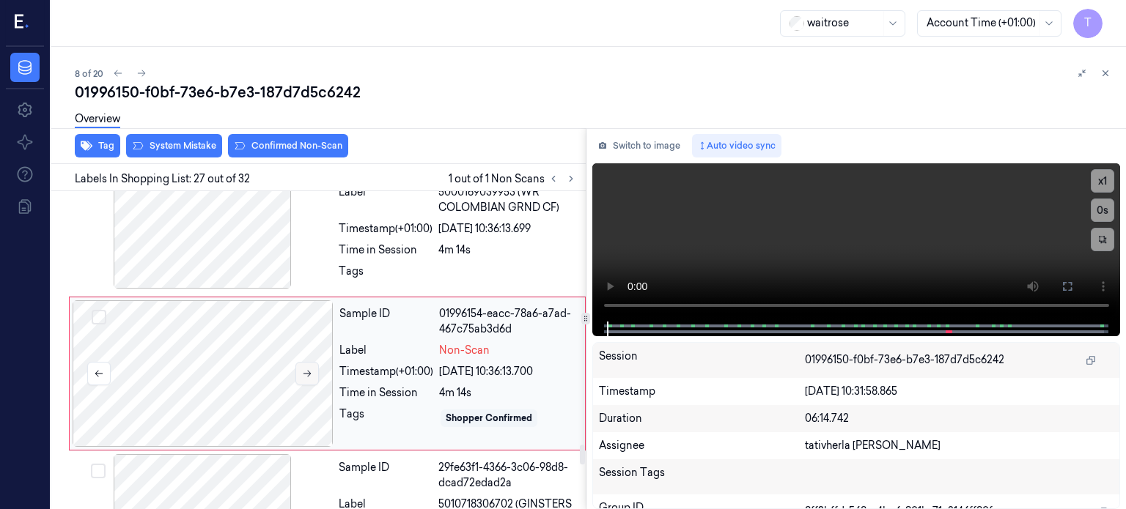
click at [301, 362] on button at bounding box center [306, 373] width 23 height 23
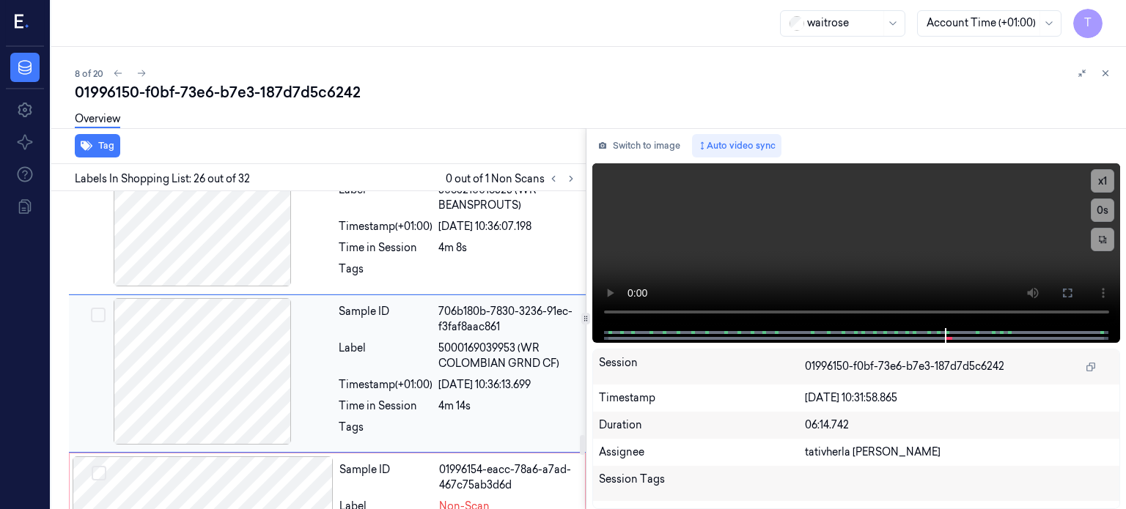
scroll to position [4017, 0]
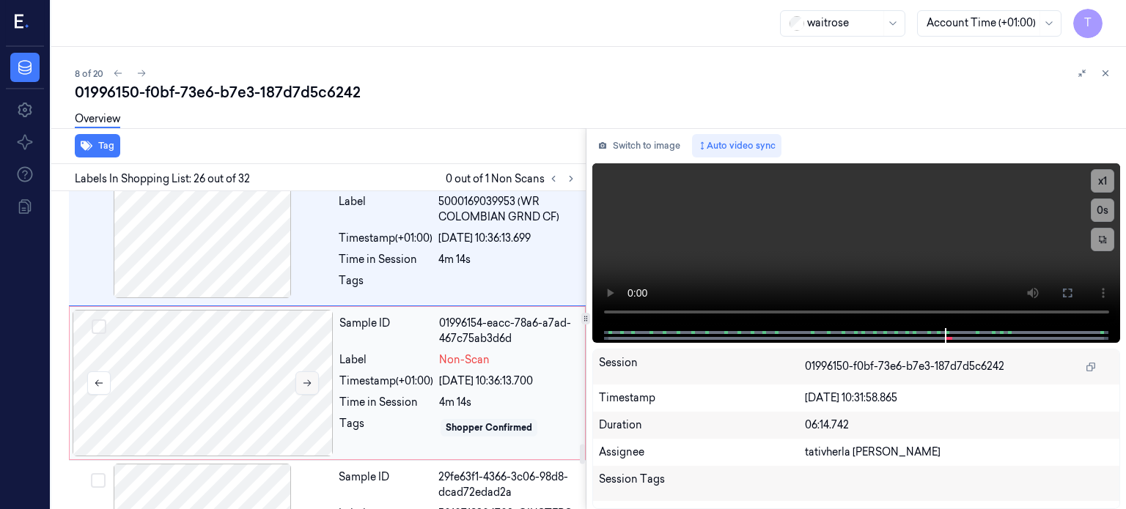
click at [311, 378] on icon at bounding box center [307, 383] width 10 height 10
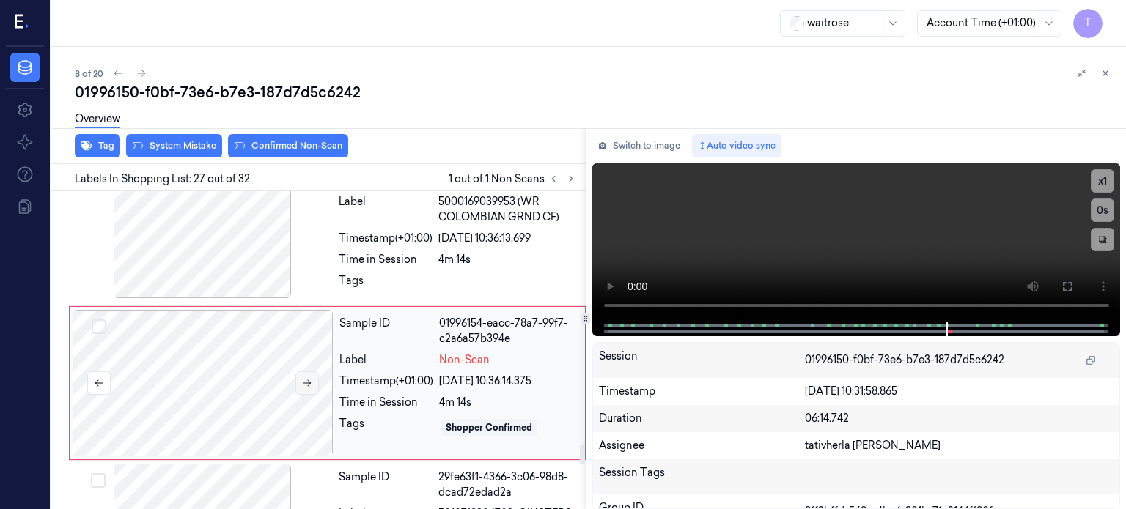
scroll to position [4026, 0]
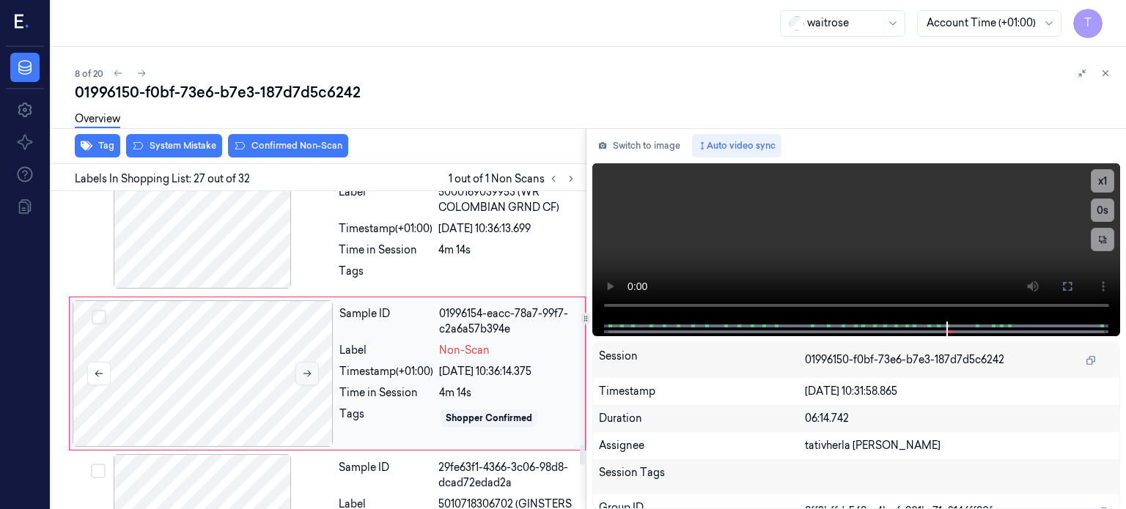
click at [312, 362] on button at bounding box center [306, 373] width 23 height 23
click at [312, 369] on icon at bounding box center [307, 374] width 10 height 10
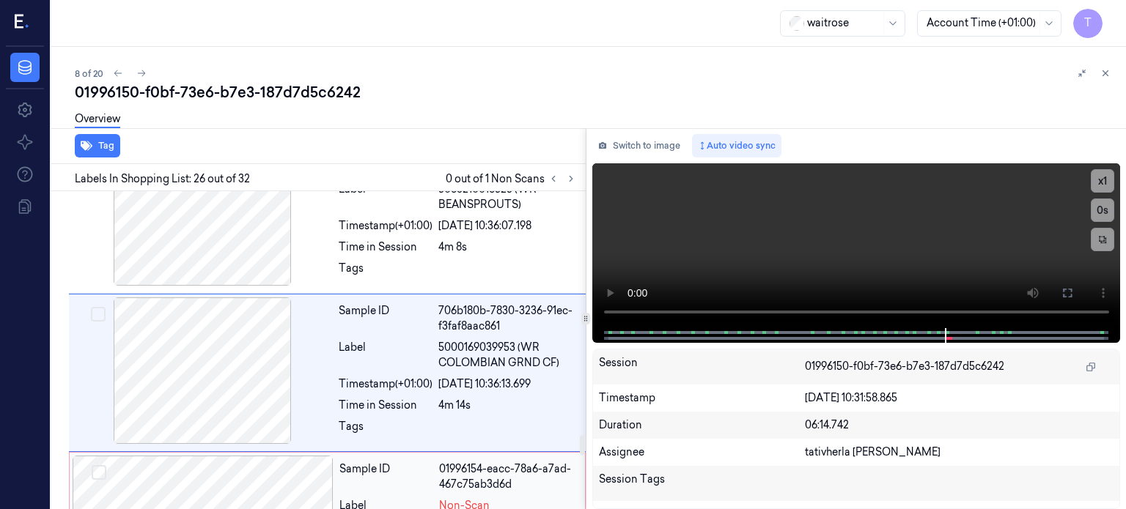
scroll to position [3870, 0]
click at [703, 103] on div "Overview" at bounding box center [595, 121] width 1040 height 37
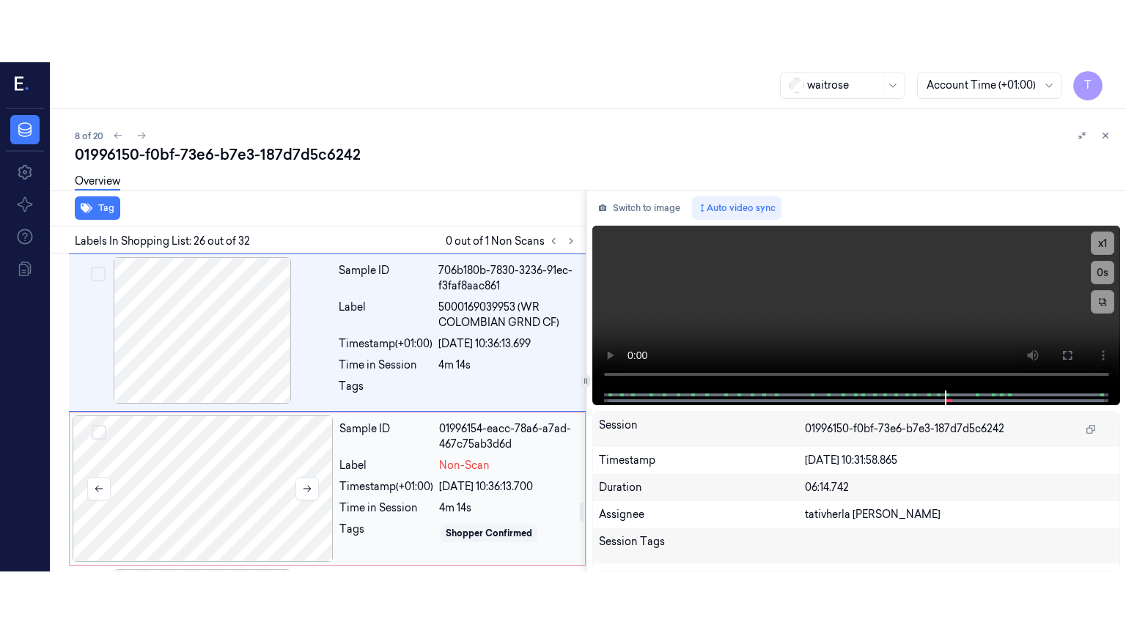
scroll to position [3943, 0]
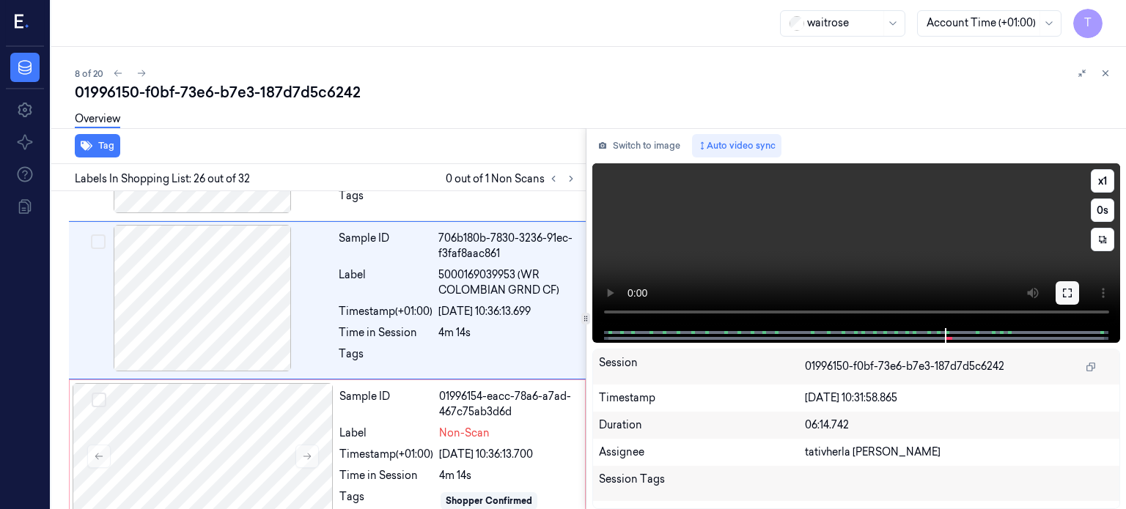
click at [1062, 292] on icon at bounding box center [1068, 293] width 12 height 12
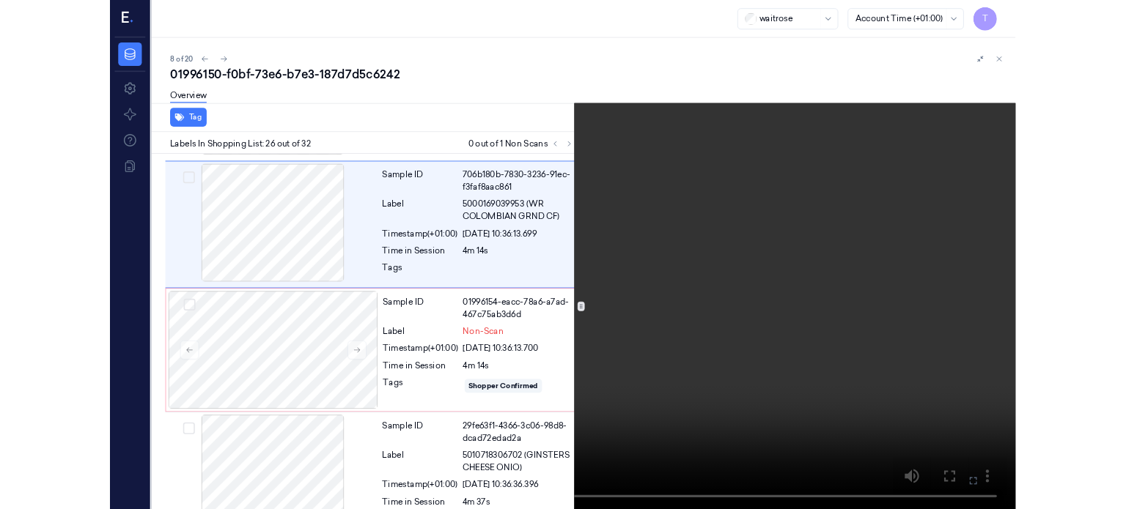
scroll to position [3956, 0]
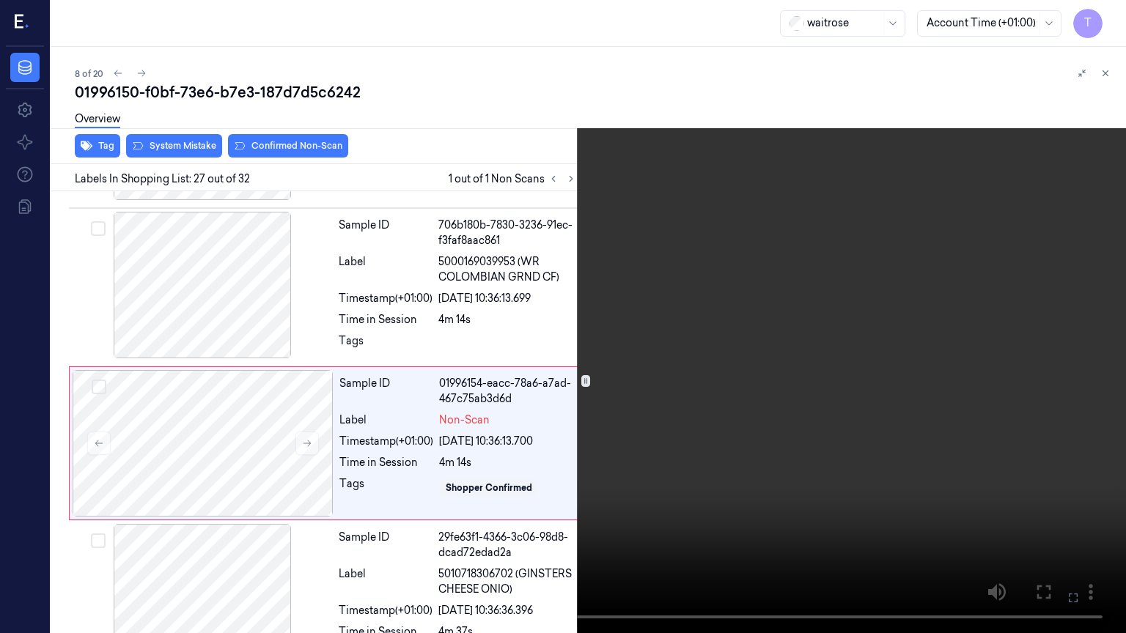
click at [0, 0] on icon at bounding box center [0, 0] width 0 height 0
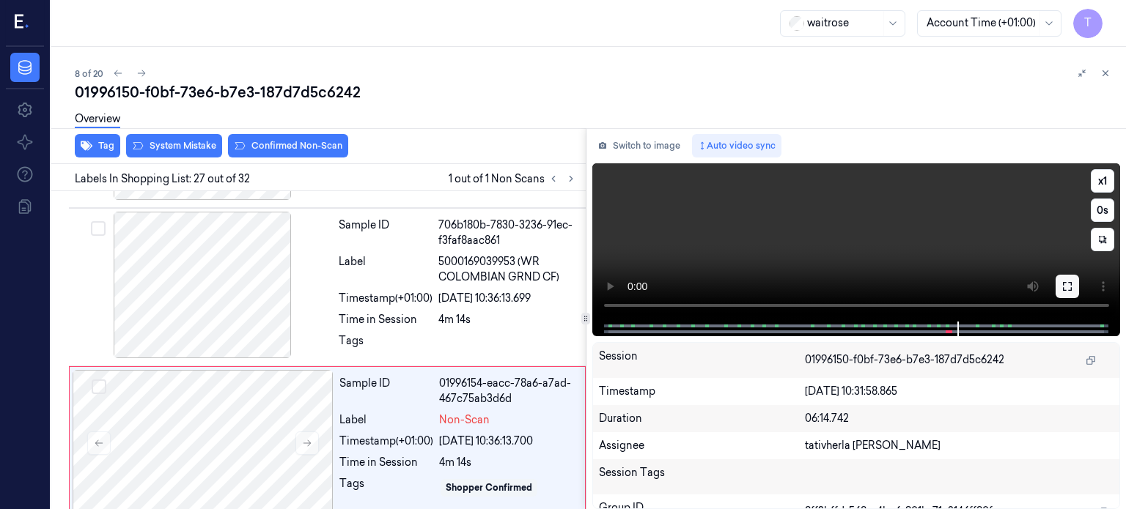
click at [1064, 287] on icon at bounding box center [1068, 287] width 12 height 12
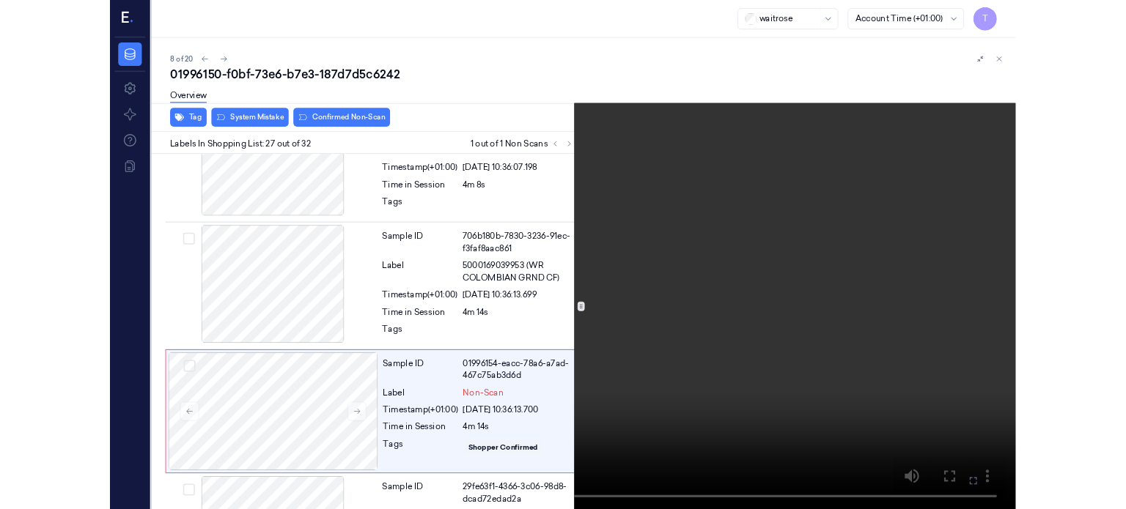
scroll to position [3965, 0]
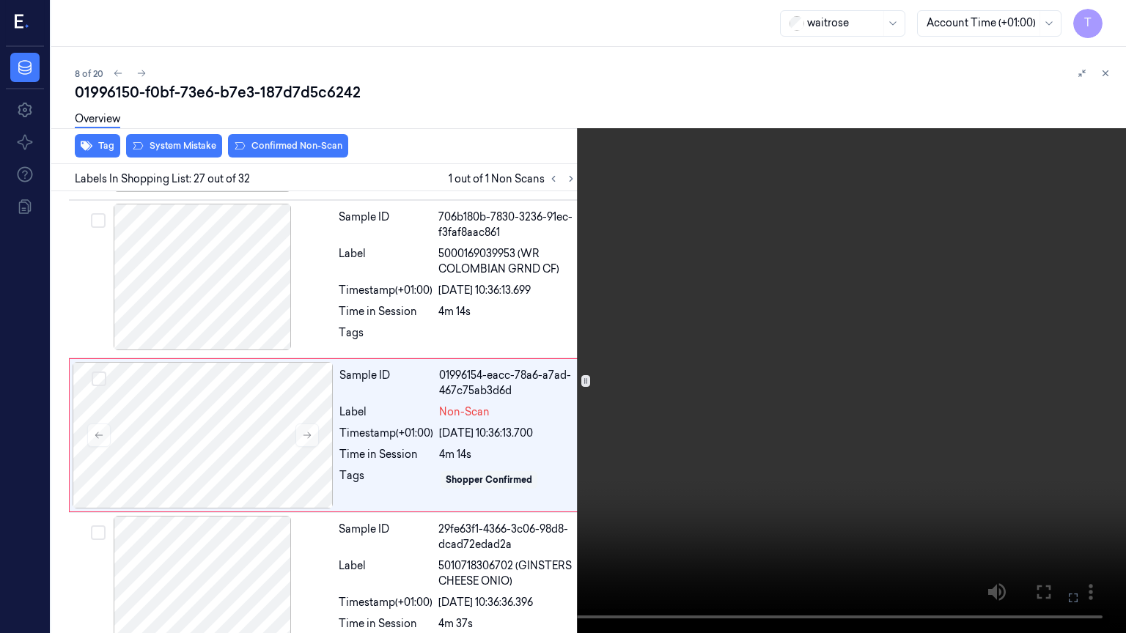
click at [0, 0] on icon at bounding box center [0, 0] width 0 height 0
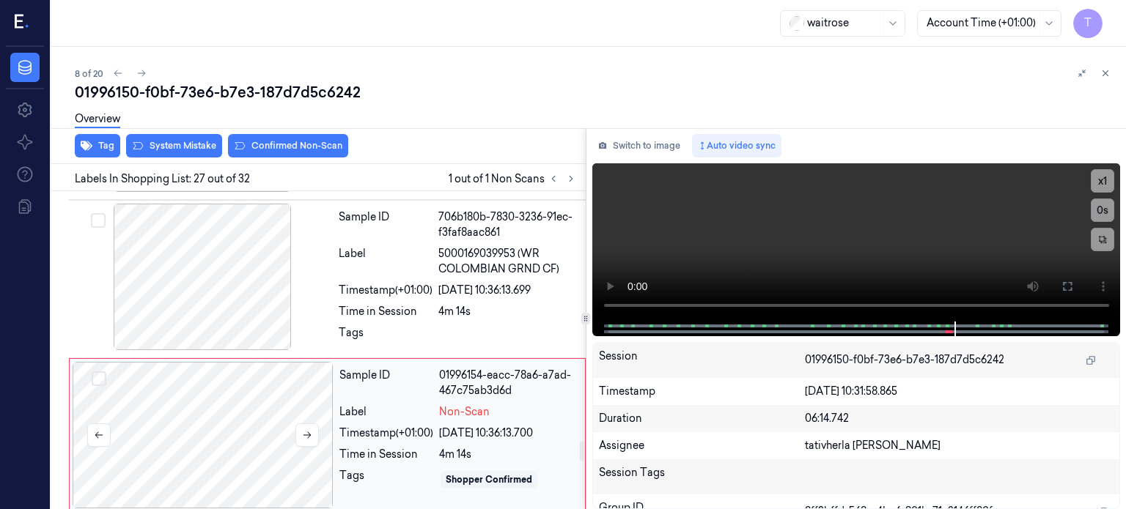
click at [211, 369] on div at bounding box center [203, 435] width 261 height 147
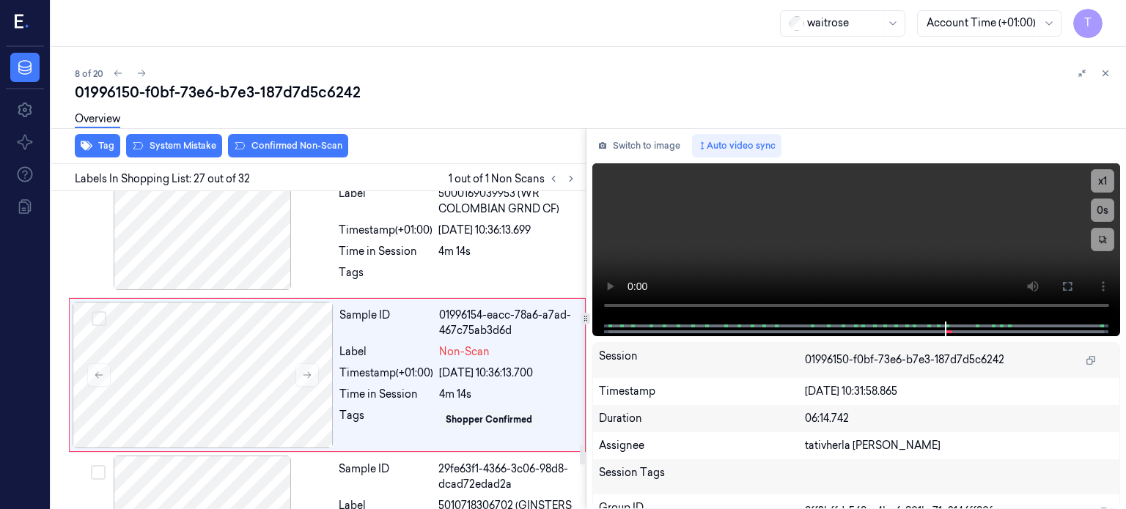
scroll to position [4026, 0]
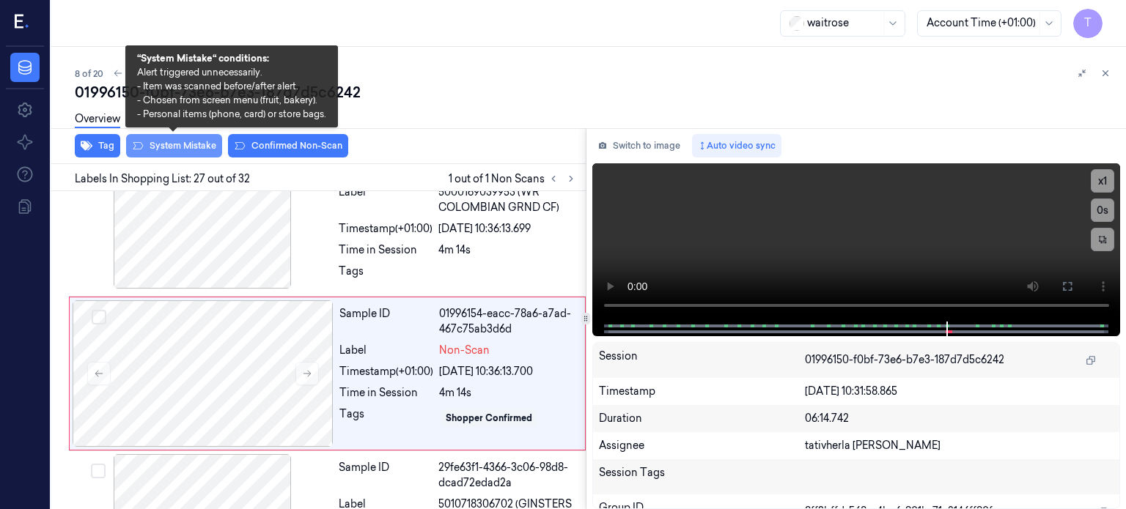
click at [202, 147] on button "System Mistake" at bounding box center [174, 145] width 96 height 23
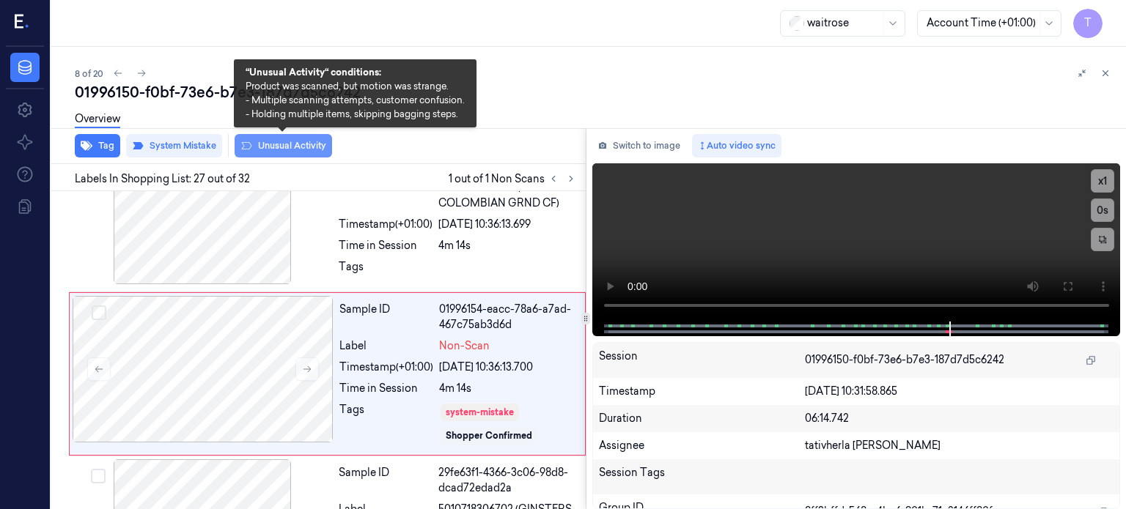
click at [282, 142] on button "Unusual Activity" at bounding box center [283, 145] width 97 height 23
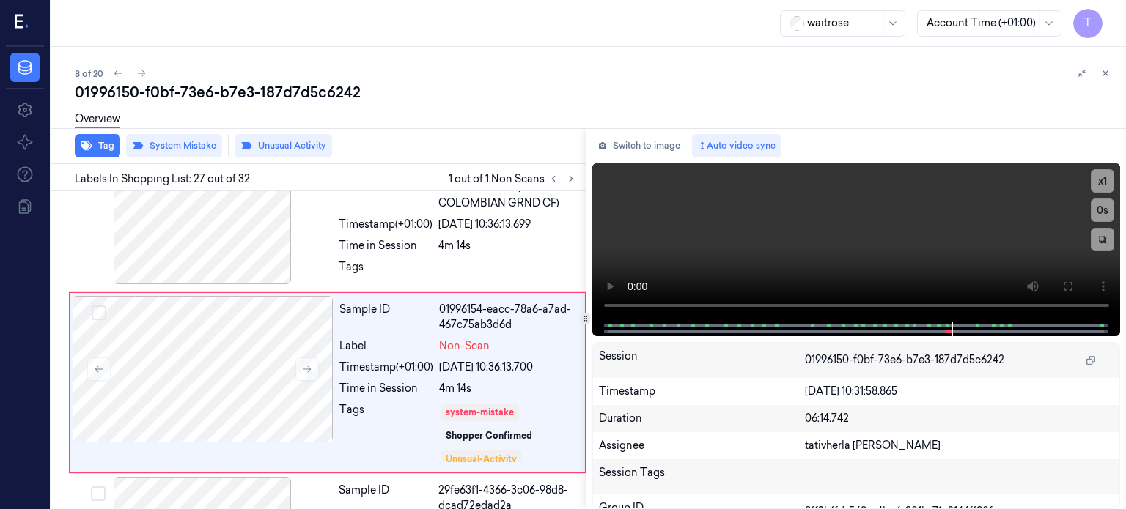
scroll to position [4039, 0]
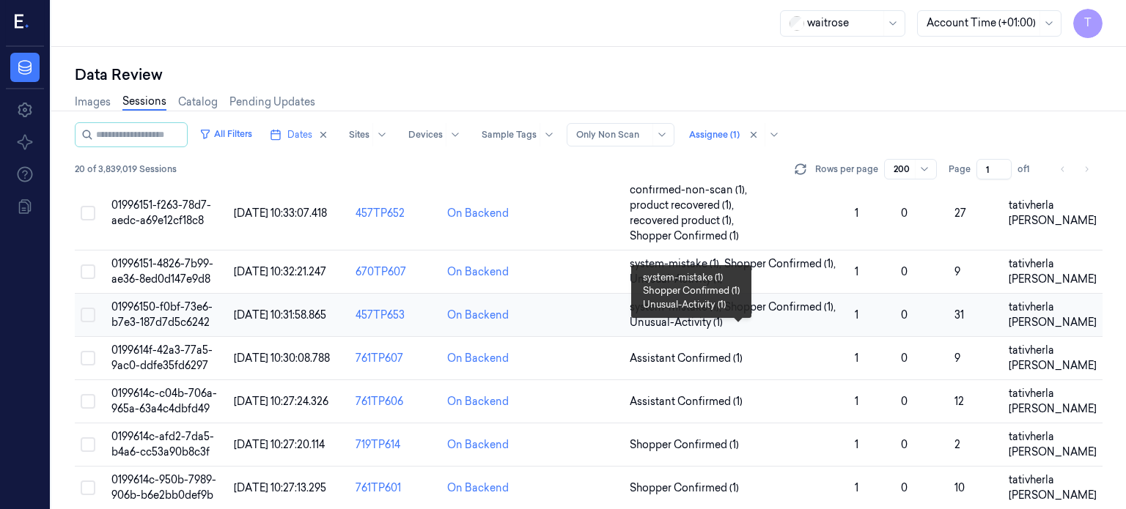
scroll to position [293, 0]
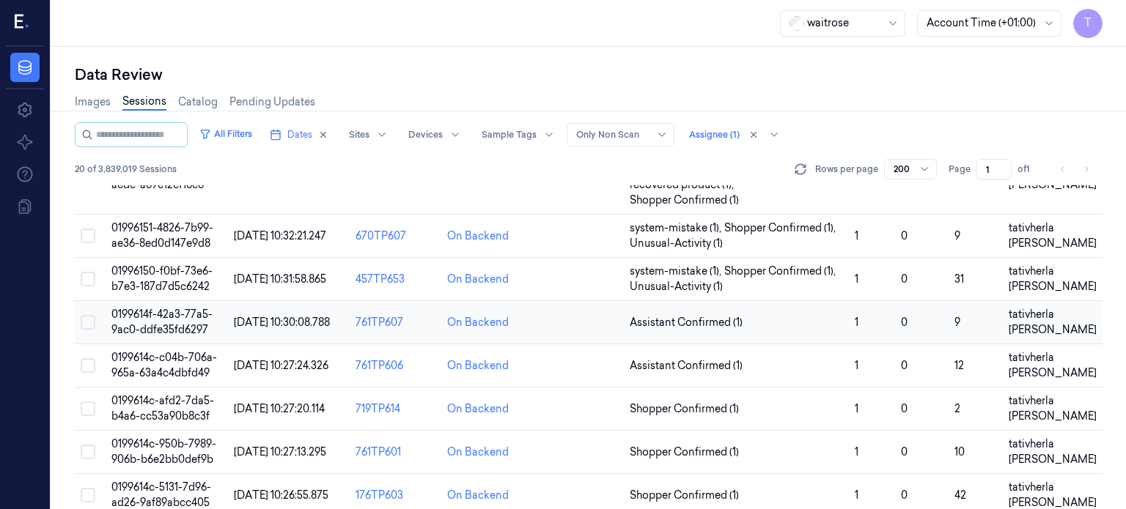
click at [173, 325] on span "0199614f-42a3-77a5-9ac0-ddfe35fd6297" at bounding box center [161, 322] width 101 height 29
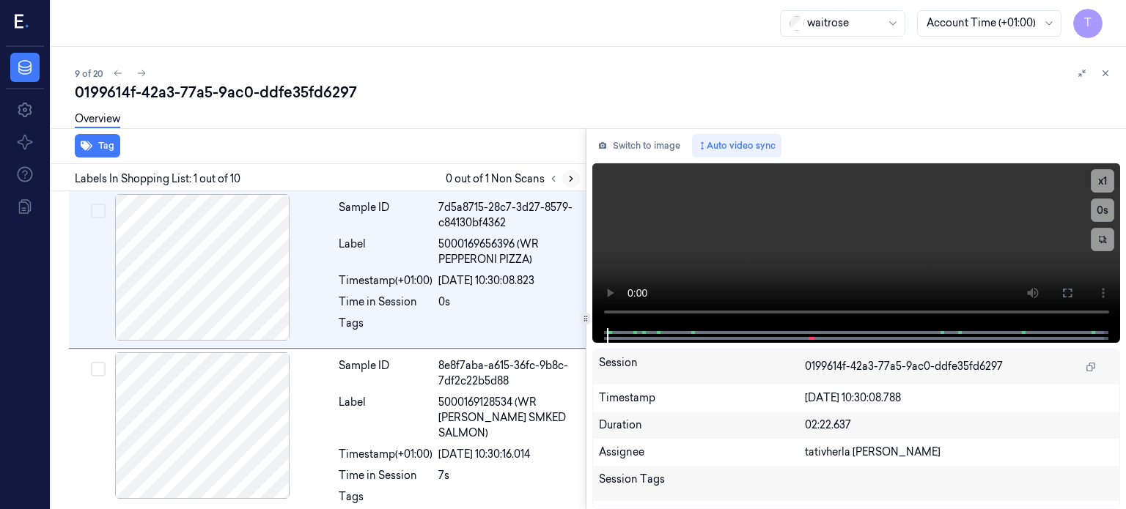
click at [573, 177] on icon at bounding box center [571, 179] width 10 height 10
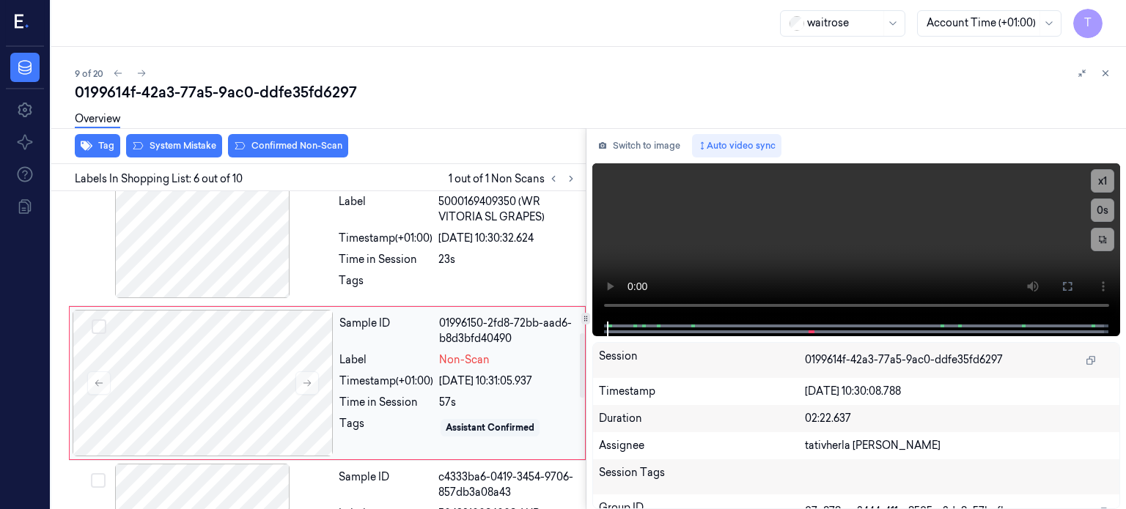
scroll to position [707, 0]
click at [309, 380] on icon at bounding box center [307, 383] width 8 height 7
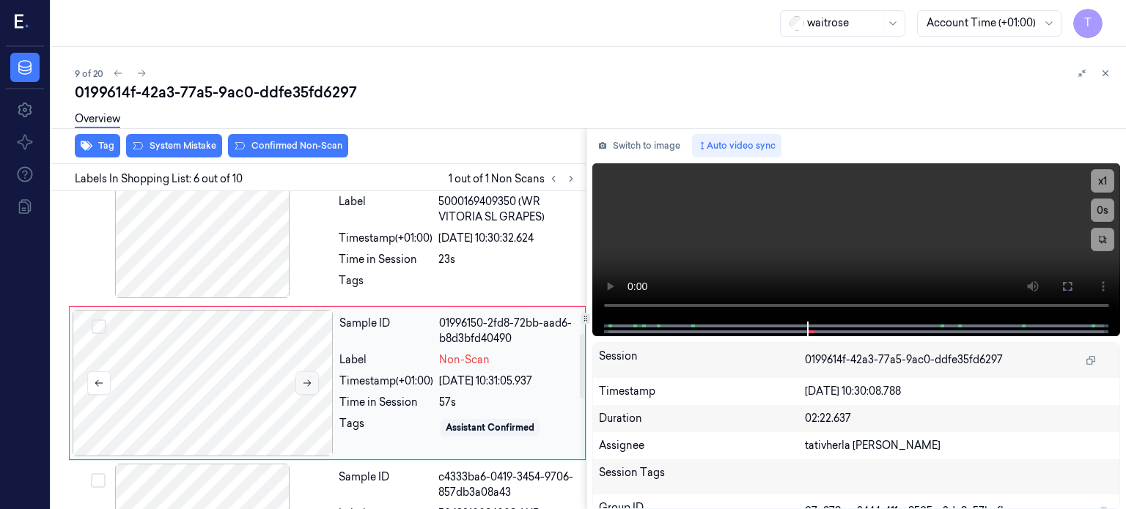
click at [309, 378] on icon at bounding box center [307, 383] width 10 height 10
click at [1064, 280] on button at bounding box center [1067, 286] width 23 height 23
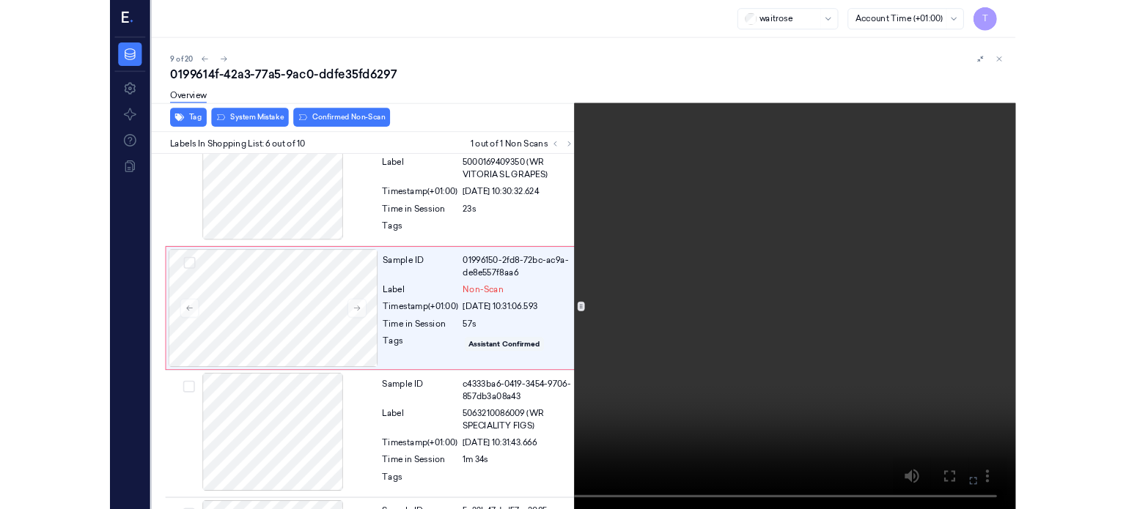
scroll to position [645, 0]
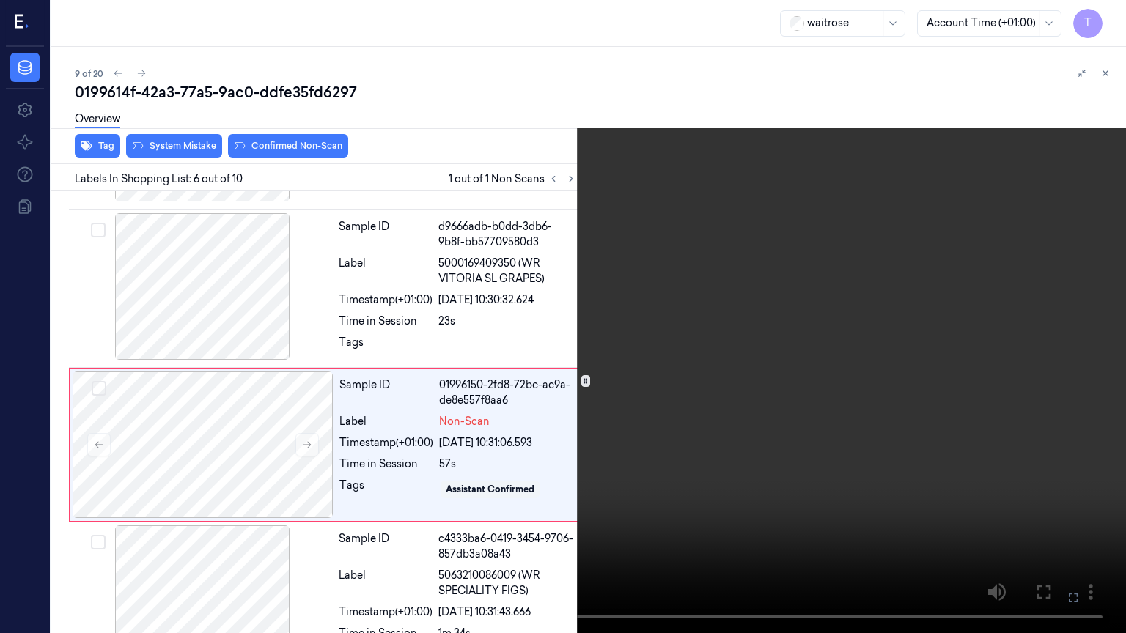
click at [0, 0] on icon at bounding box center [0, 0] width 0 height 0
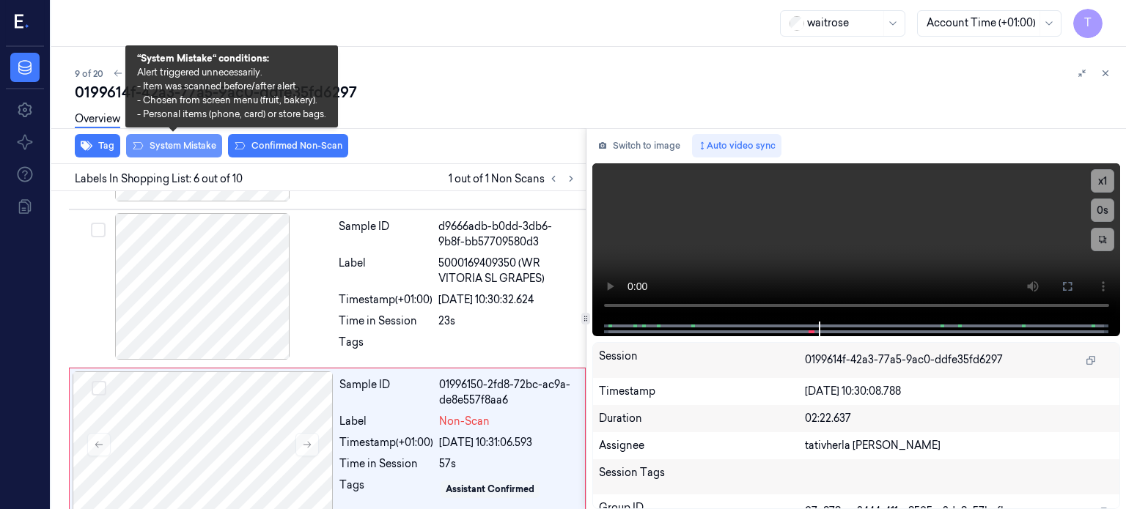
click at [182, 150] on button "System Mistake" at bounding box center [174, 145] width 96 height 23
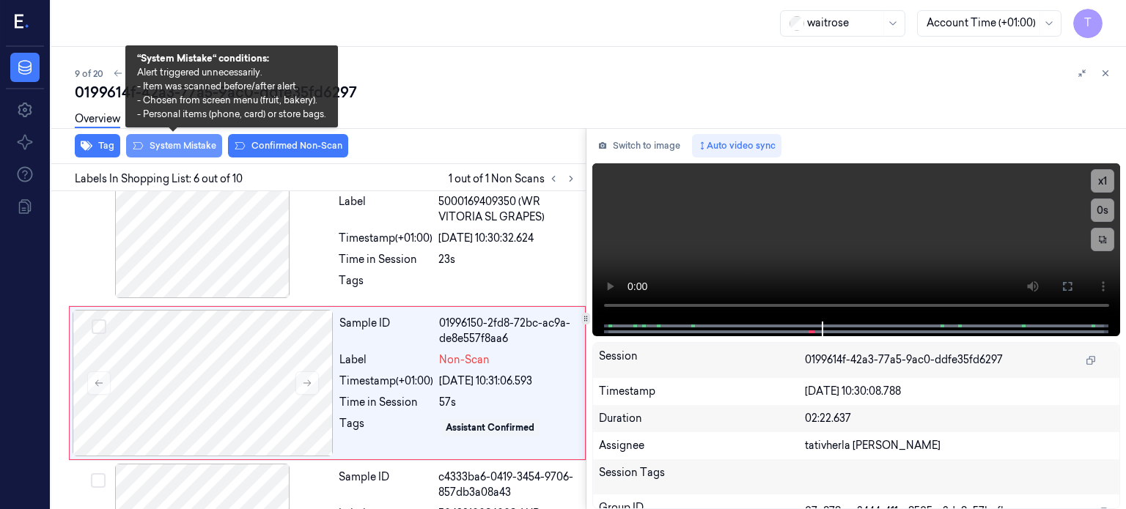
scroll to position [711, 0]
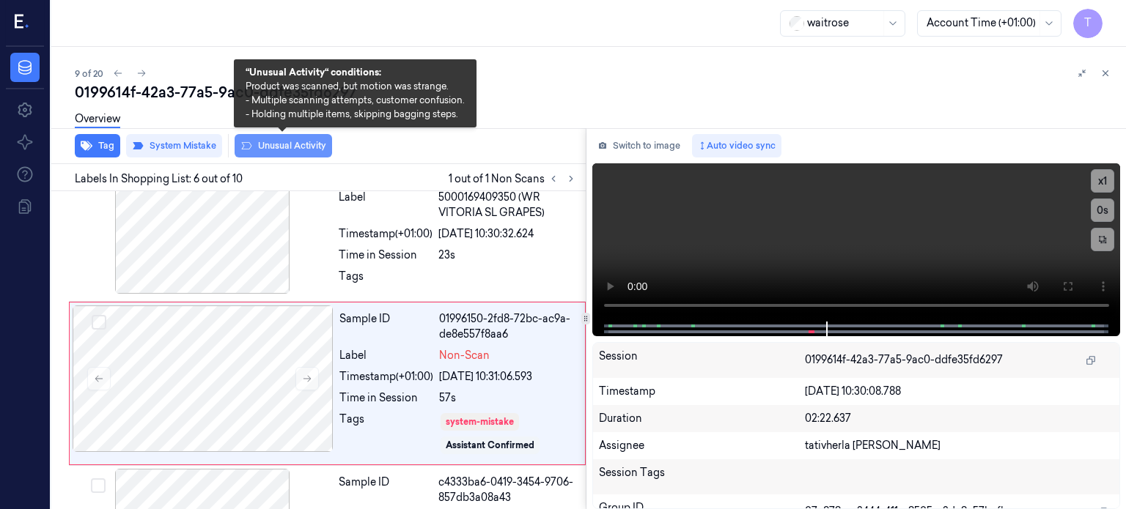
click at [279, 141] on button "Unusual Activity" at bounding box center [283, 145] width 97 height 23
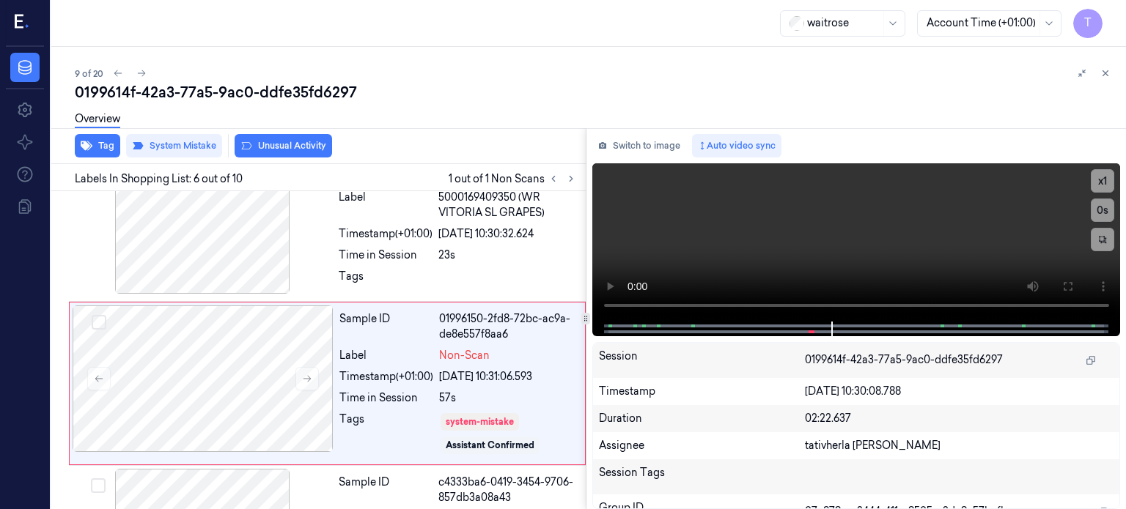
scroll to position [721, 0]
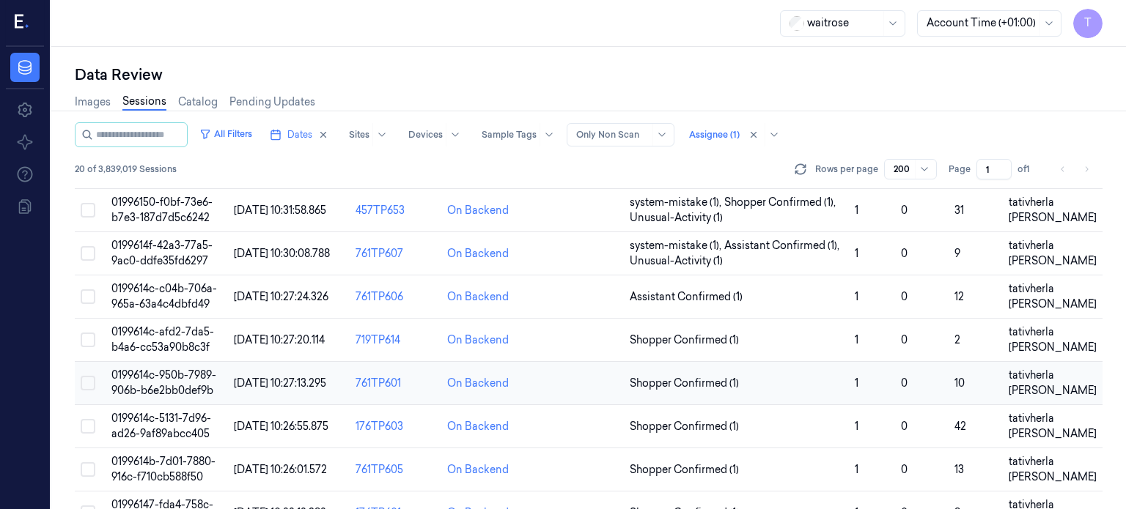
scroll to position [367, 0]
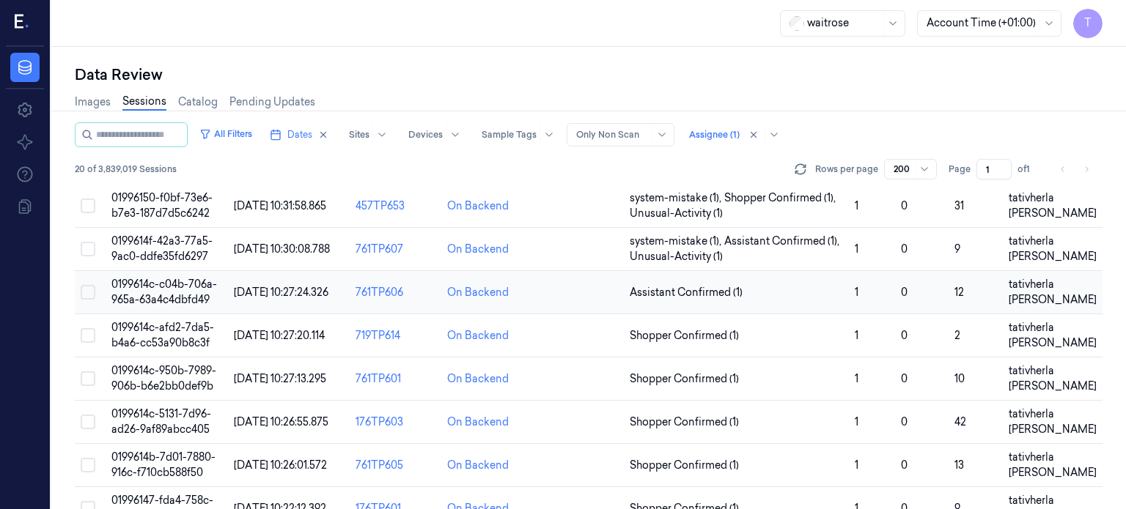
click at [146, 283] on span "0199614c-c04b-706a-965a-63a4c4dbfd49" at bounding box center [164, 292] width 106 height 29
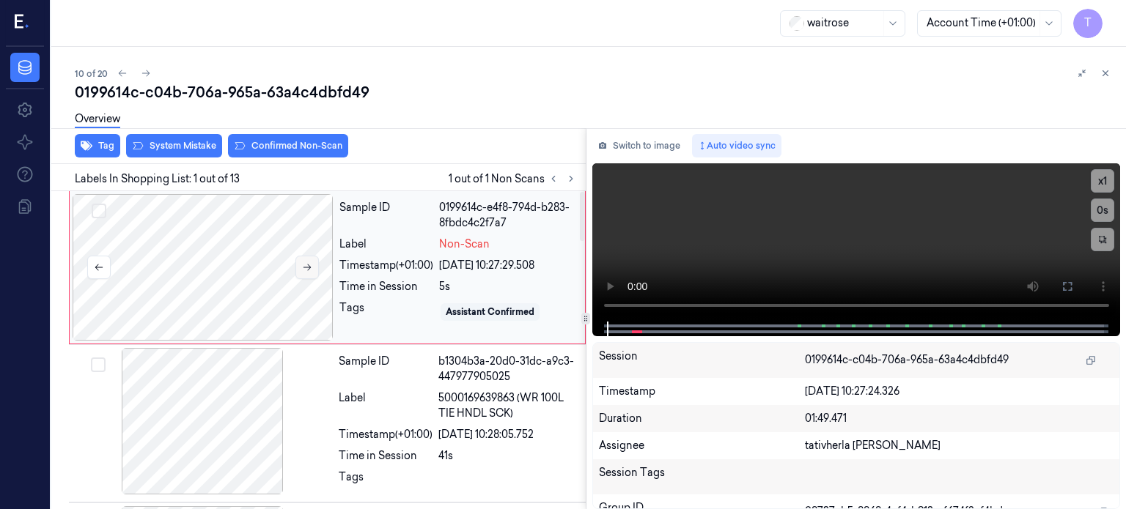
click at [306, 264] on icon at bounding box center [307, 267] width 10 height 10
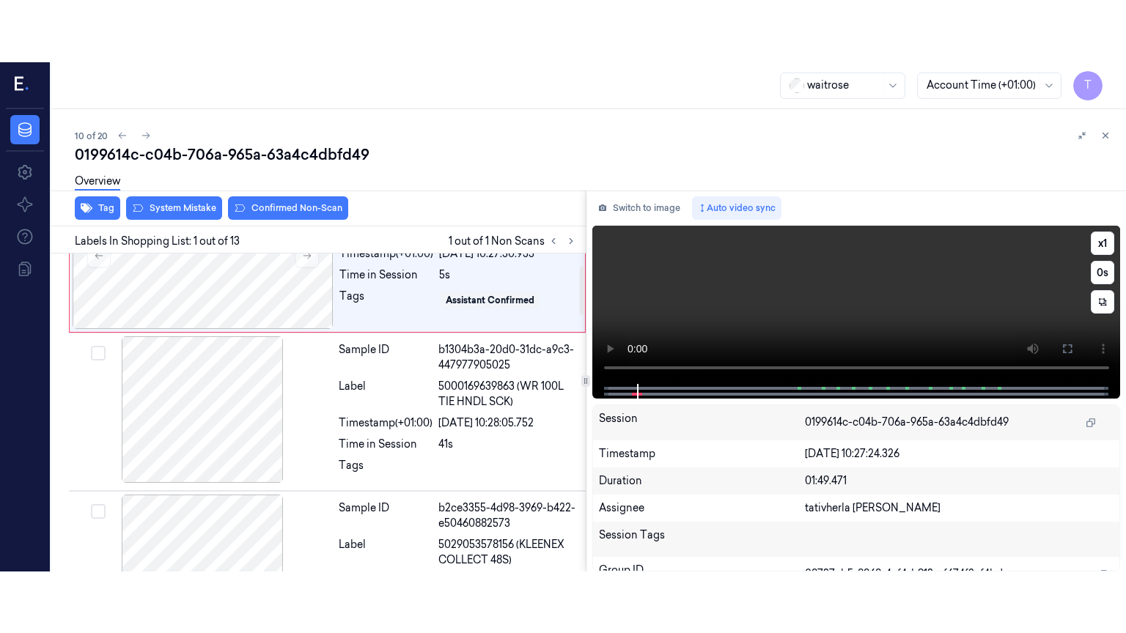
scroll to position [73, 0]
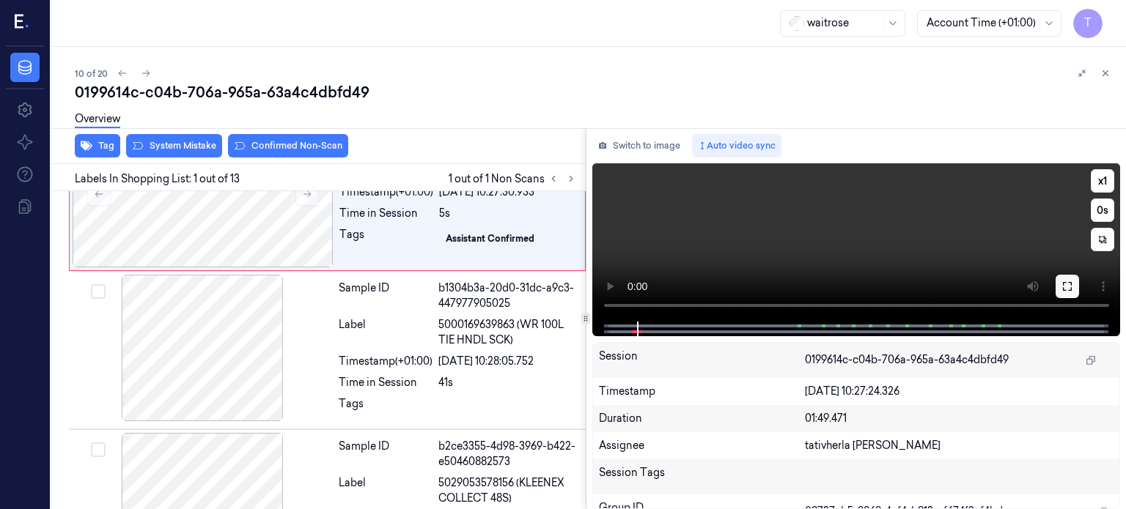
click at [1067, 286] on icon at bounding box center [1068, 287] width 12 height 12
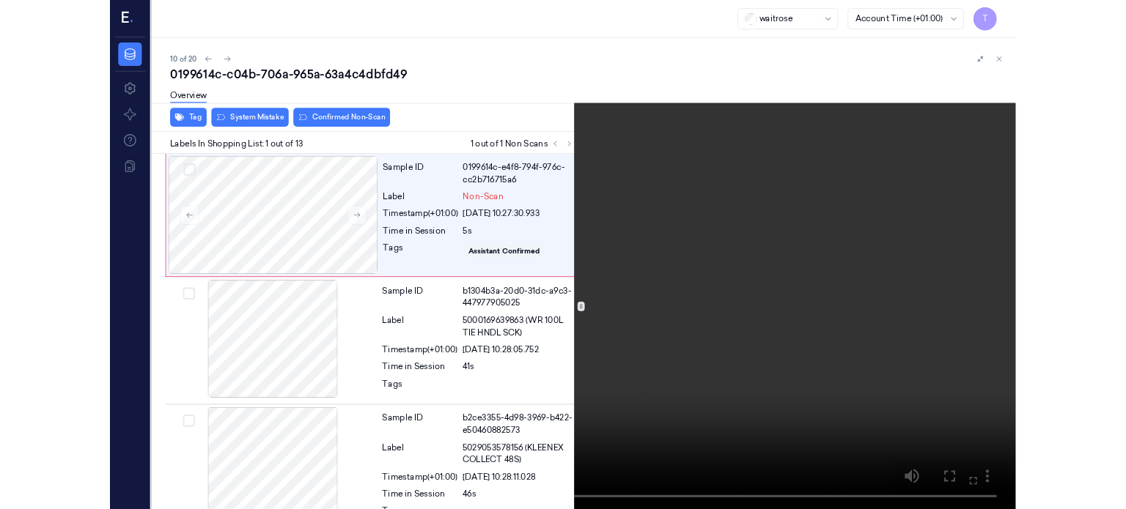
scroll to position [10, 0]
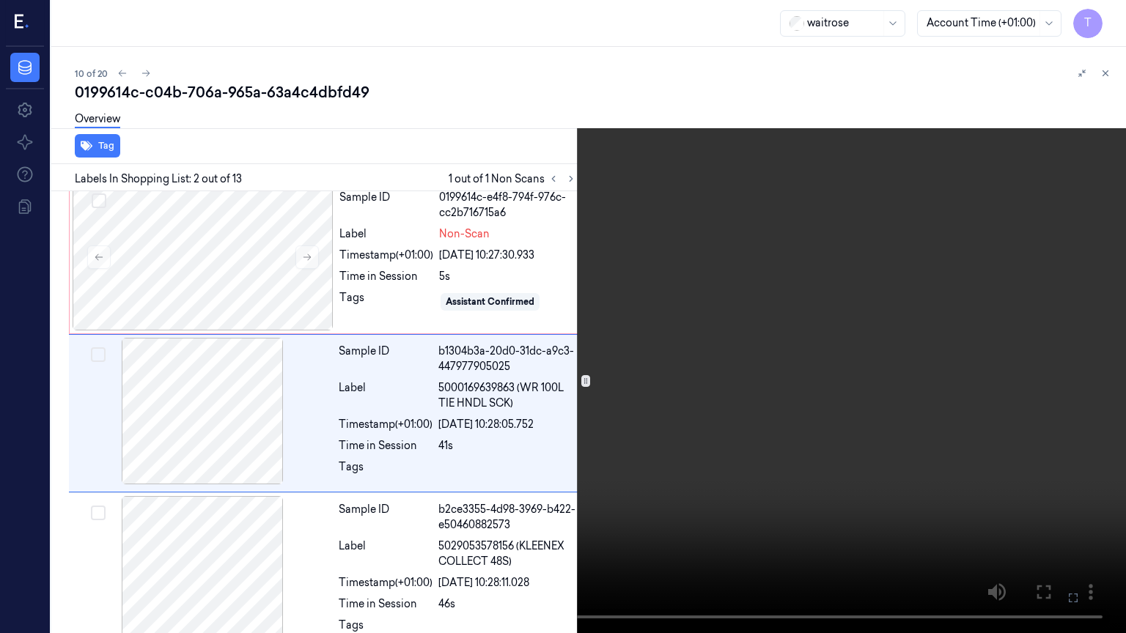
click at [0, 0] on icon at bounding box center [0, 0] width 0 height 0
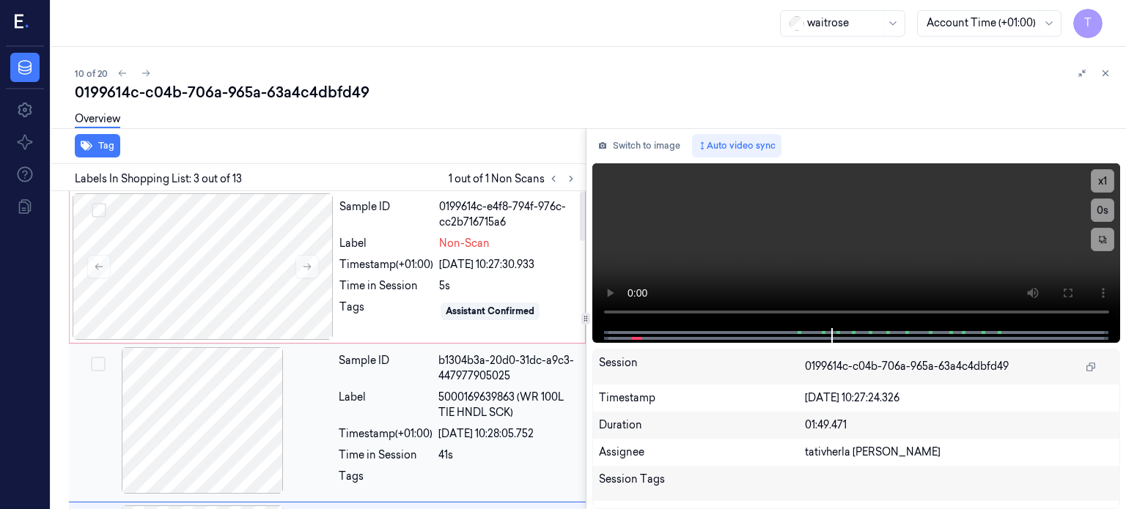
scroll to position [0, 0]
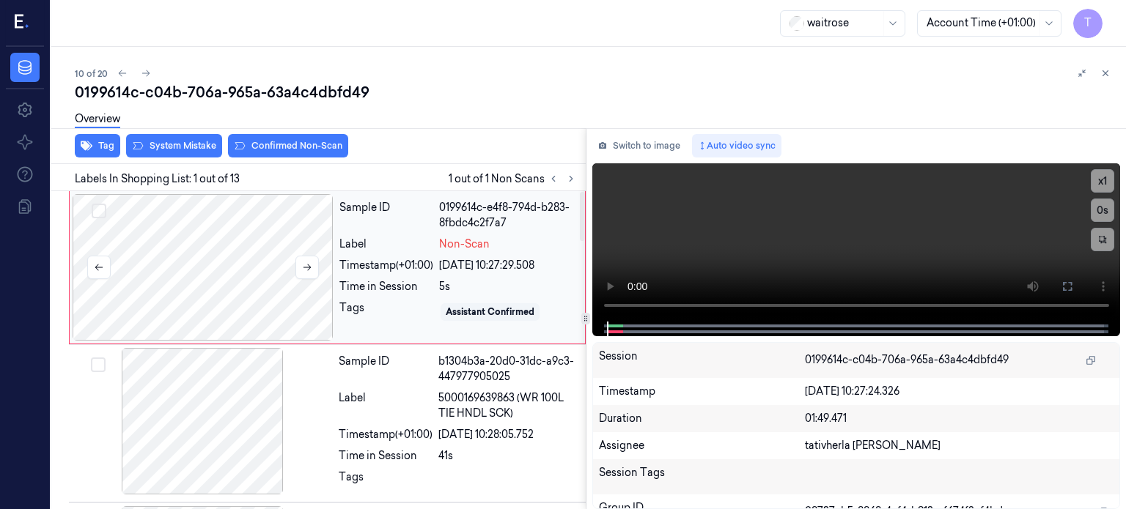
click at [200, 243] on div at bounding box center [203, 267] width 261 height 147
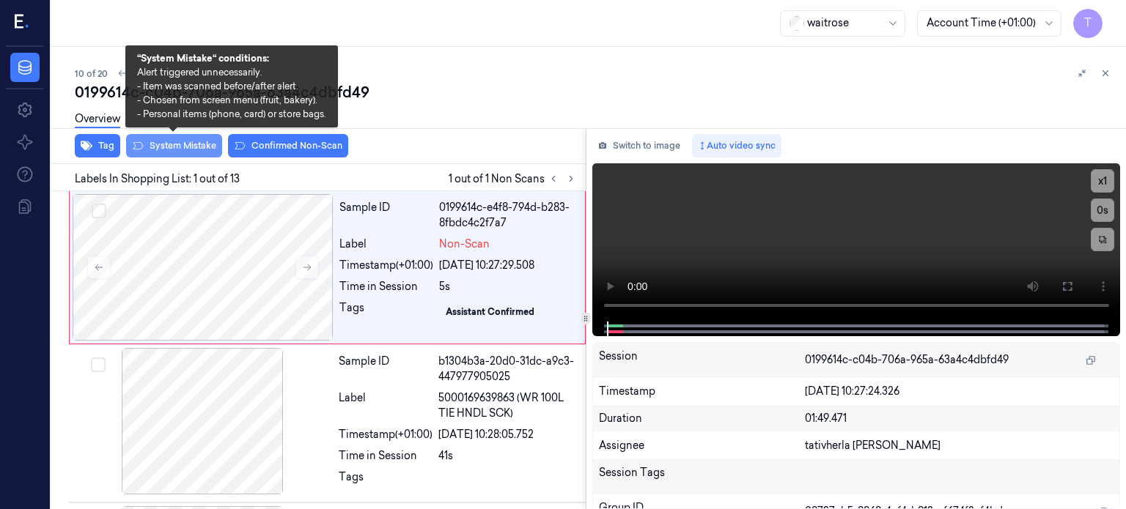
click at [199, 145] on button "System Mistake" at bounding box center [174, 145] width 96 height 23
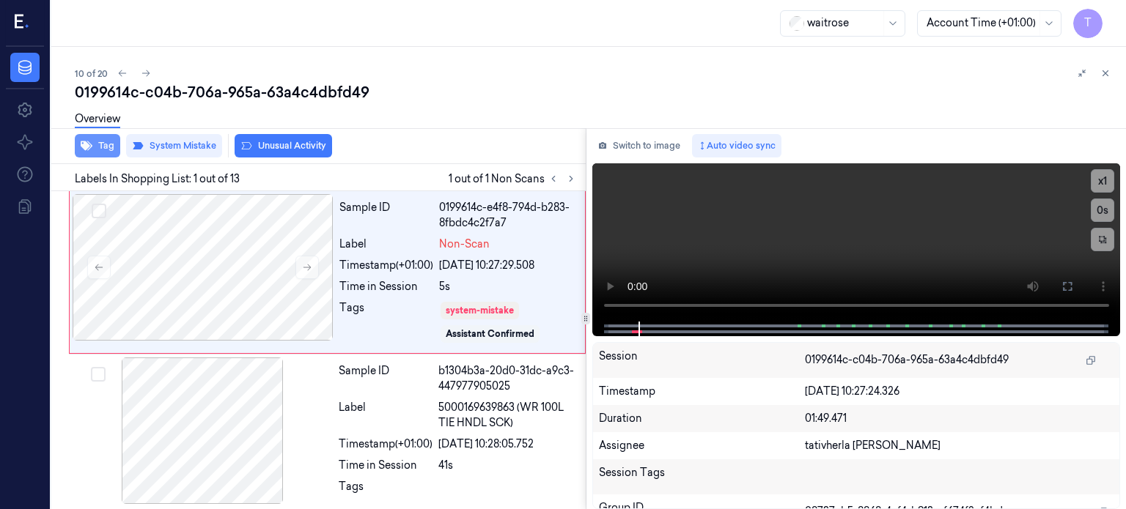
click at [105, 143] on button "Tag" at bounding box center [97, 145] width 45 height 23
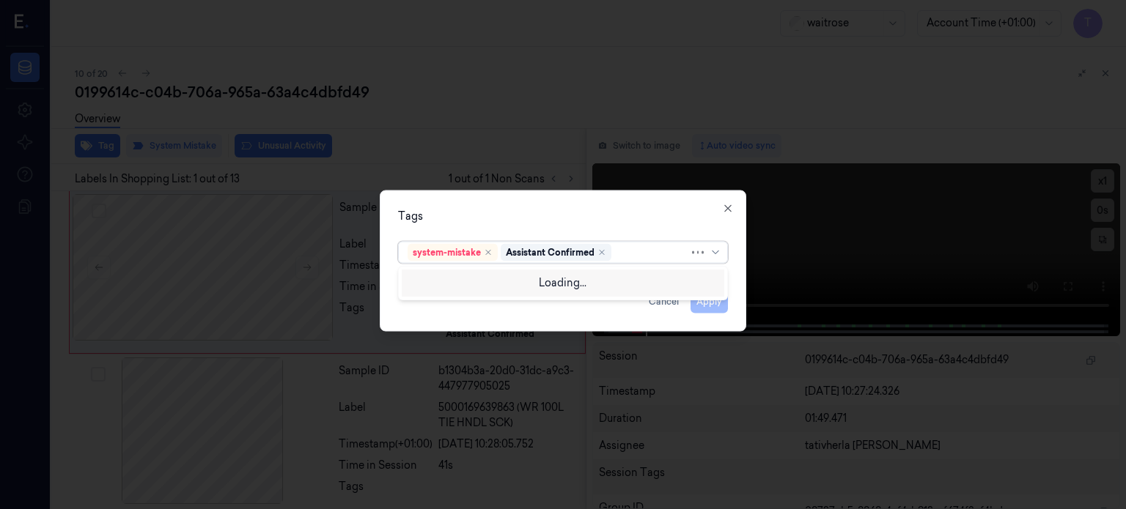
click at [627, 249] on div at bounding box center [651, 252] width 75 height 15
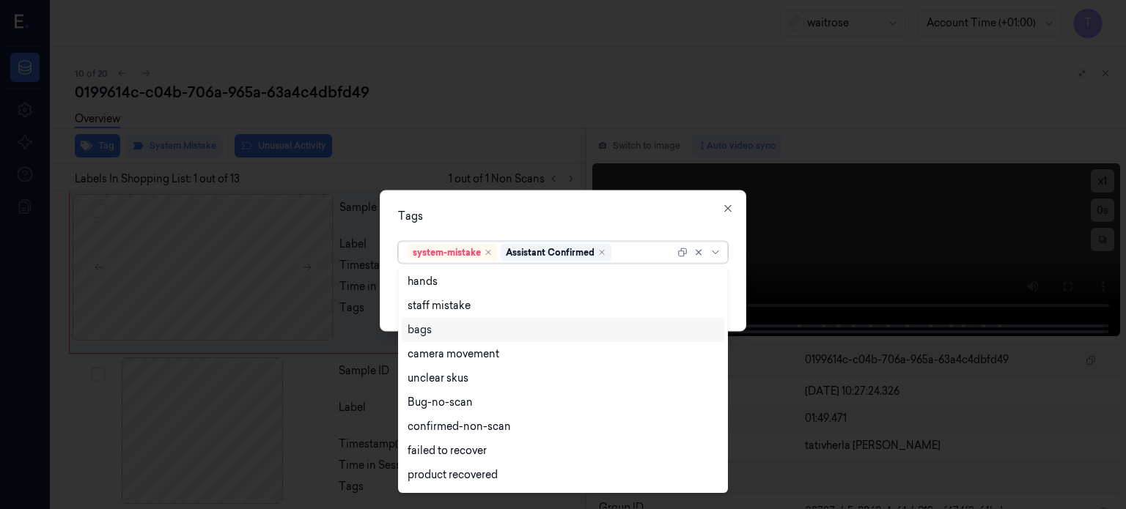
click at [424, 328] on div "bags" at bounding box center [420, 330] width 24 height 15
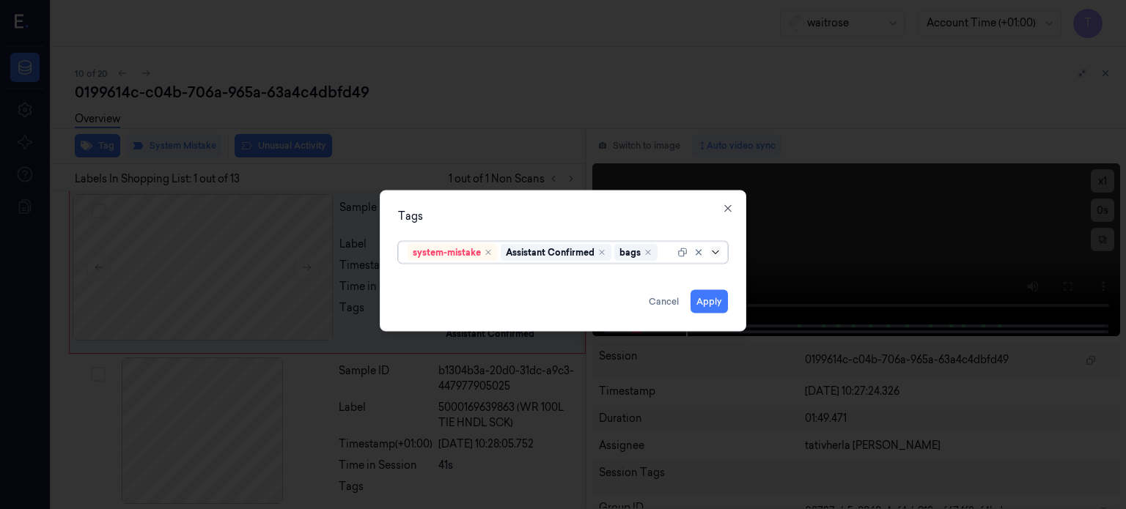
click at [715, 251] on icon at bounding box center [716, 252] width 12 height 12
click at [699, 298] on button "Apply" at bounding box center [709, 301] width 37 height 23
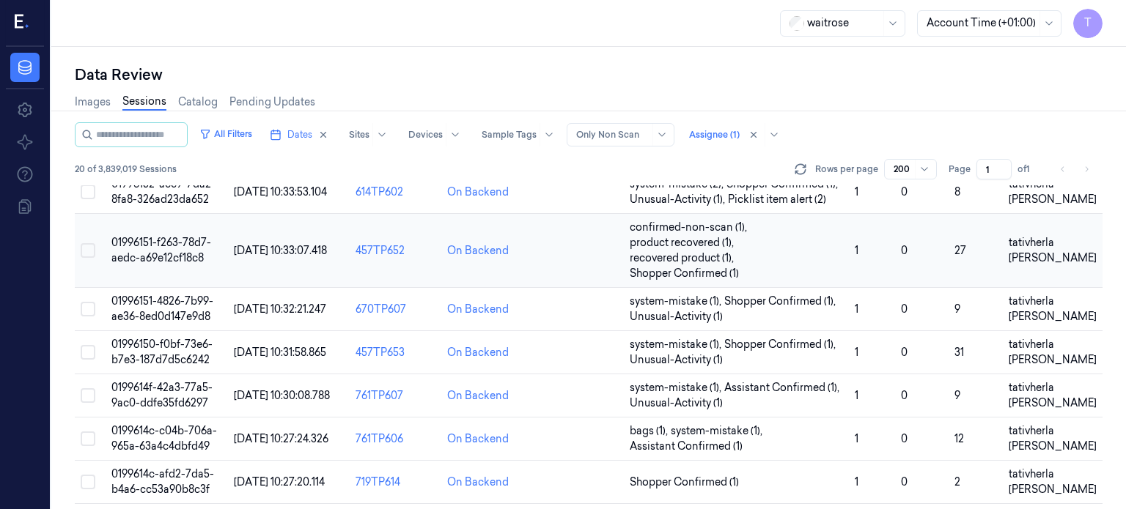
scroll to position [293, 0]
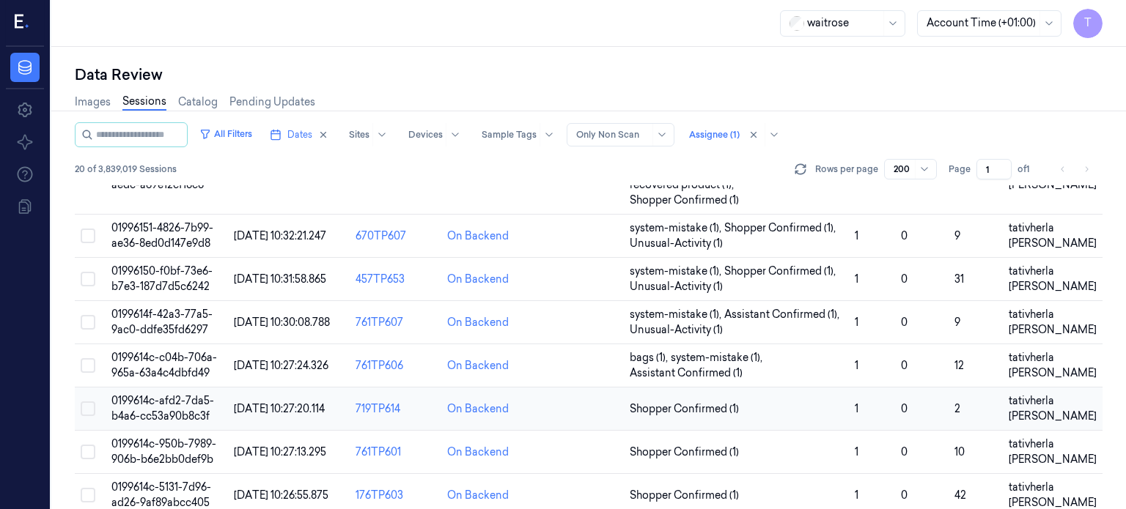
click at [164, 407] on td "0199614c-afd2-7da5-b4a6-cc53a90b8c3f" at bounding box center [167, 409] width 122 height 43
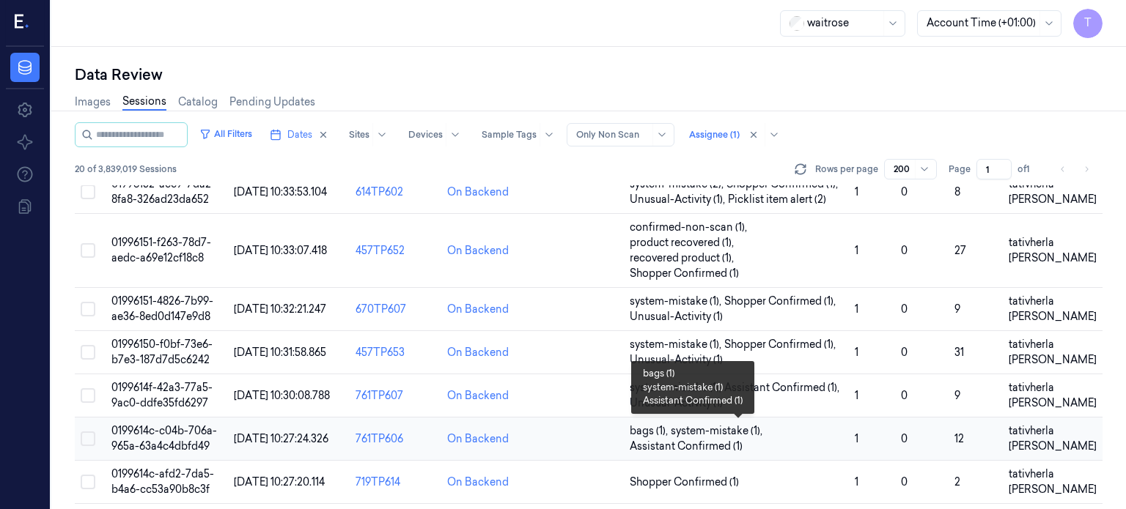
scroll to position [293, 0]
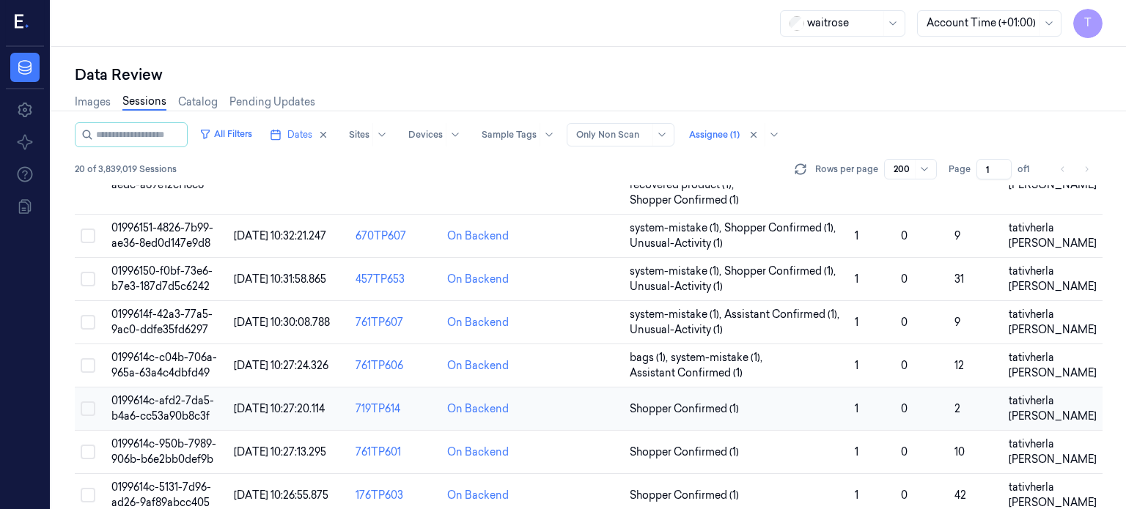
click at [152, 408] on span "0199614c-afd2-7da5-b4a6-cc53a90b8c3f" at bounding box center [162, 408] width 103 height 29
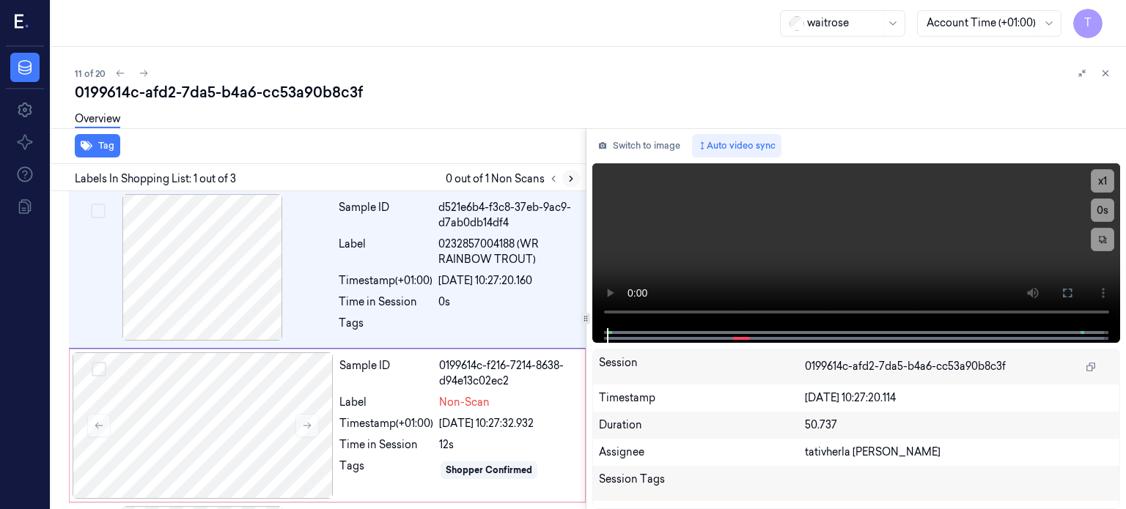
click at [570, 184] on button at bounding box center [571, 179] width 18 height 18
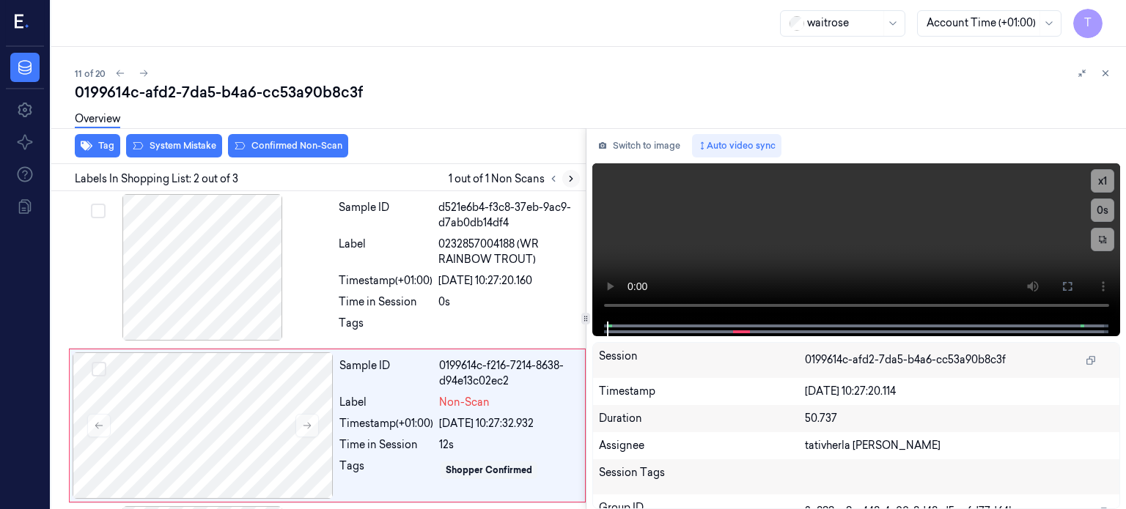
scroll to position [75, 0]
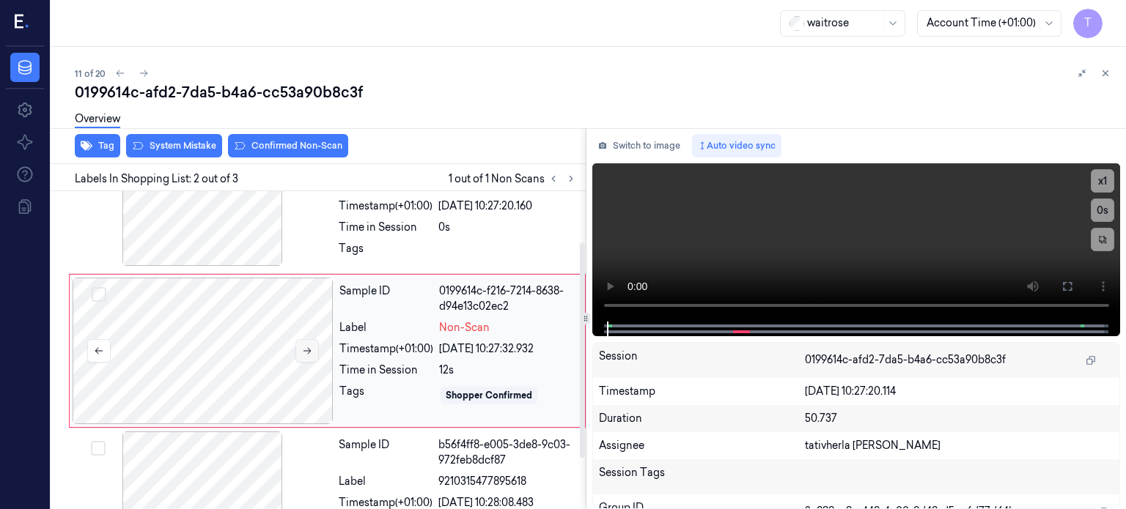
click at [312, 348] on button at bounding box center [306, 350] width 23 height 23
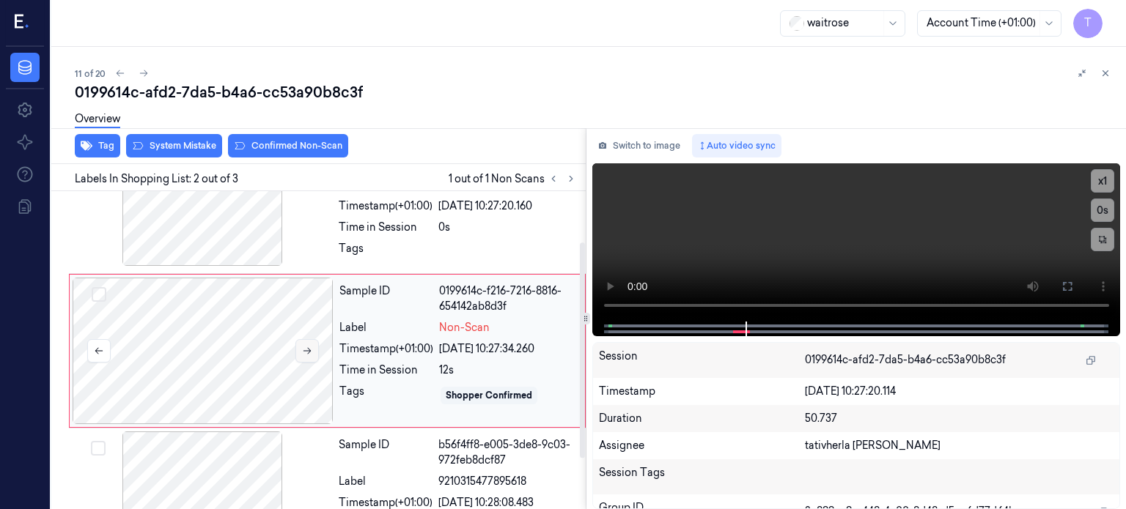
click at [312, 348] on button at bounding box center [306, 350] width 23 height 23
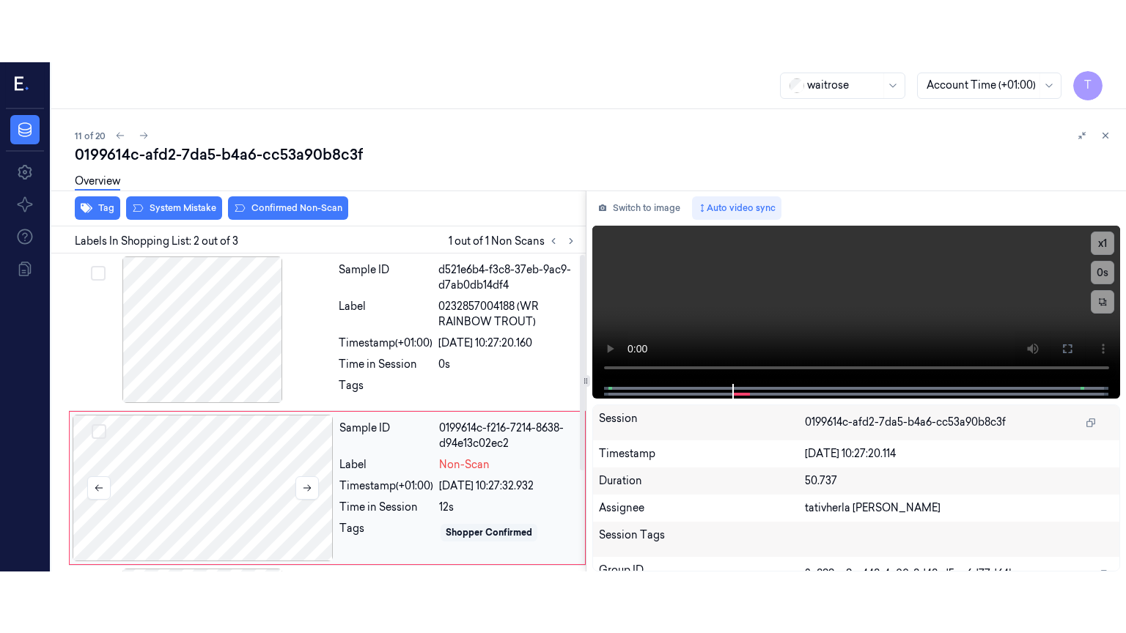
scroll to position [0, 0]
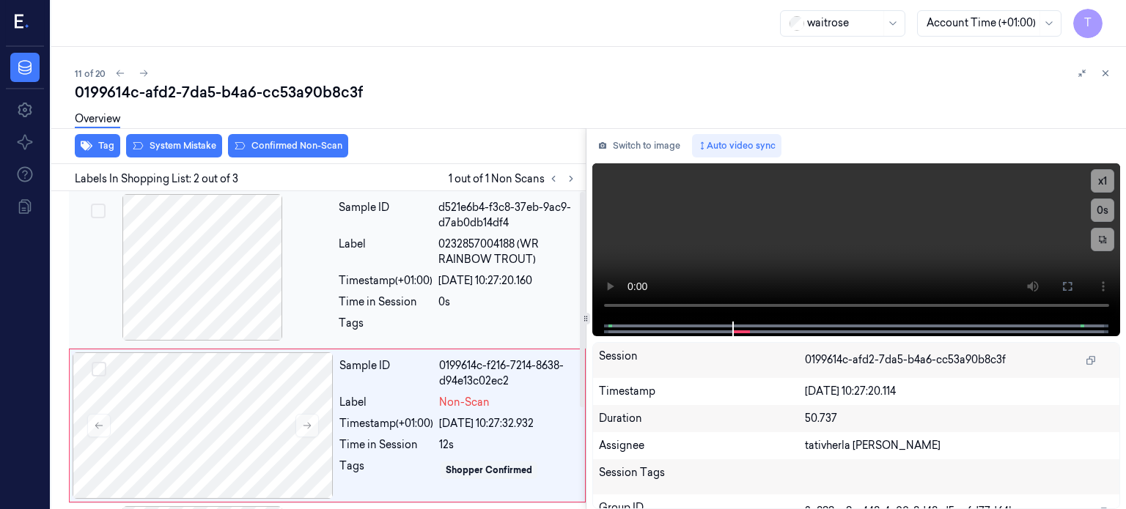
click at [213, 258] on div at bounding box center [202, 267] width 261 height 147
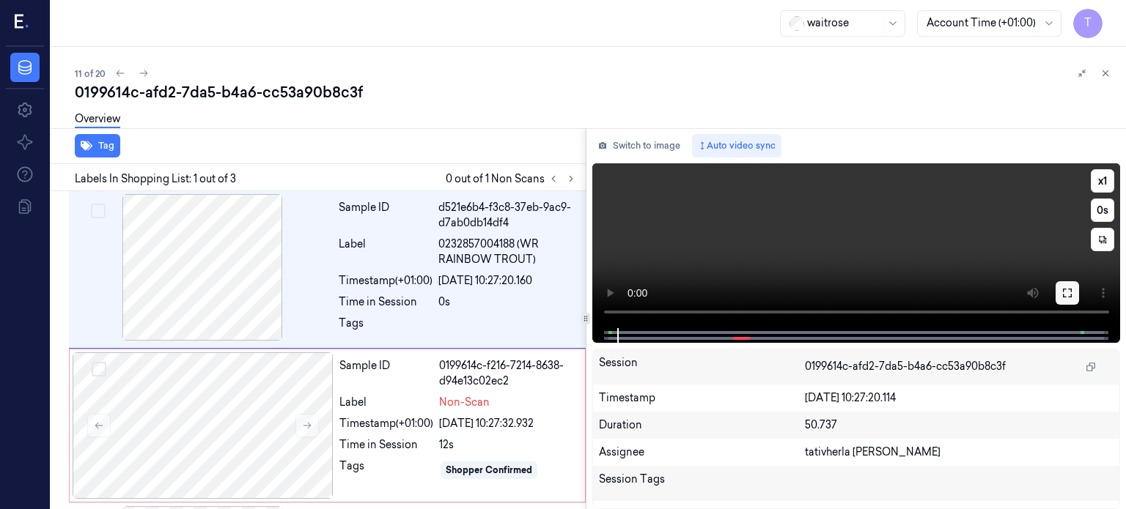
click at [1065, 290] on icon at bounding box center [1068, 293] width 12 height 12
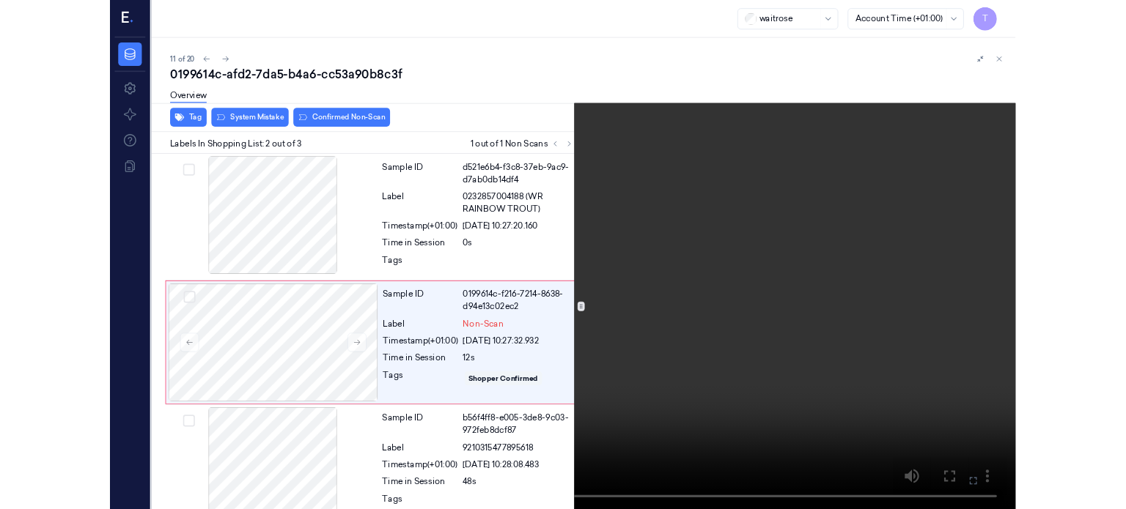
scroll to position [12, 0]
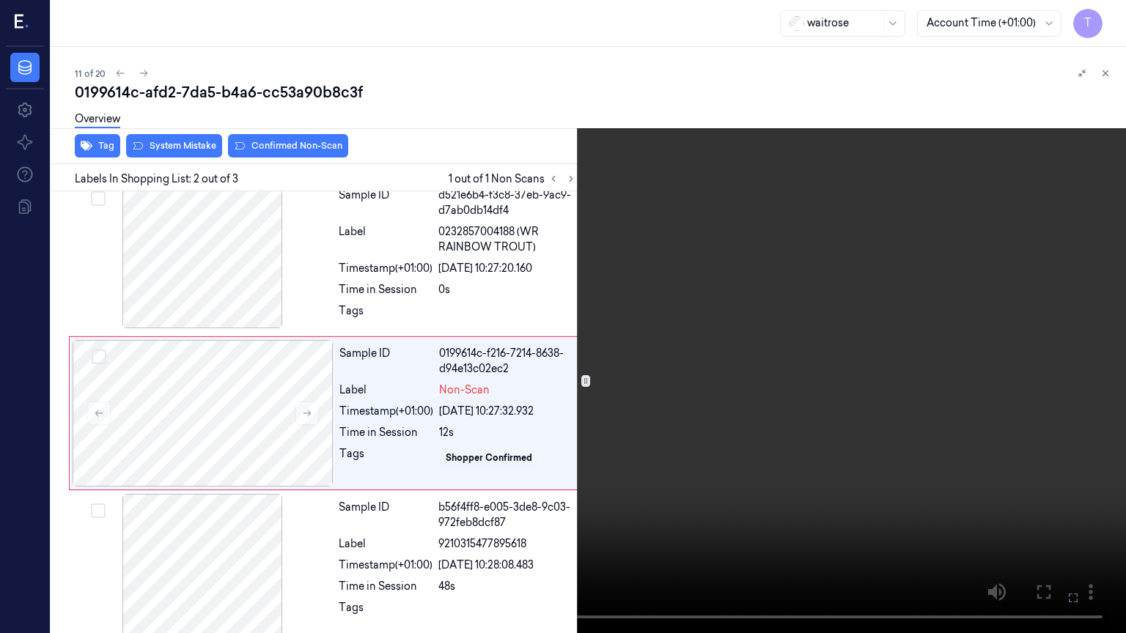
click at [0, 0] on icon at bounding box center [0, 0] width 0 height 0
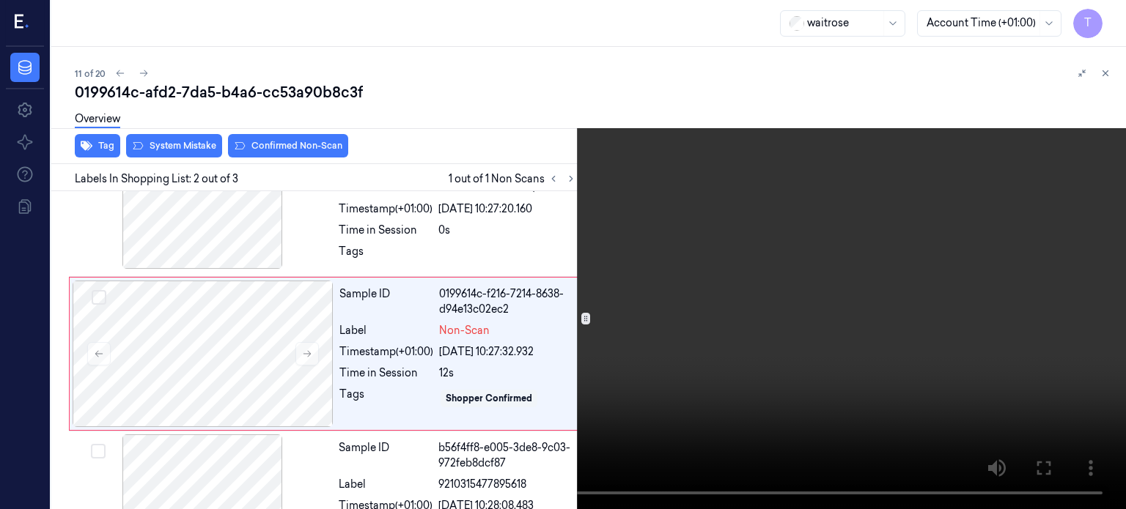
scroll to position [75, 0]
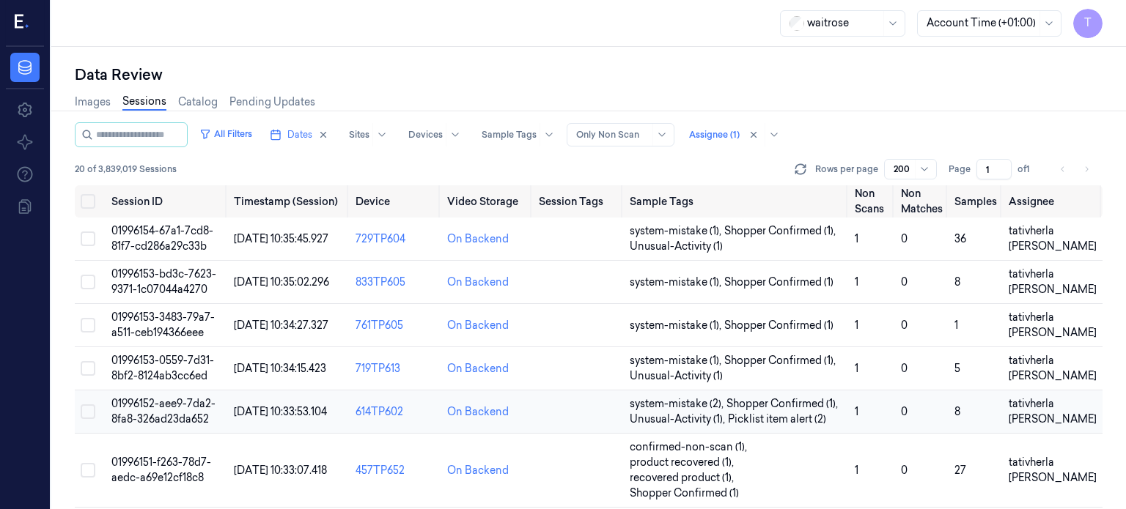
click at [147, 408] on span "01996152-aee9-7da2-8fa8-326ad23da652" at bounding box center [163, 411] width 104 height 29
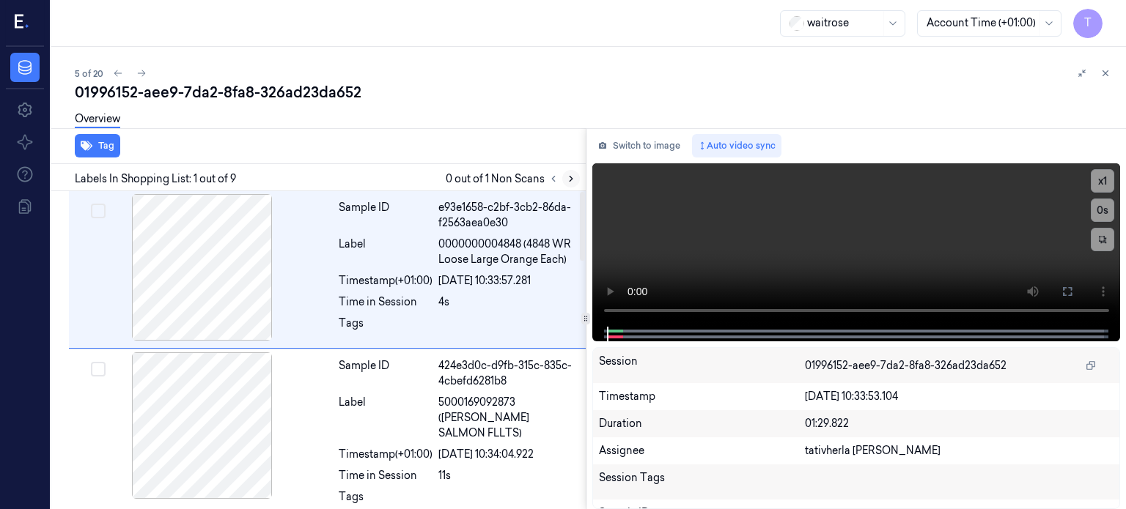
click at [570, 177] on icon at bounding box center [571, 179] width 3 height 5
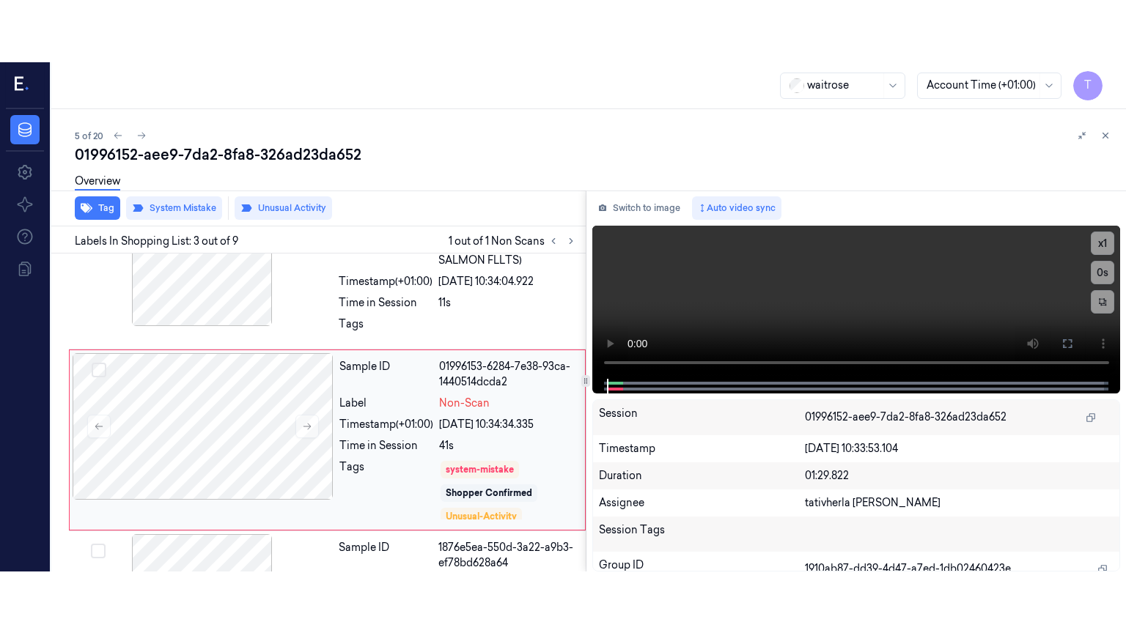
scroll to position [246, 0]
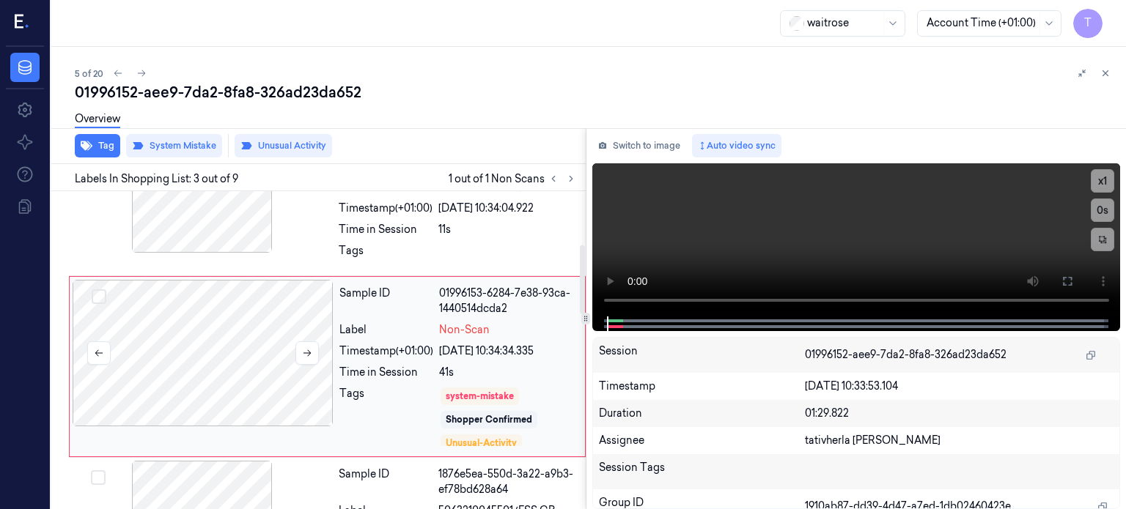
click at [274, 320] on div at bounding box center [203, 353] width 261 height 147
click at [1070, 279] on icon at bounding box center [1067, 281] width 9 height 9
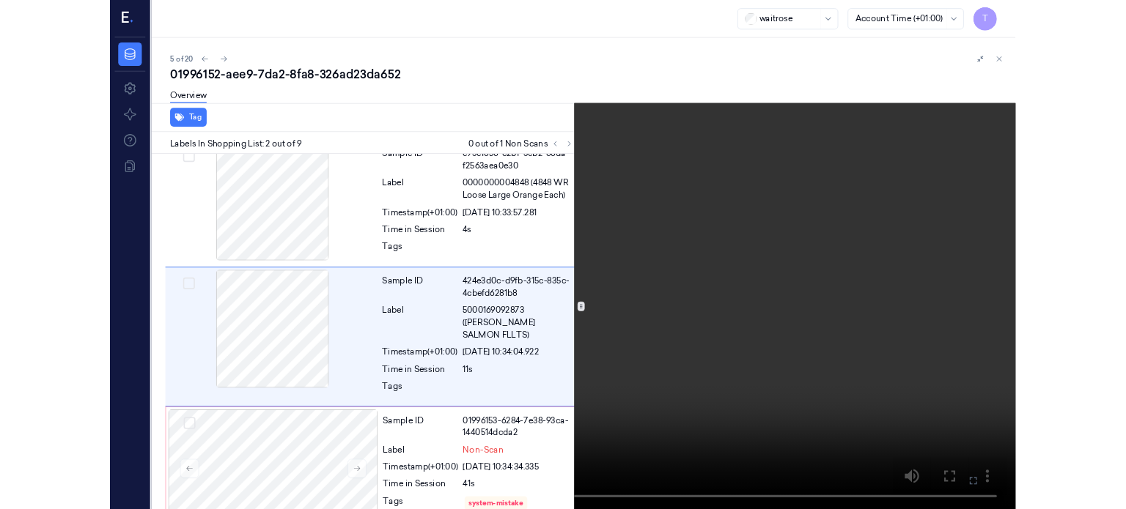
scroll to position [15, 0]
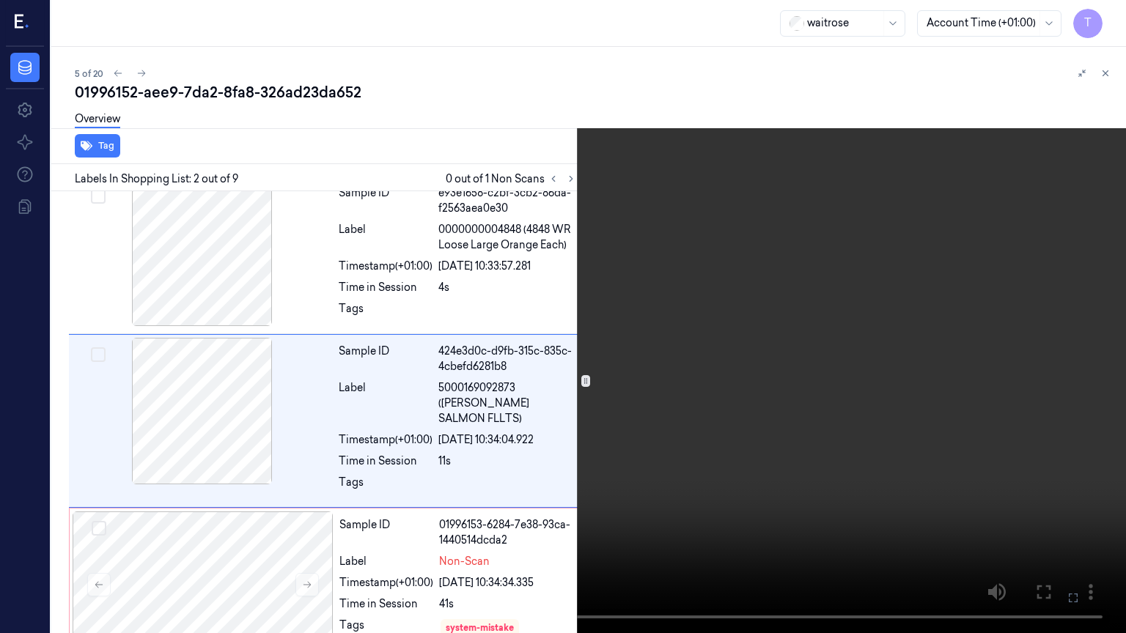
click at [0, 0] on icon at bounding box center [0, 0] width 0 height 0
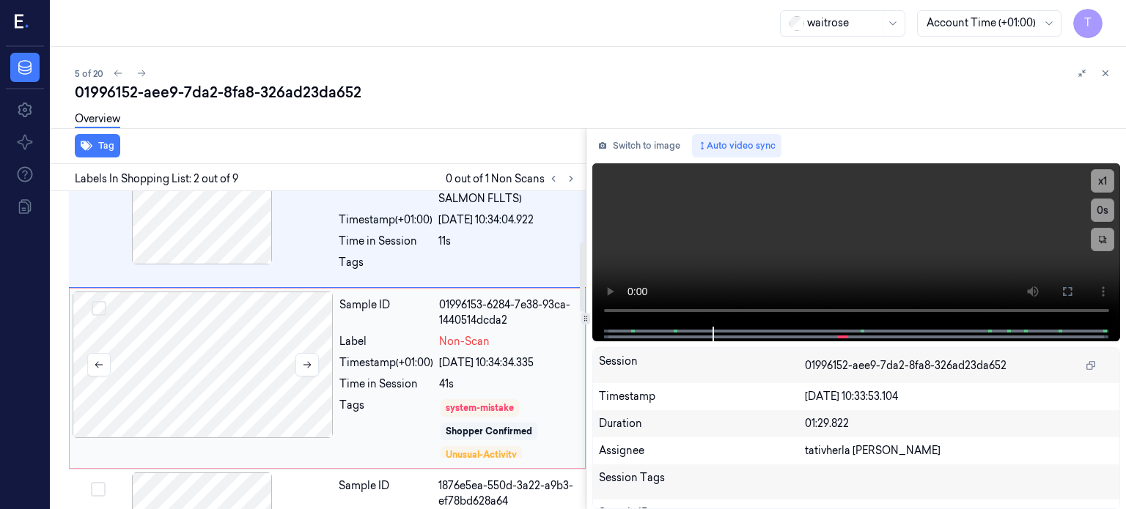
click at [274, 316] on div at bounding box center [203, 365] width 261 height 147
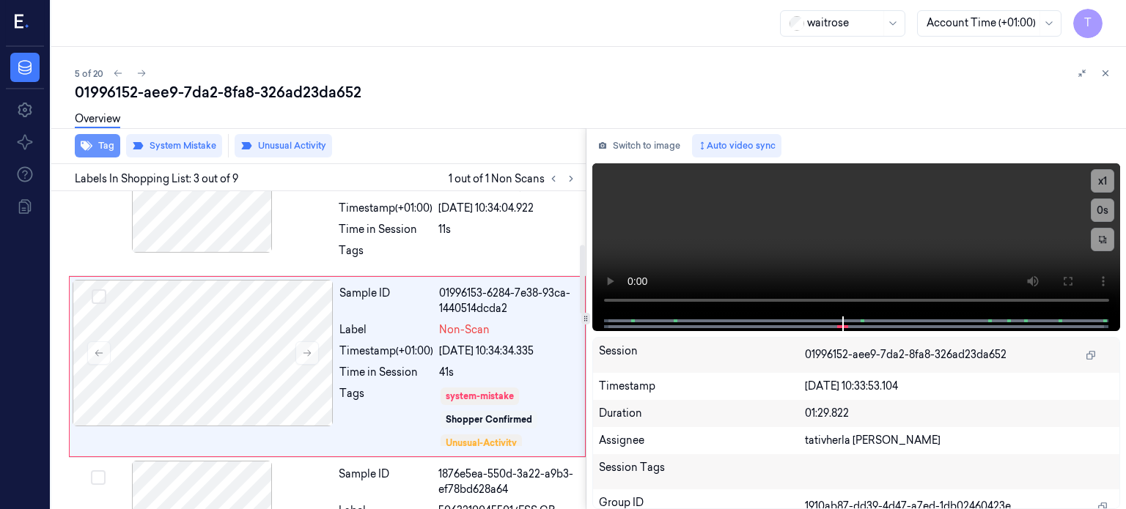
click at [103, 142] on button "Tag" at bounding box center [97, 145] width 45 height 23
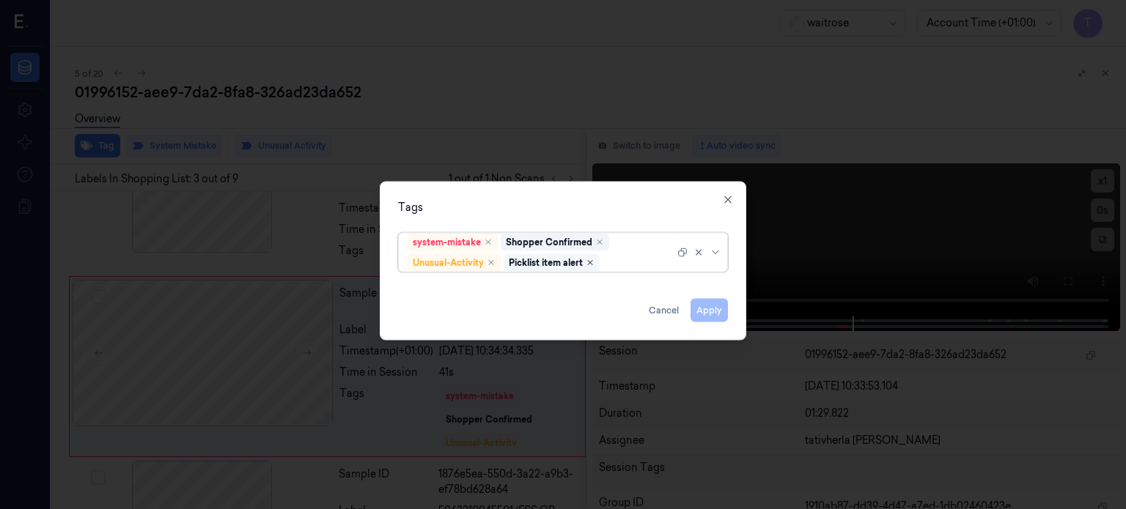
click at [595, 262] on icon "Remove ,Picklist item alert" at bounding box center [590, 262] width 9 height 9
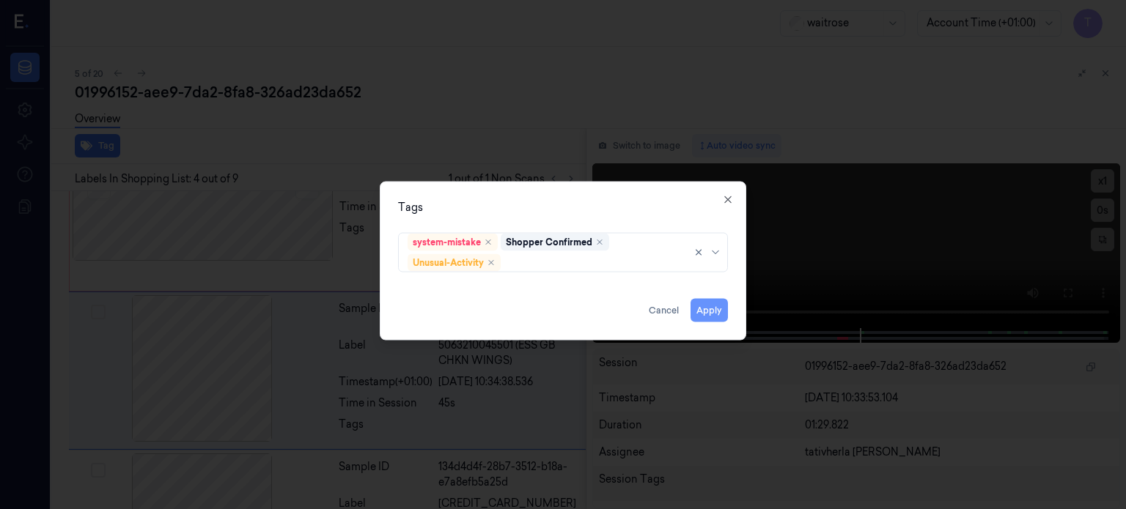
click at [723, 309] on button "Apply" at bounding box center [709, 309] width 37 height 23
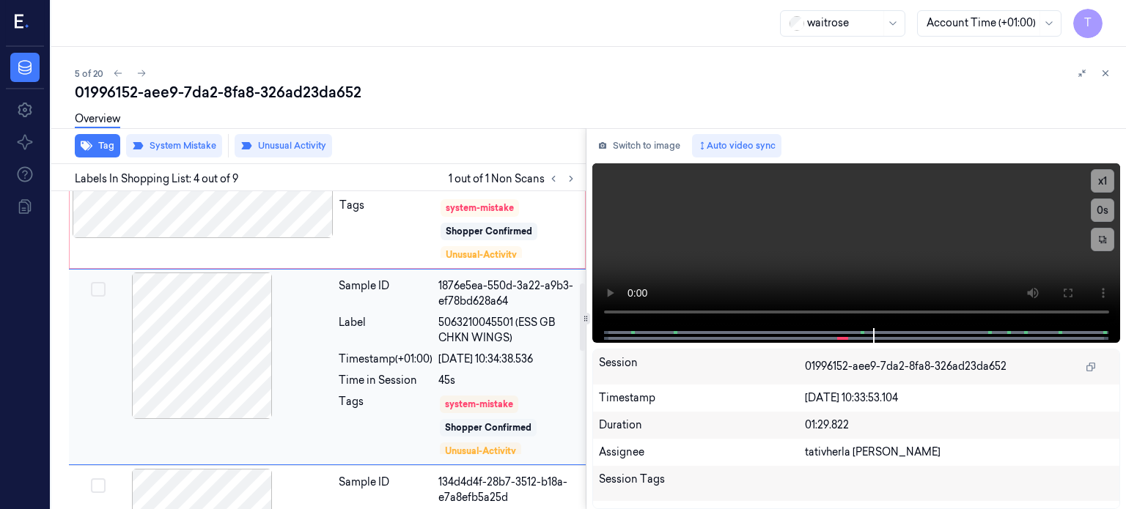
scroll to position [361, 0]
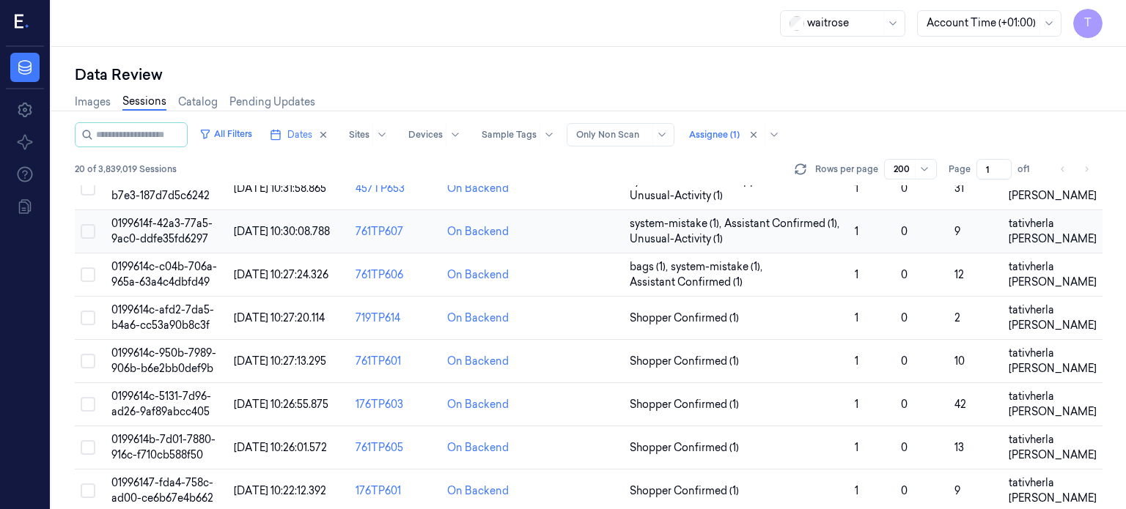
scroll to position [367, 0]
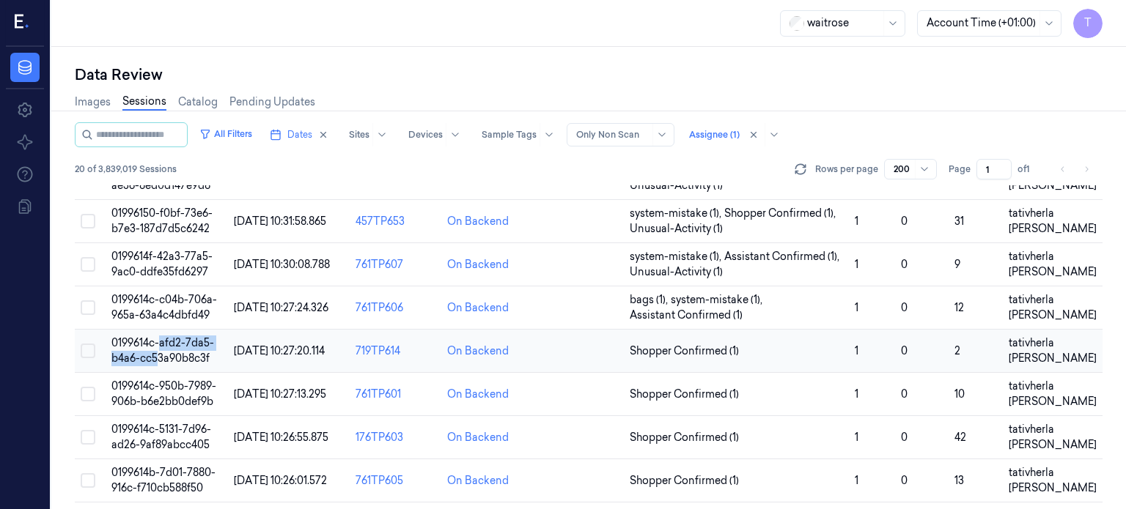
click at [160, 334] on td "0199614c-afd2-7da5-b4a6-cc53a90b8c3f" at bounding box center [167, 351] width 122 height 43
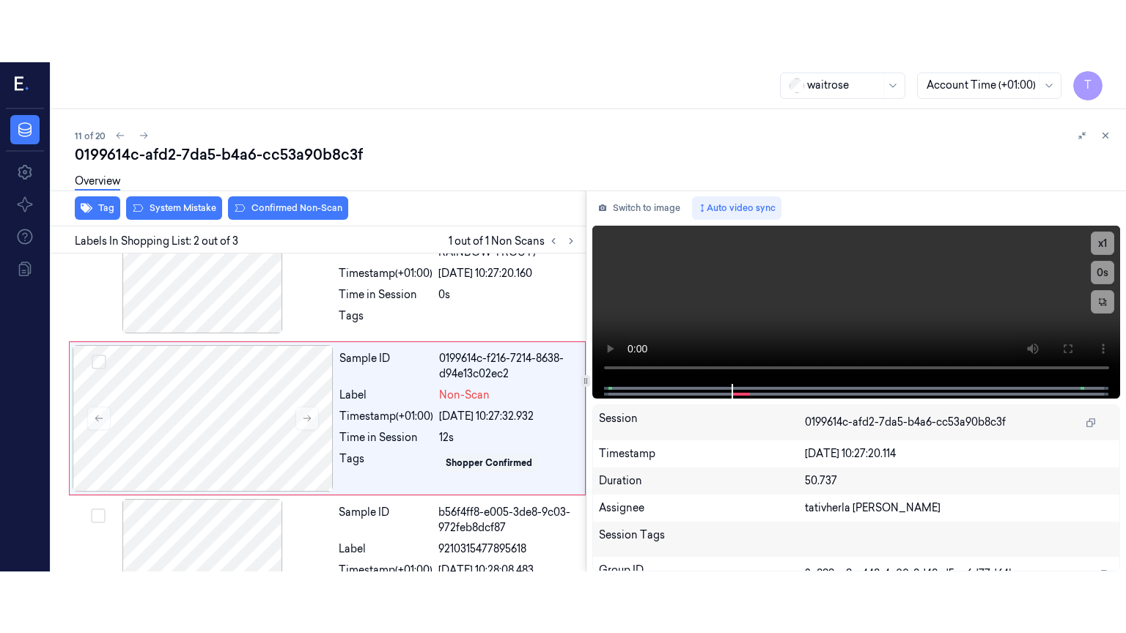
scroll to position [75, 0]
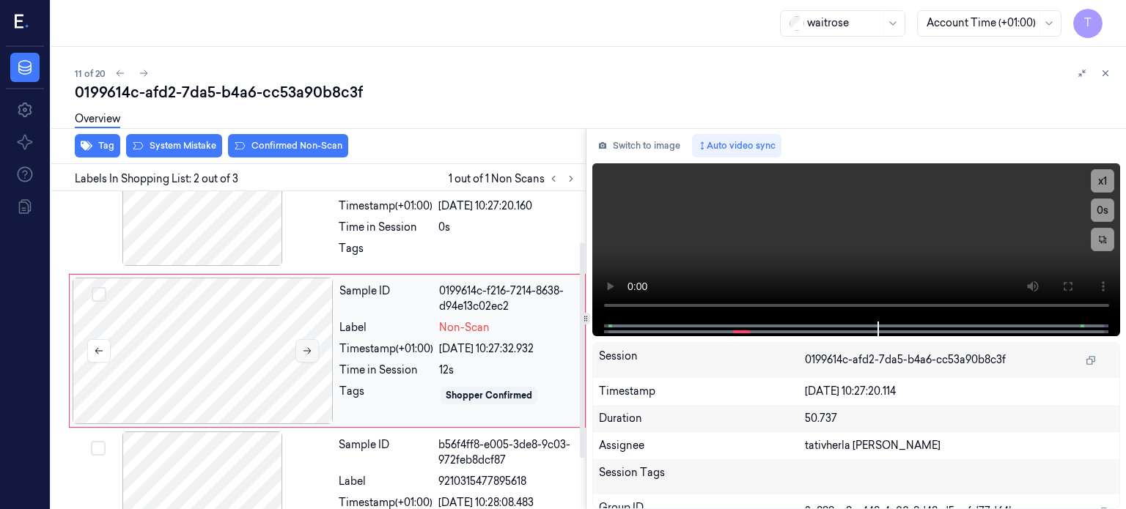
click at [312, 348] on icon at bounding box center [307, 351] width 10 height 10
click at [306, 350] on icon at bounding box center [307, 351] width 10 height 10
click at [1067, 287] on icon at bounding box center [1068, 287] width 12 height 12
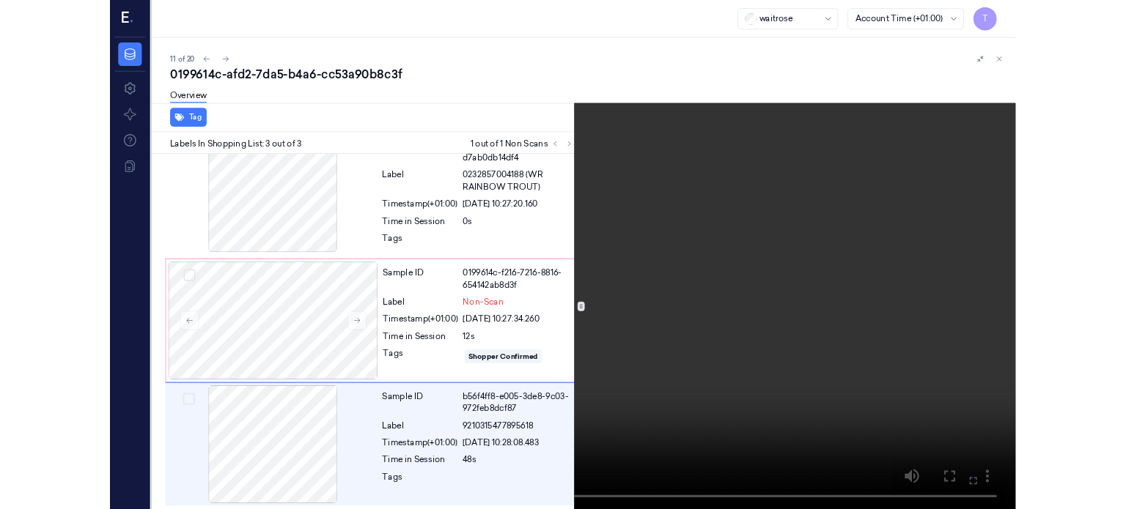
scroll to position [0, 0]
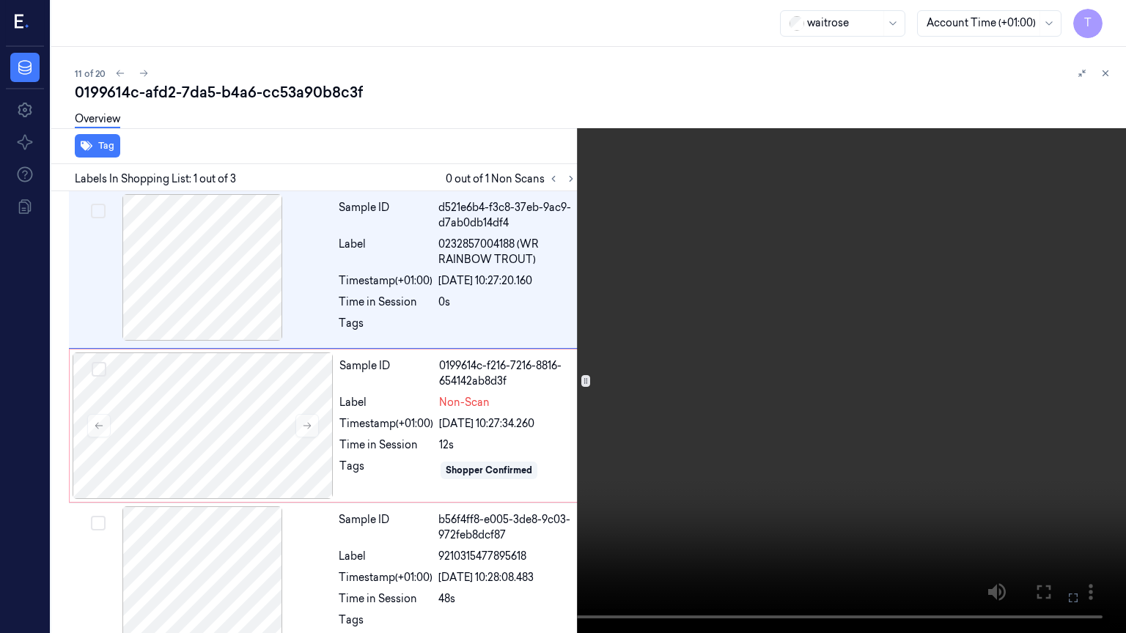
click at [0, 0] on icon at bounding box center [0, 0] width 0 height 0
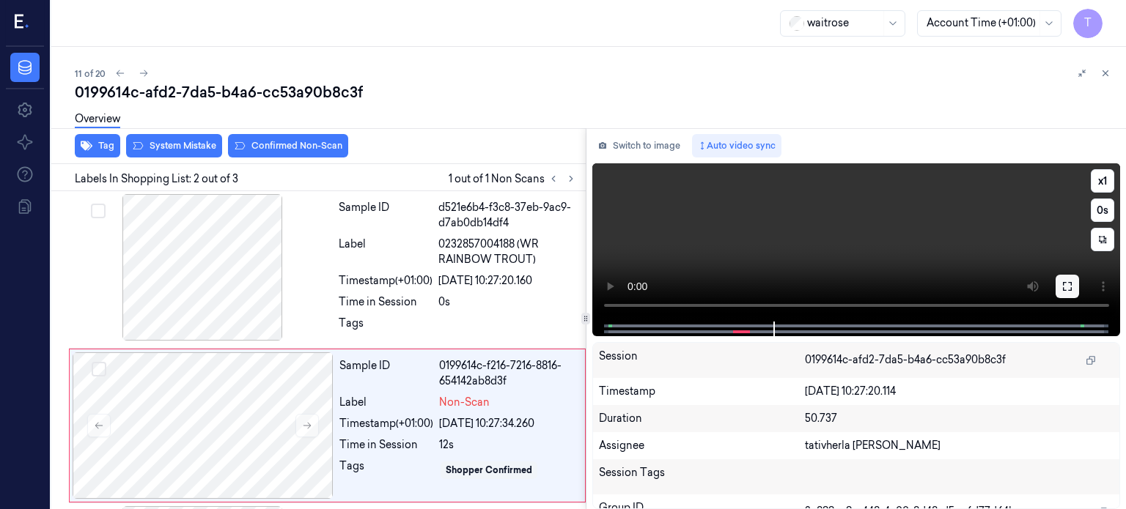
click at [1070, 284] on icon at bounding box center [1068, 287] width 12 height 12
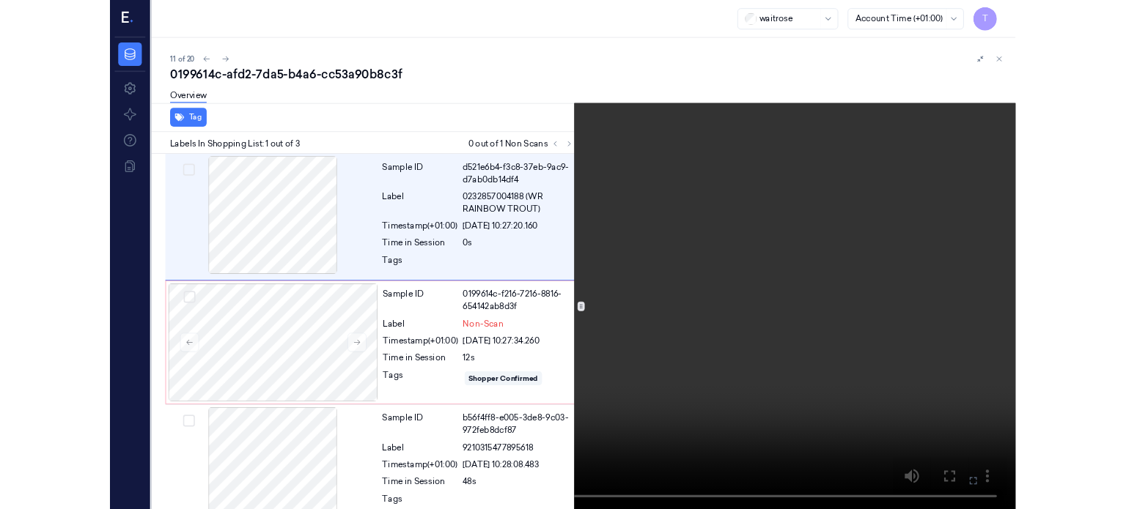
scroll to position [12, 0]
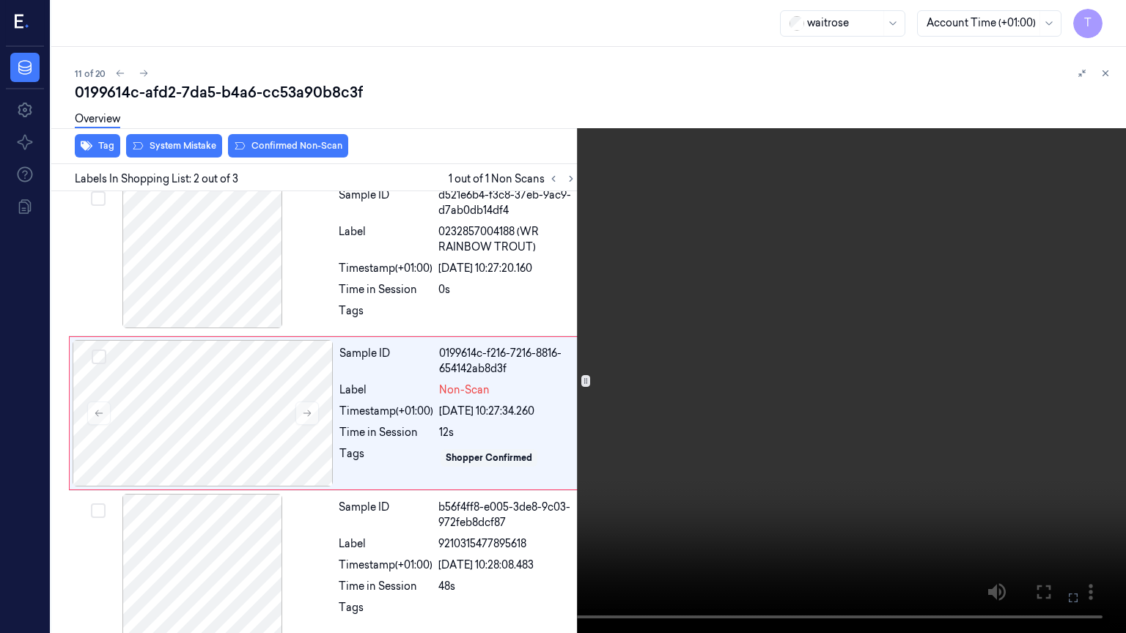
click at [0, 0] on icon at bounding box center [0, 0] width 0 height 0
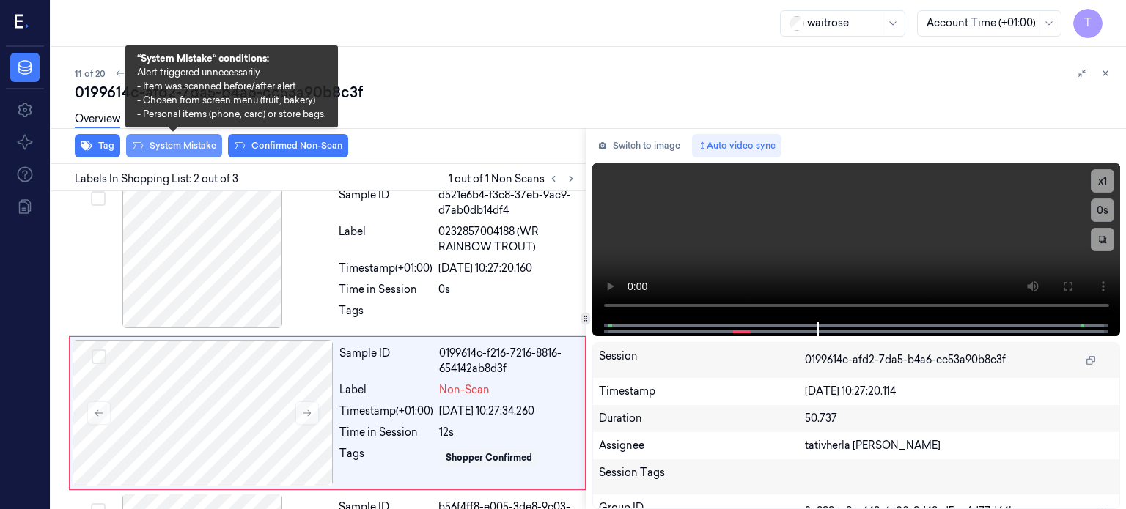
click at [188, 142] on button "System Mistake" at bounding box center [174, 145] width 96 height 23
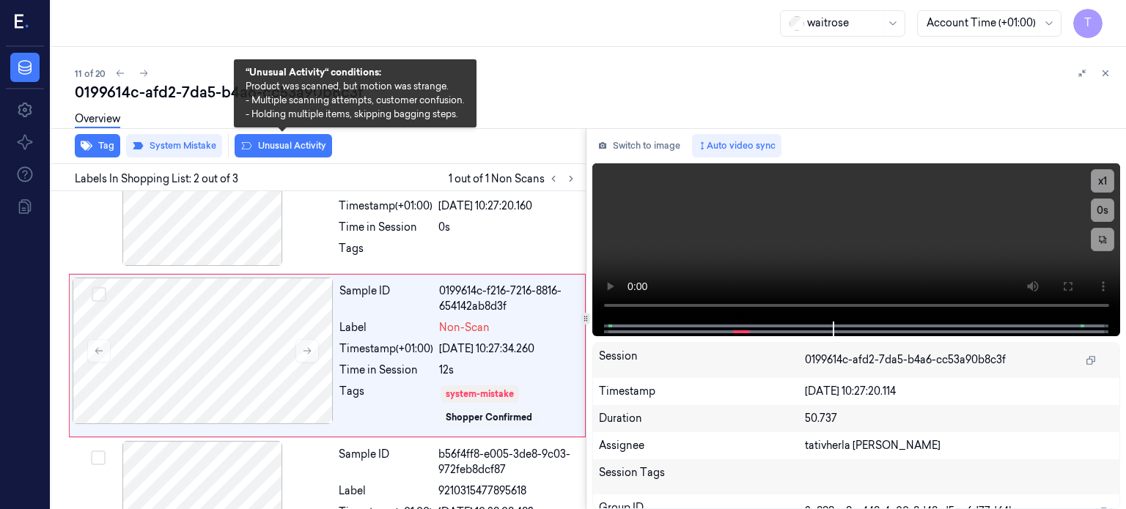
scroll to position [79, 0]
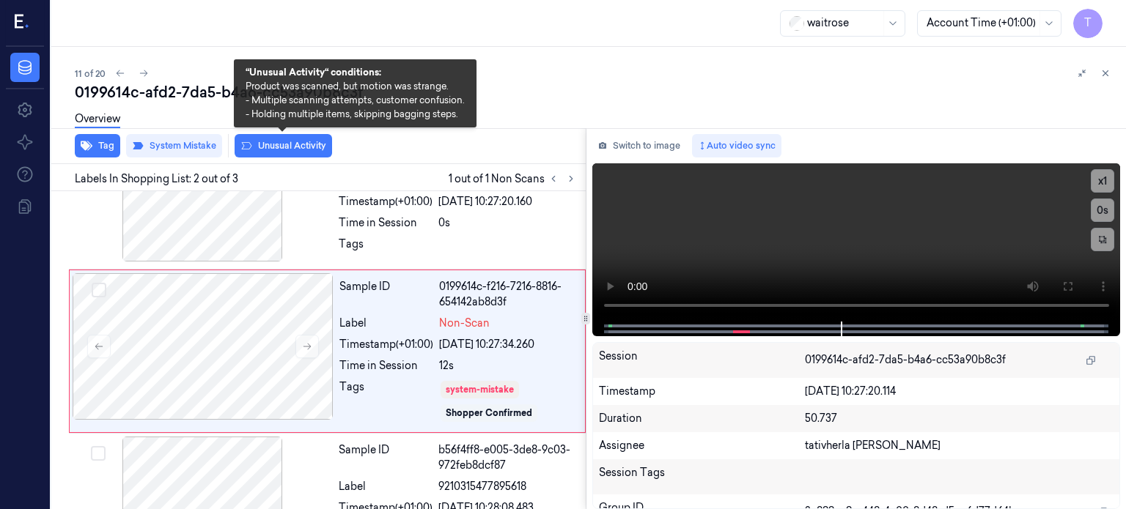
click at [287, 147] on button "Unusual Activity" at bounding box center [283, 145] width 97 height 23
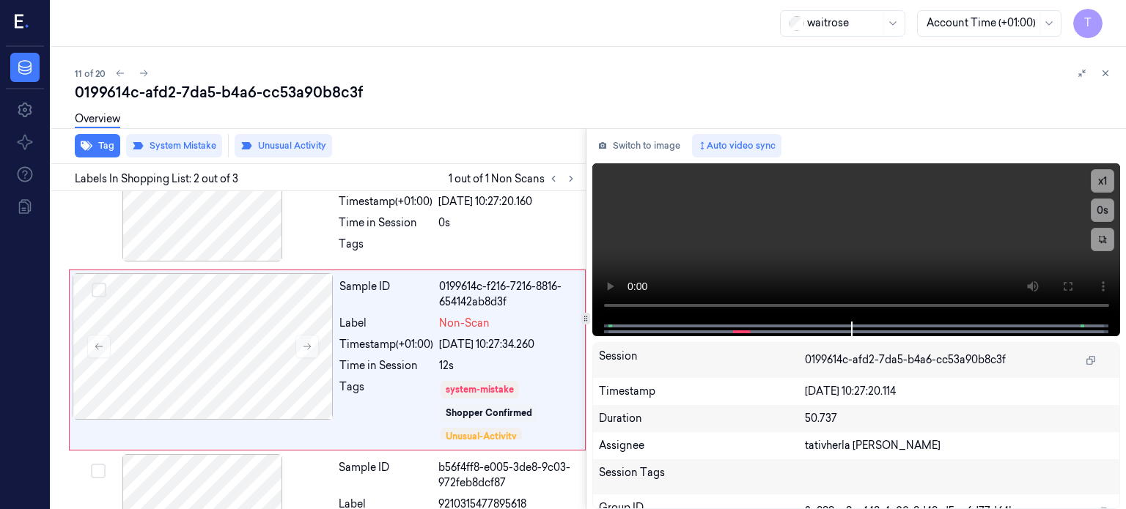
scroll to position [88, 0]
